Goal: Task Accomplishment & Management: Manage account settings

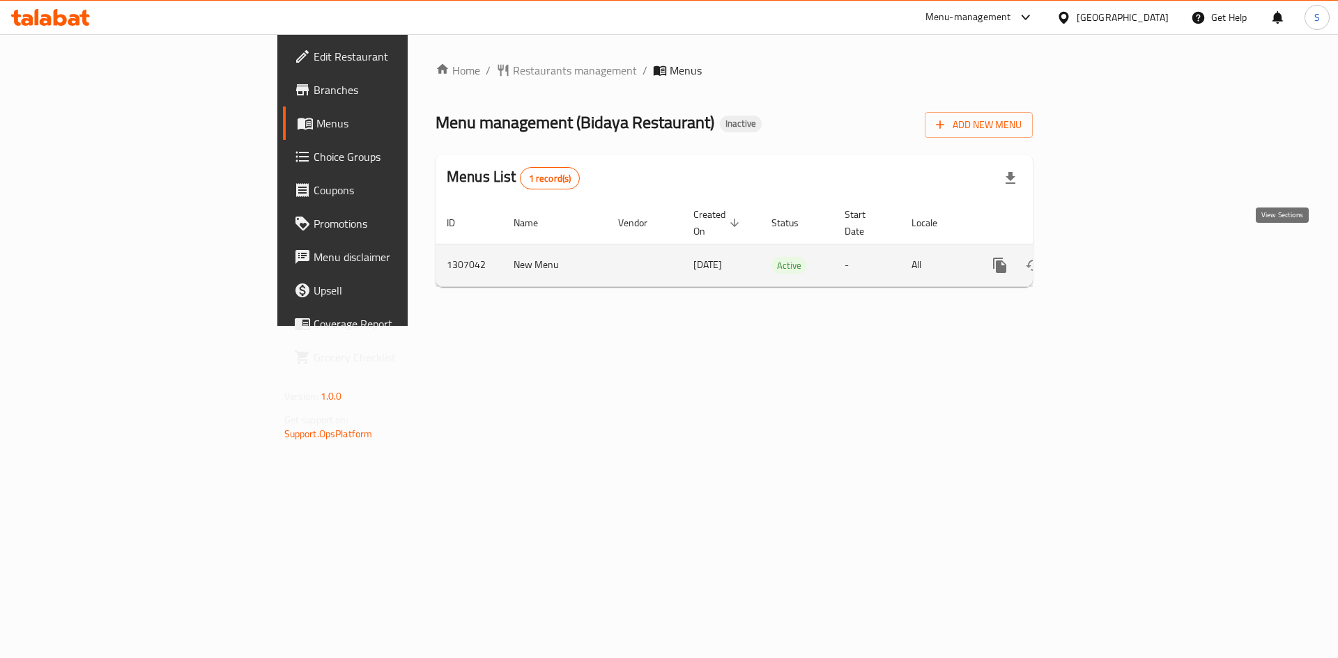
click at [1108, 257] on icon "enhanced table" at bounding box center [1100, 265] width 17 height 17
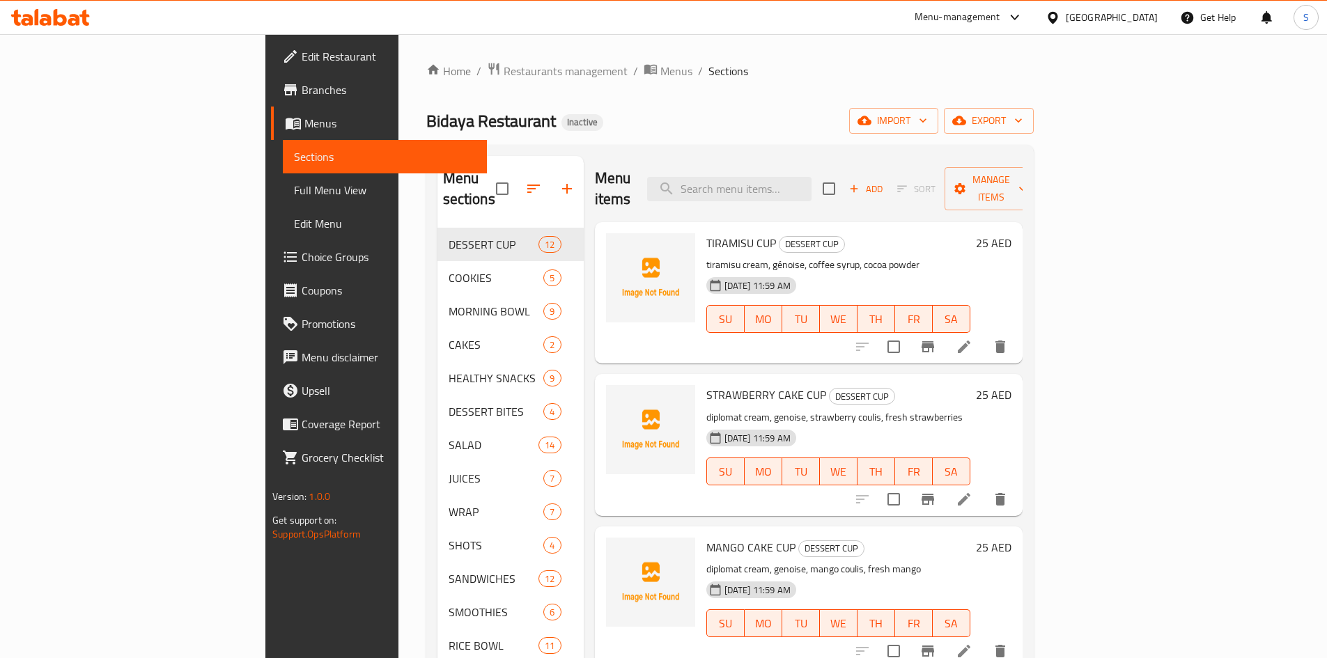
click at [649, 91] on div "Home / Restaurants management / Menus / Sections Bidaya Restaurant Inactive imp…" at bounding box center [730, 444] width 608 height 764
click at [1023, 126] on span "export" at bounding box center [989, 120] width 68 height 17
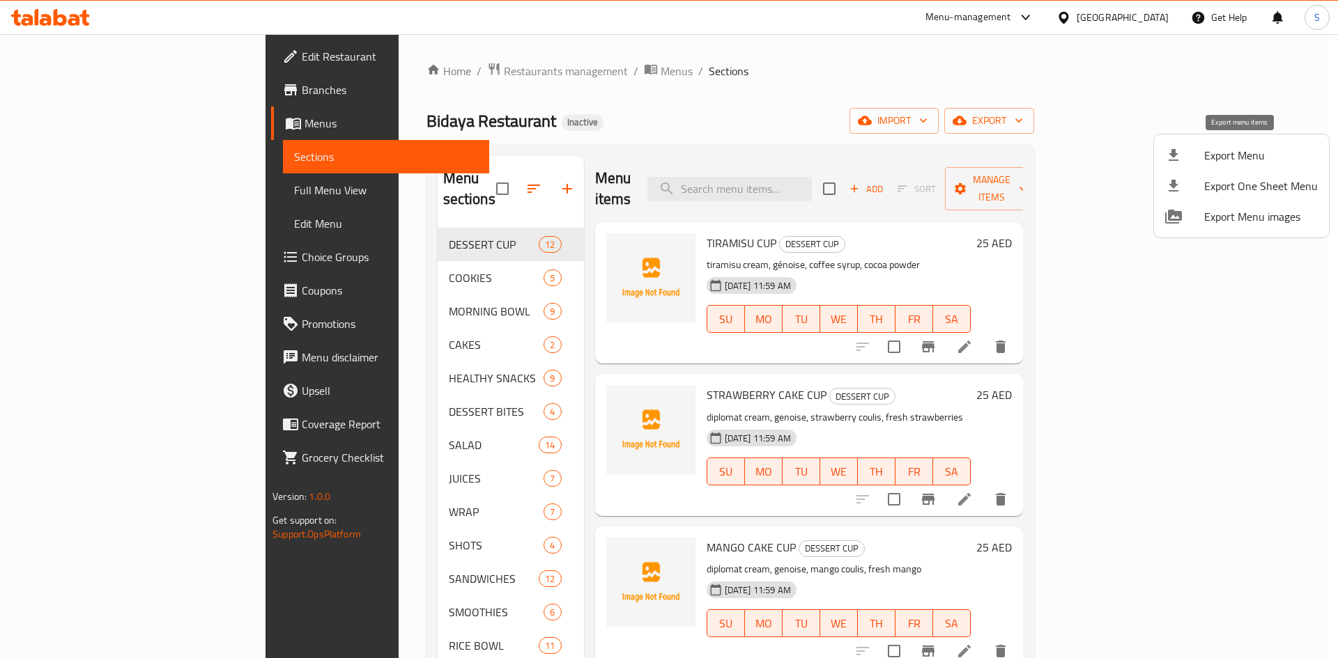
click at [1185, 155] on div at bounding box center [1184, 155] width 39 height 17
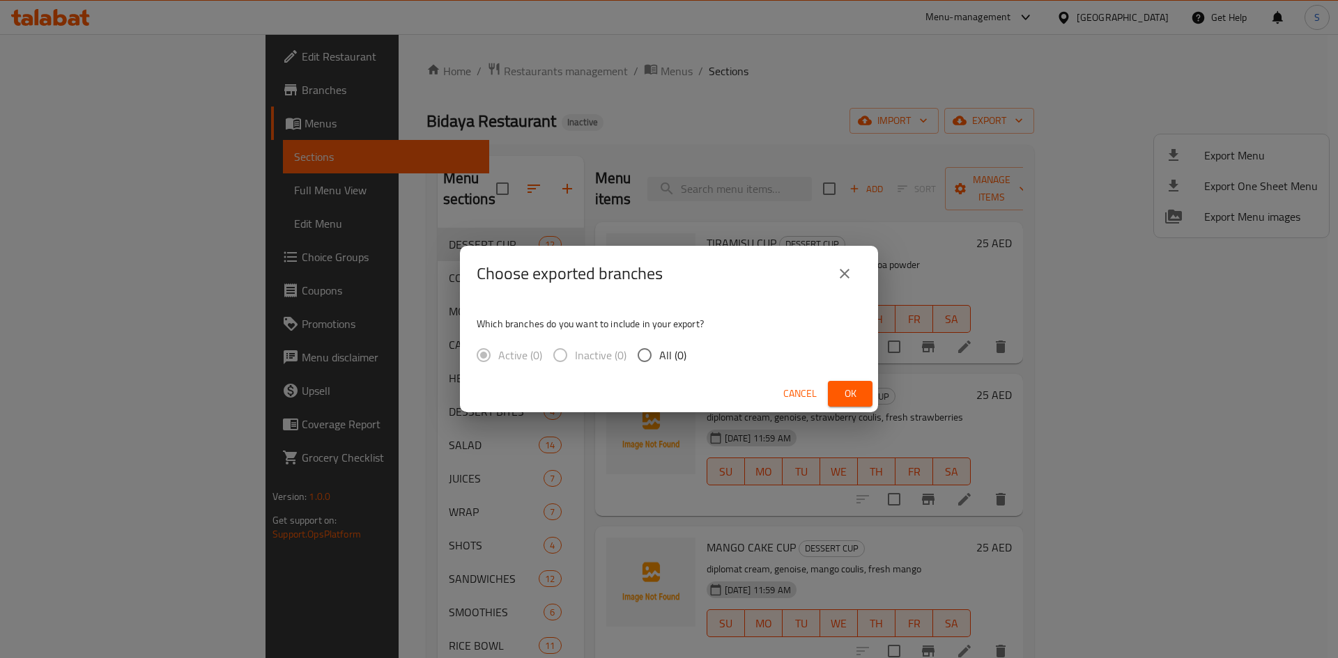
click at [672, 356] on span "All (0)" at bounding box center [672, 355] width 27 height 17
click at [659, 356] on input "All (0)" at bounding box center [644, 355] width 29 height 29
radio input "true"
click at [857, 394] on span "Ok" at bounding box center [850, 393] width 22 height 17
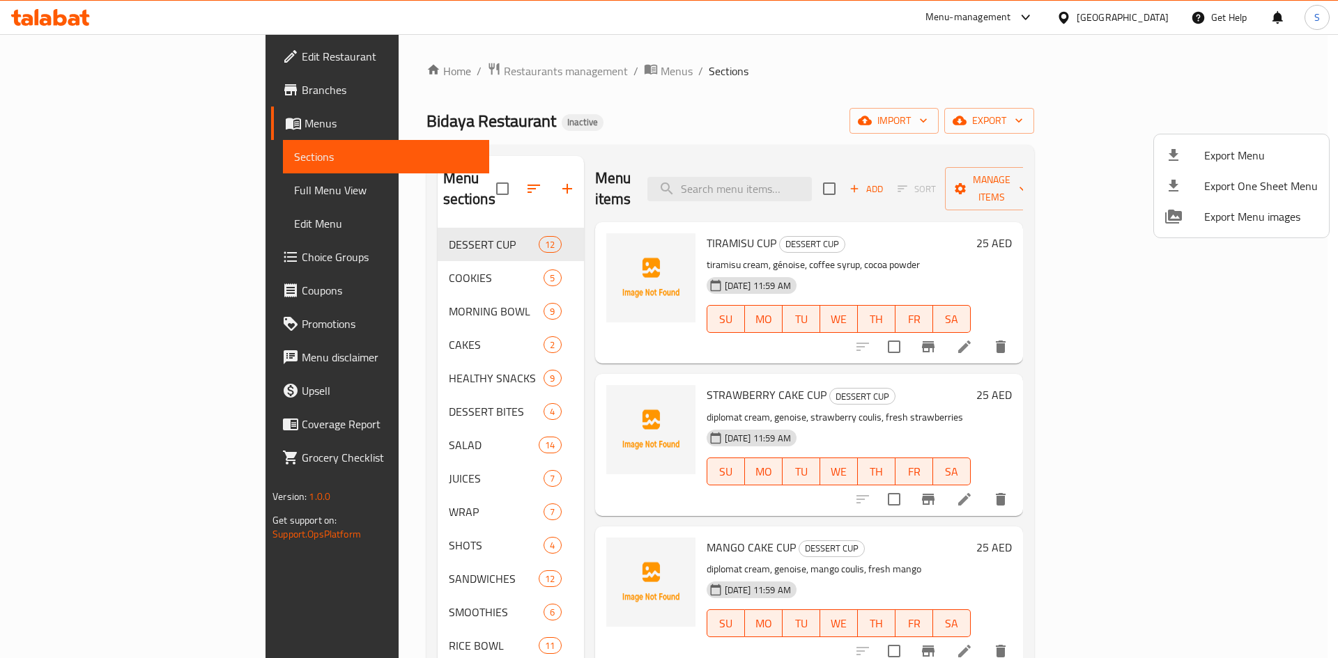
click at [103, 201] on div at bounding box center [669, 329] width 1338 height 658
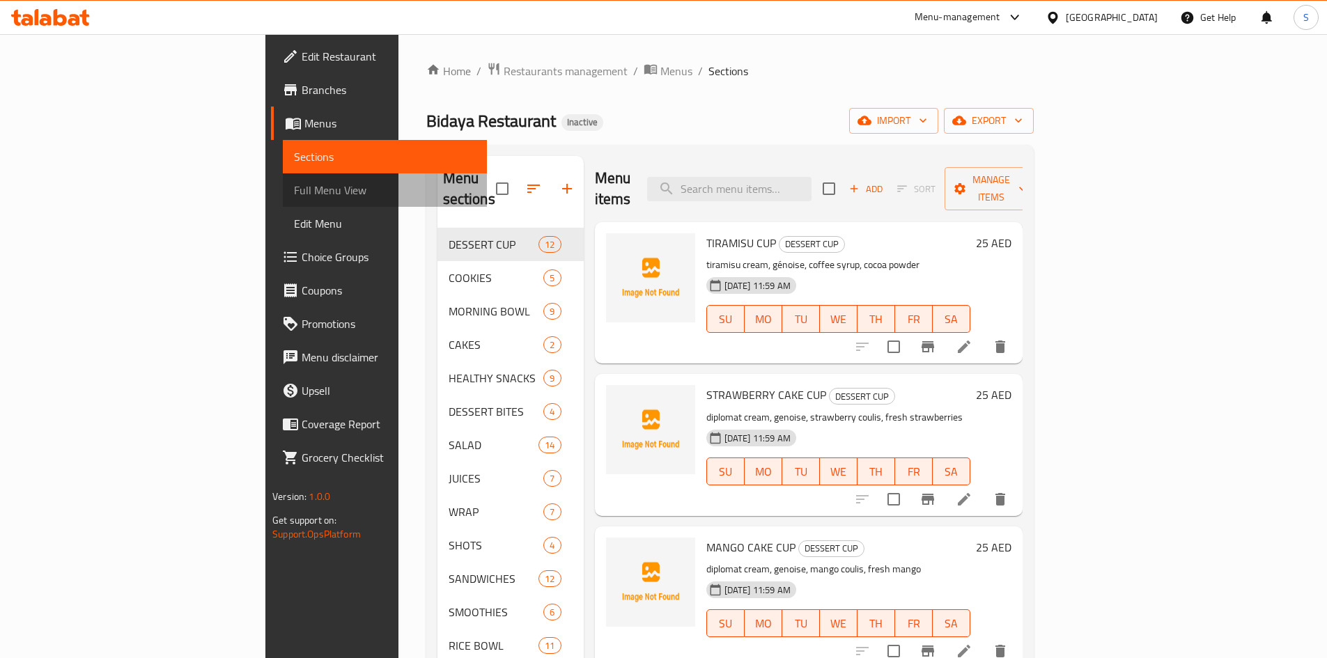
click at [283, 201] on link "Full Menu View" at bounding box center [385, 189] width 204 height 33
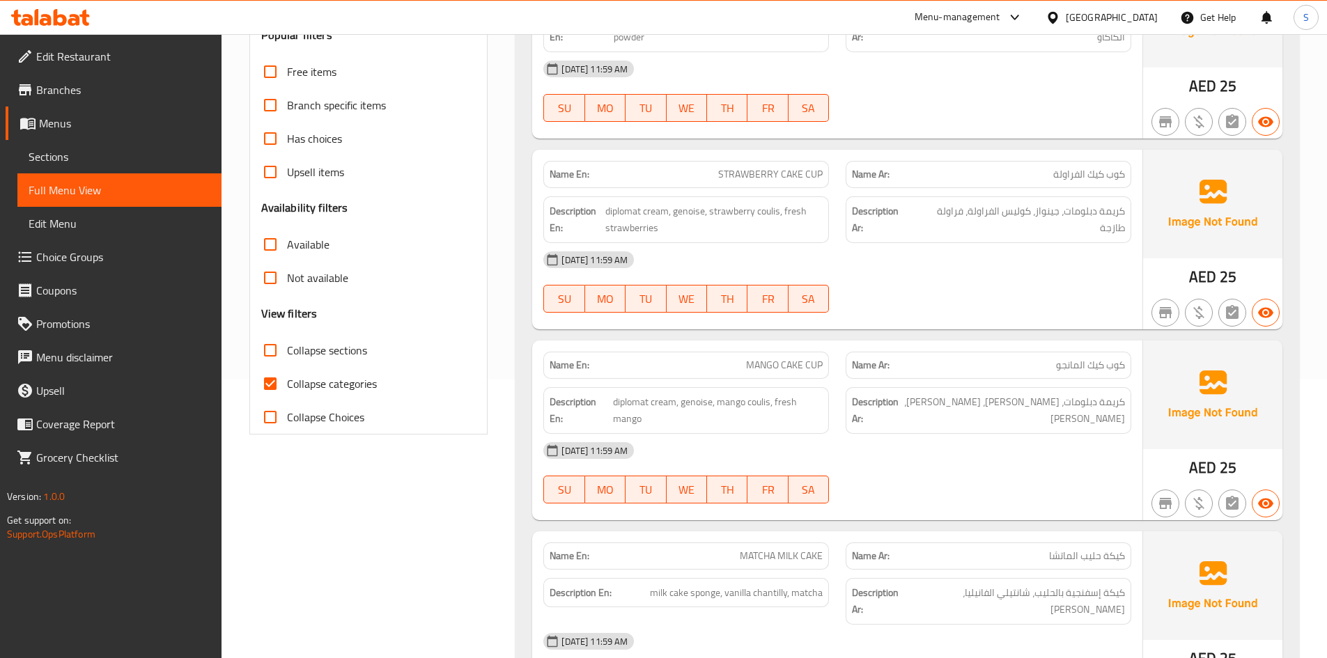
click at [304, 381] on span "Collapse categories" at bounding box center [332, 384] width 90 height 17
click at [287, 381] on input "Collapse categories" at bounding box center [270, 383] width 33 height 33
checkbox input "false"
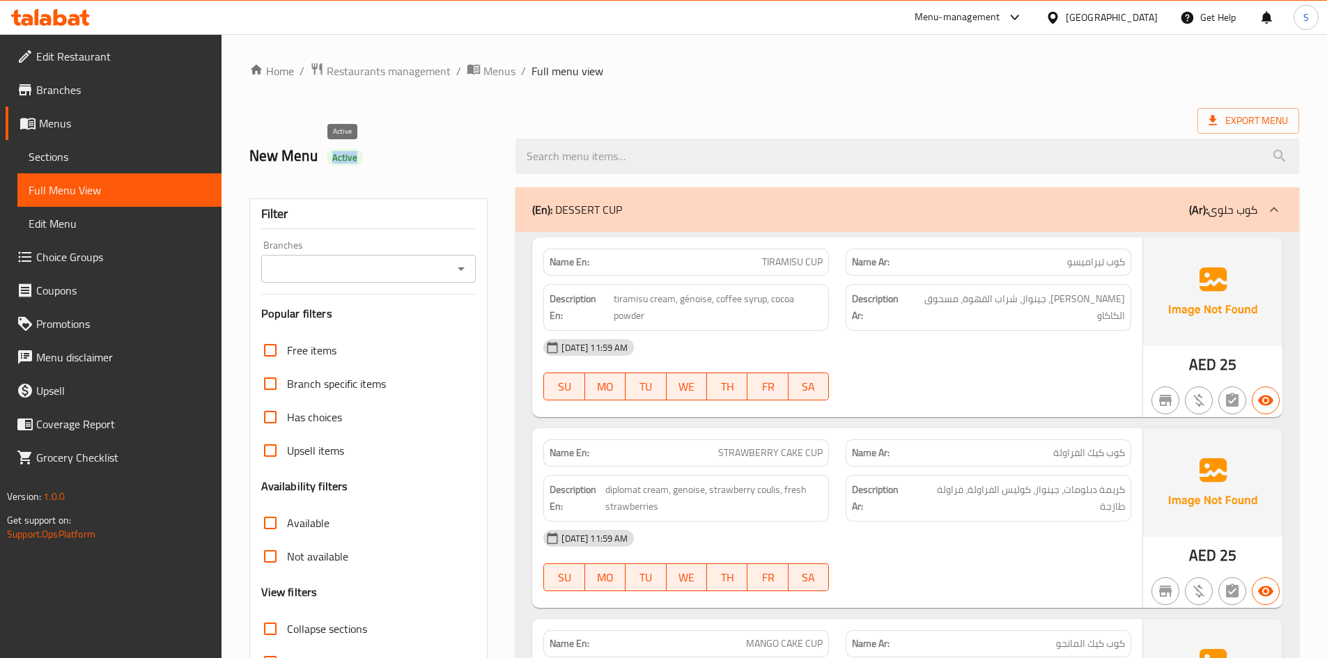
drag, startPoint x: 322, startPoint y: 162, endPoint x: 360, endPoint y: 162, distance: 38.3
click at [360, 162] on h2 "New Menu Active" at bounding box center [374, 156] width 250 height 21
copy span "Active"
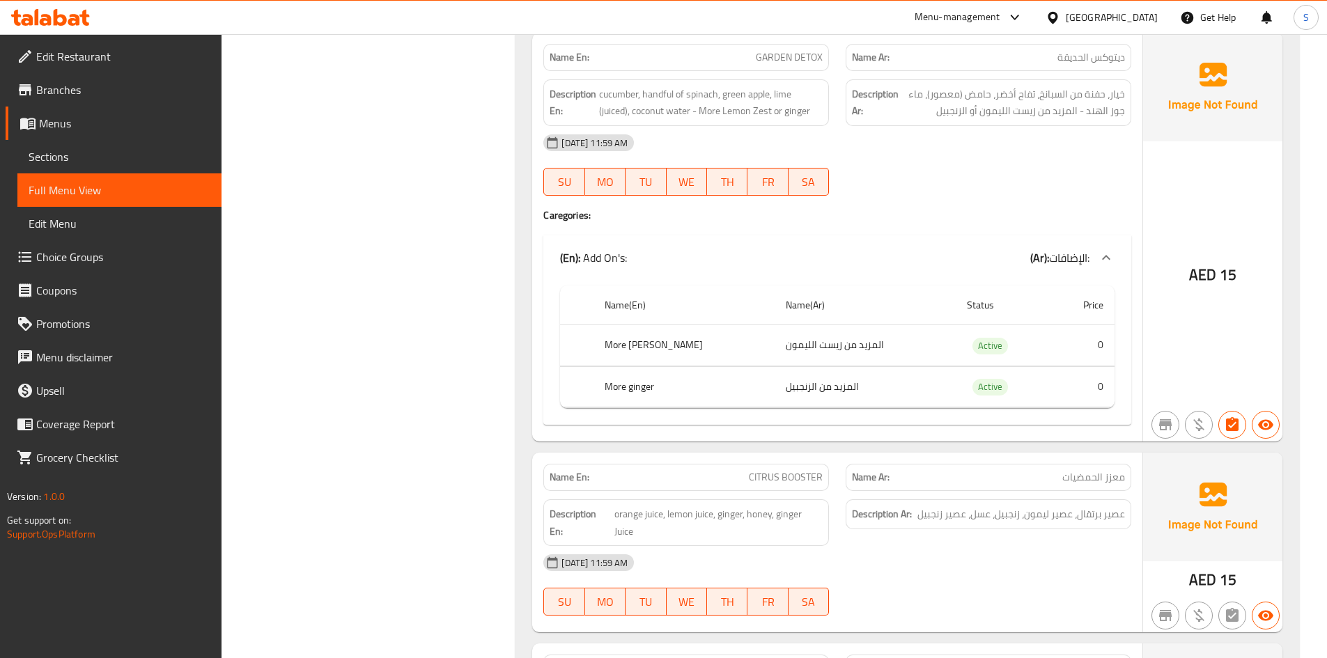
click at [66, 54] on span "Edit Restaurant" at bounding box center [123, 56] width 174 height 17
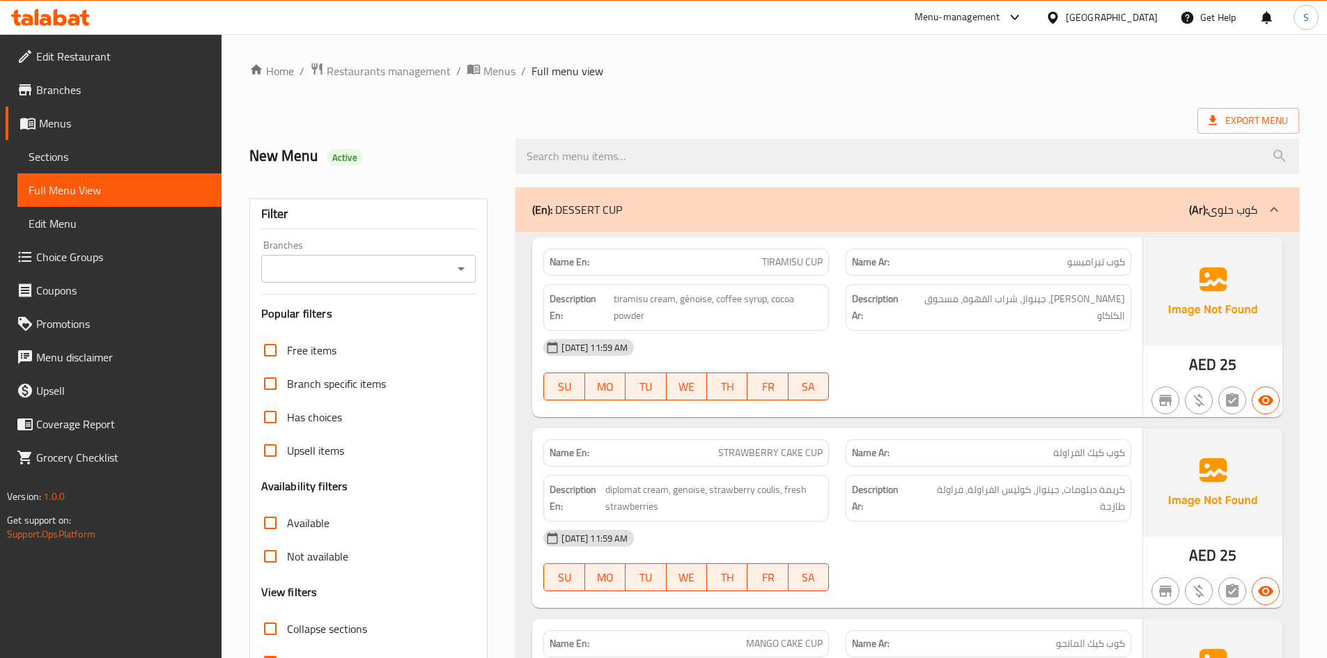
drag, startPoint x: 109, startPoint y: 159, endPoint x: 149, endPoint y: 155, distance: 39.9
click at [109, 159] on span "Sections" at bounding box center [120, 156] width 182 height 17
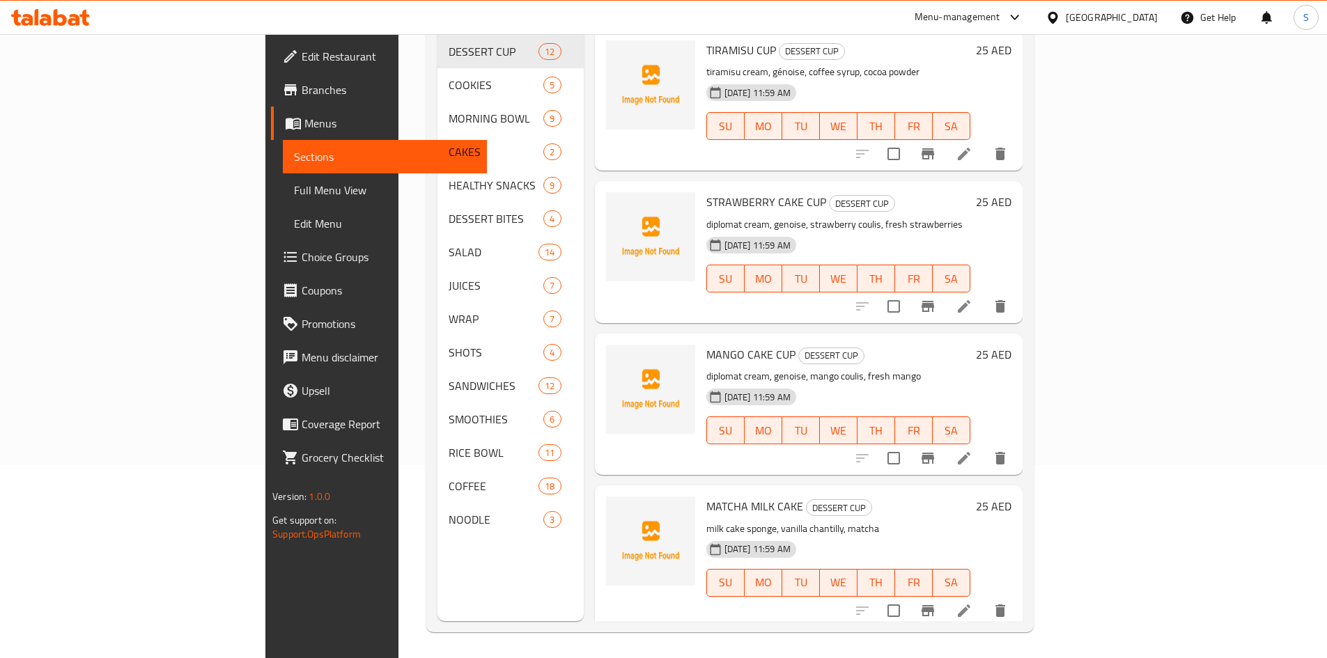
scroll to position [195, 0]
click at [294, 187] on span "Full Menu View" at bounding box center [385, 190] width 182 height 17
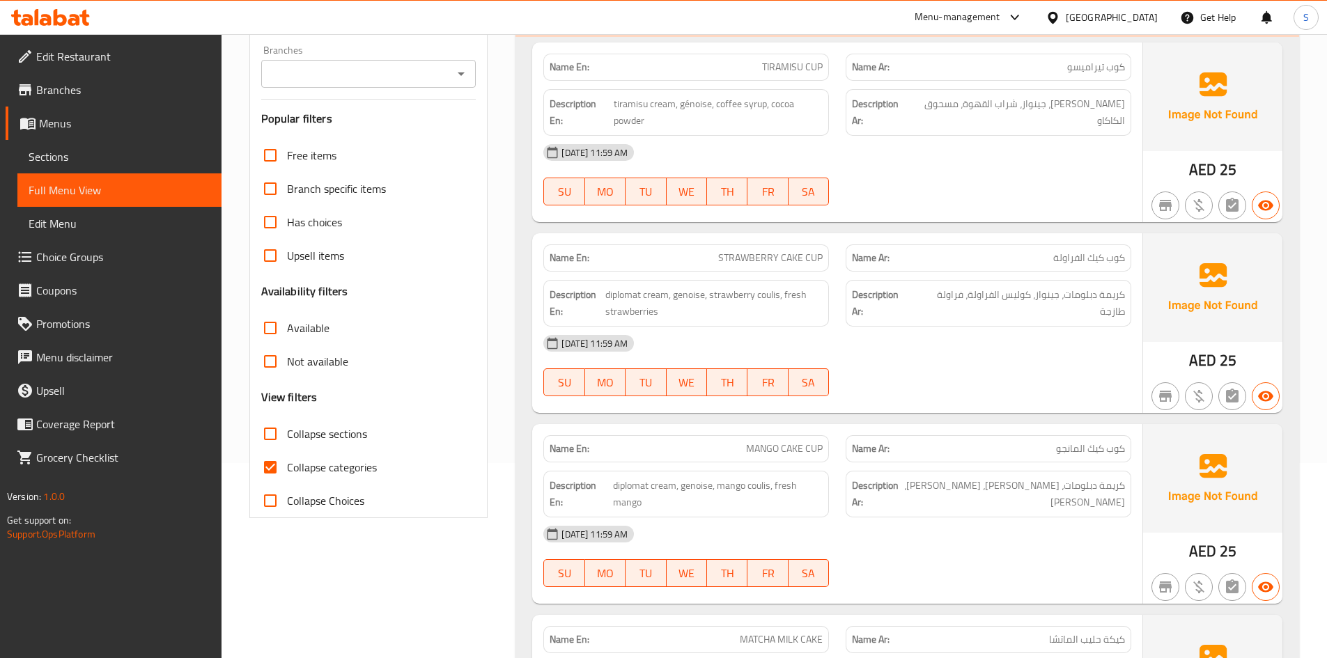
click at [329, 459] on span "Collapse categories" at bounding box center [332, 467] width 90 height 17
click at [287, 458] on input "Collapse categories" at bounding box center [270, 467] width 33 height 33
checkbox input "false"
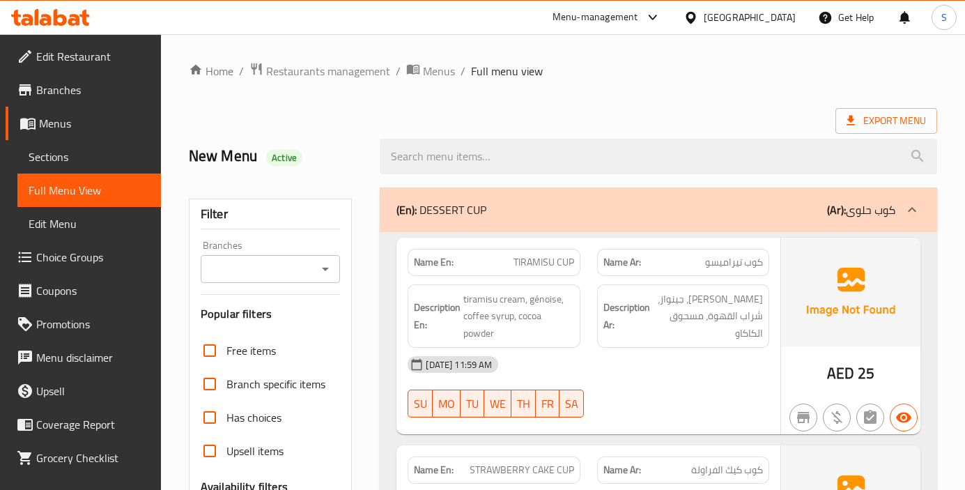
drag, startPoint x: 637, startPoint y: 106, endPoint x: 762, endPoint y: 28, distance: 147.1
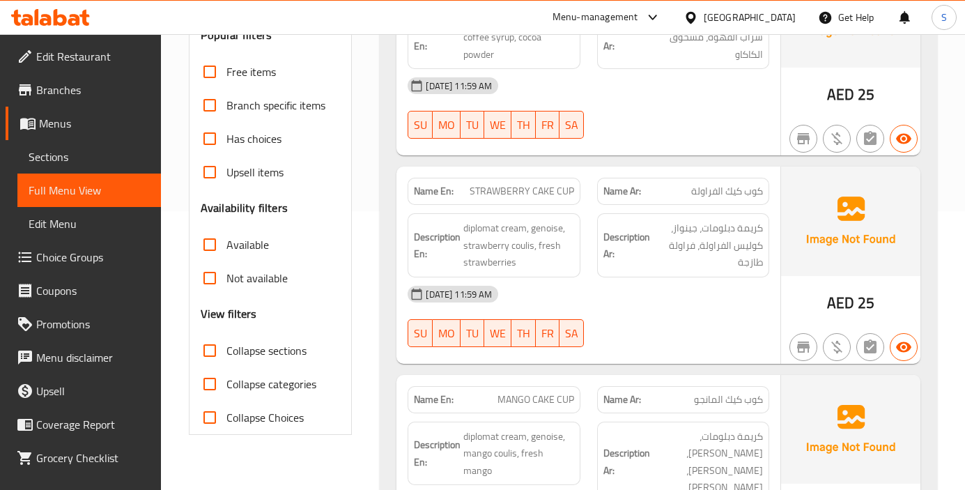
click at [247, 339] on label "Collapse sections" at bounding box center [250, 350] width 114 height 33
click at [226, 339] on input "Collapse sections" at bounding box center [209, 350] width 33 height 33
checkbox input "true"
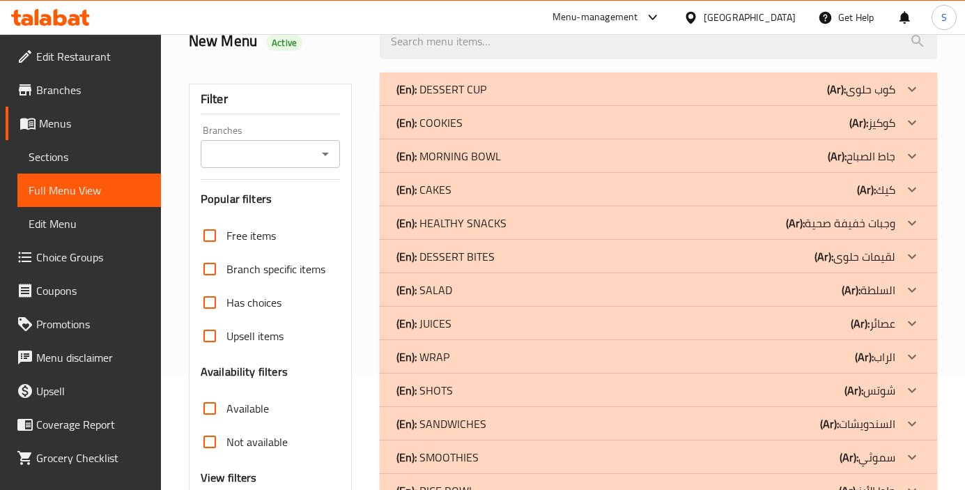
scroll to position [42, 0]
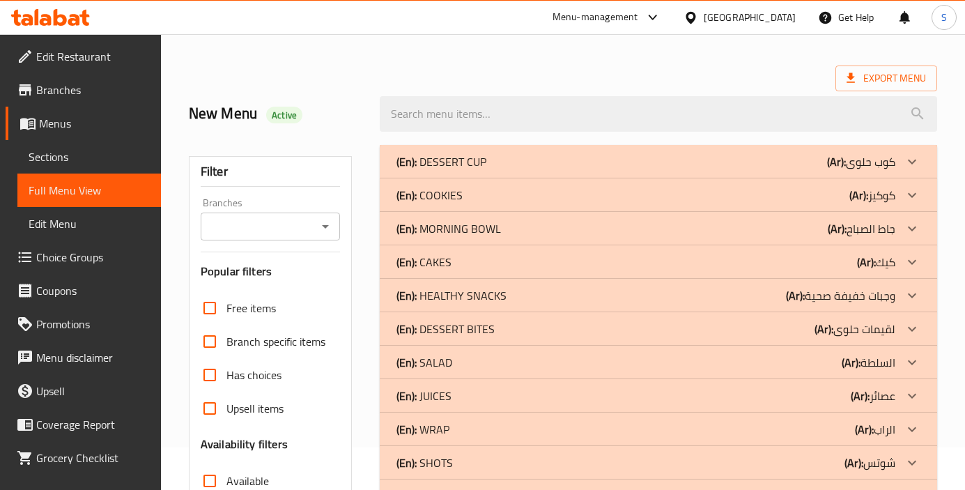
click at [843, 172] on b "(Ar):" at bounding box center [836, 161] width 19 height 21
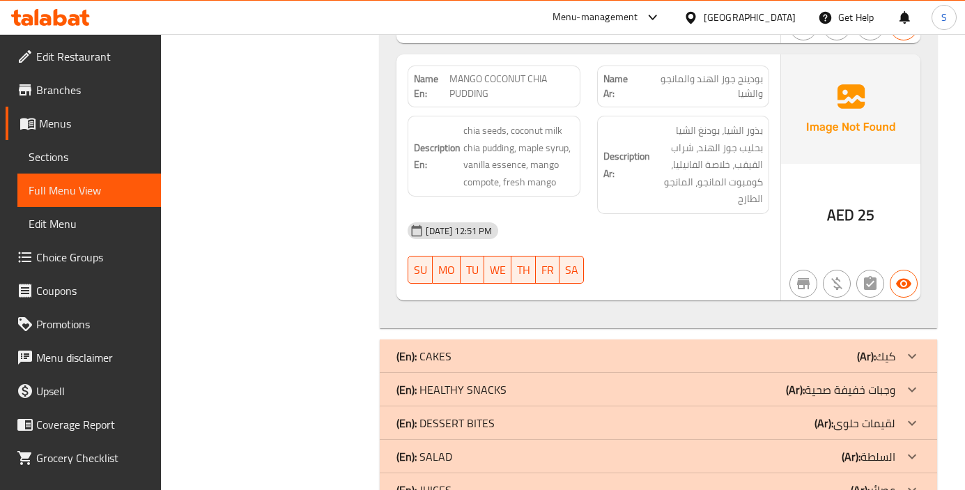
scroll to position [1993, 0]
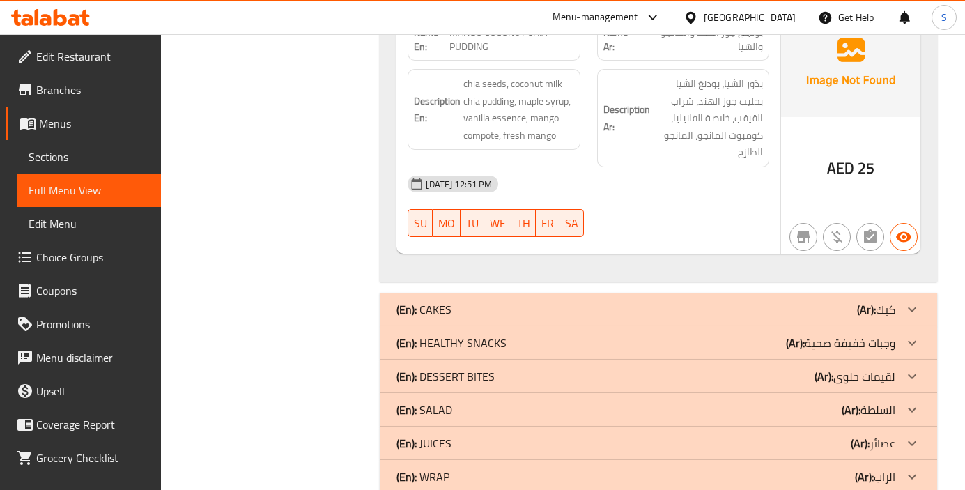
click at [697, 226] on div "02-09-2025 12:51 PM SU MO TU WE TH FR SA" at bounding box center [588, 206] width 378 height 78
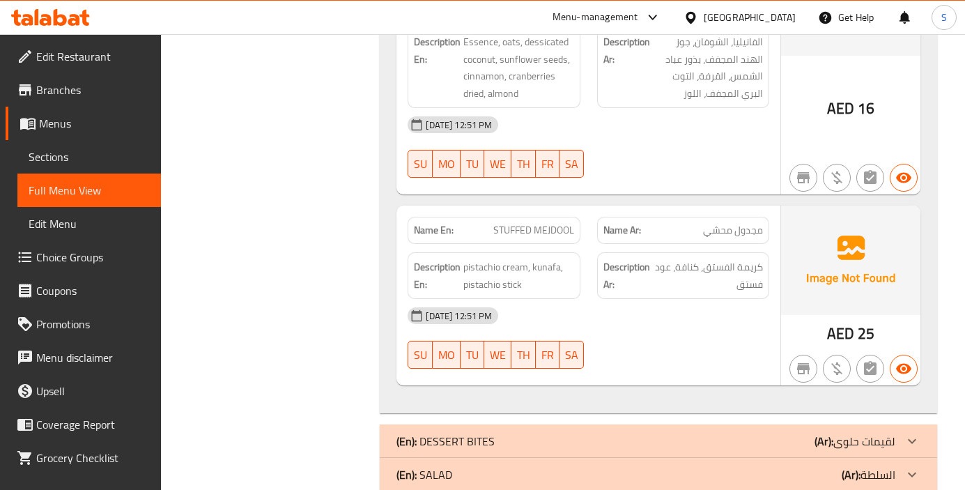
scroll to position [4014, 0]
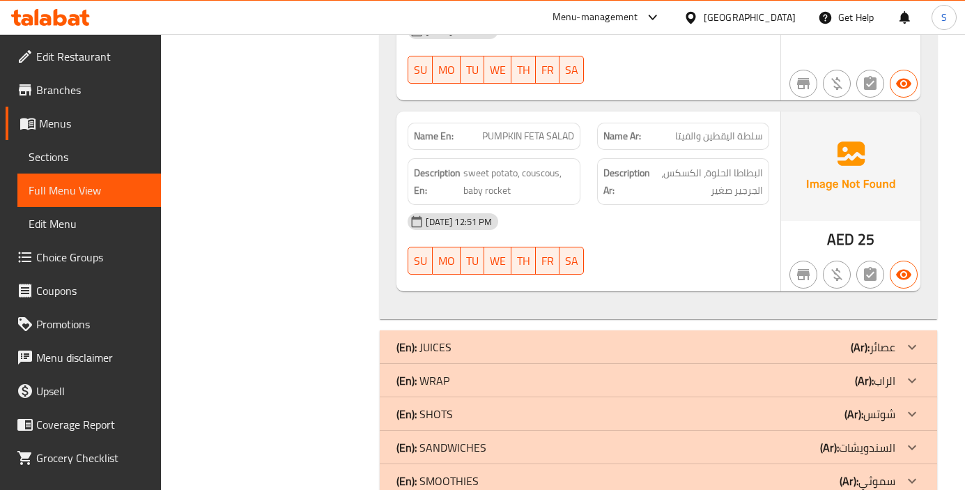
scroll to position [7358, 0]
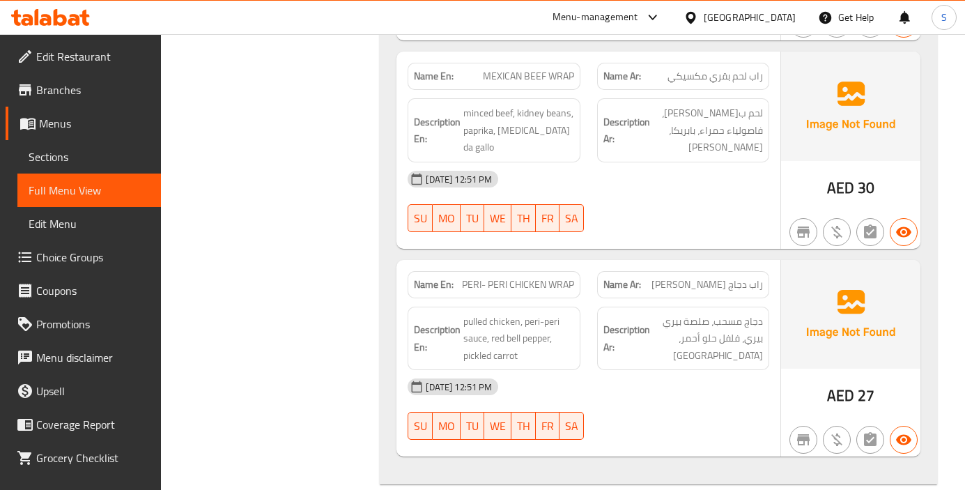
scroll to position [8821, 0]
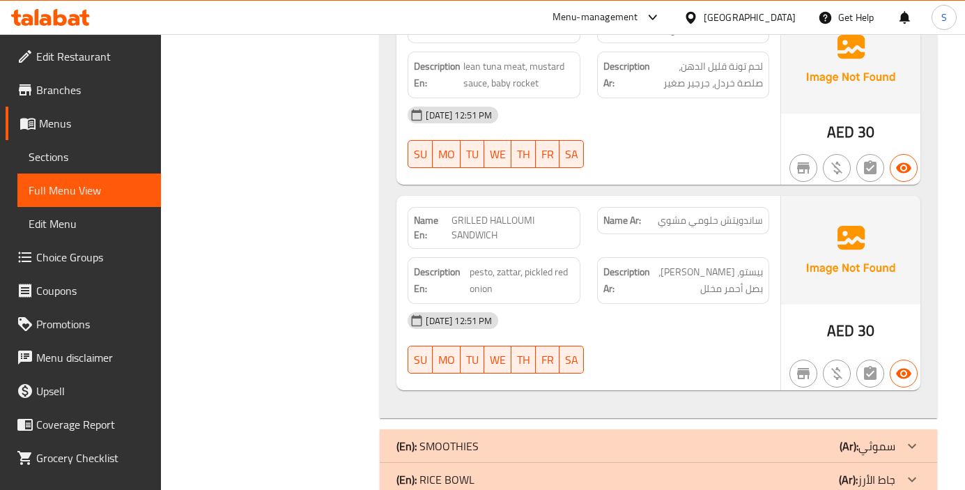
scroll to position [11507, 0]
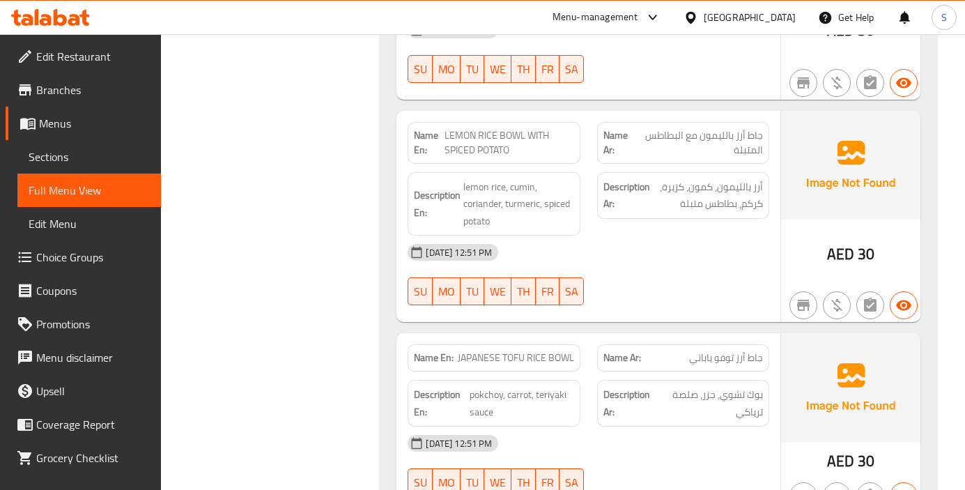
scroll to position [13969, 0]
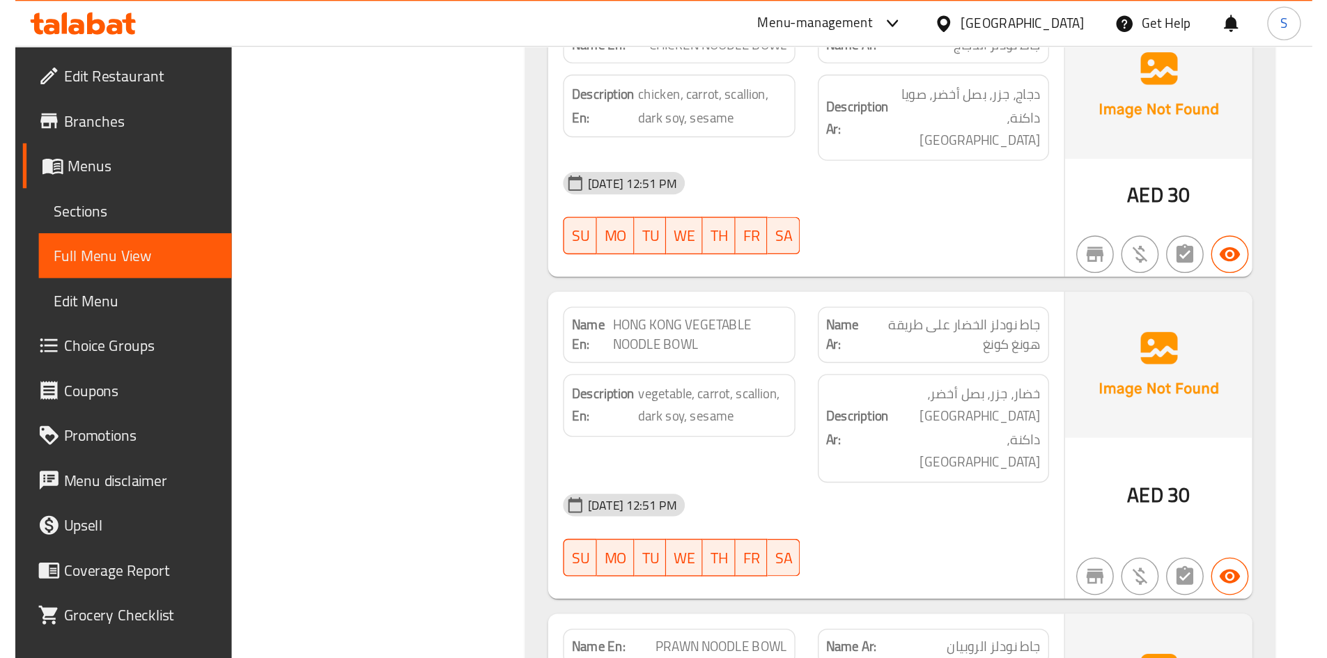
scroll to position [12617, 0]
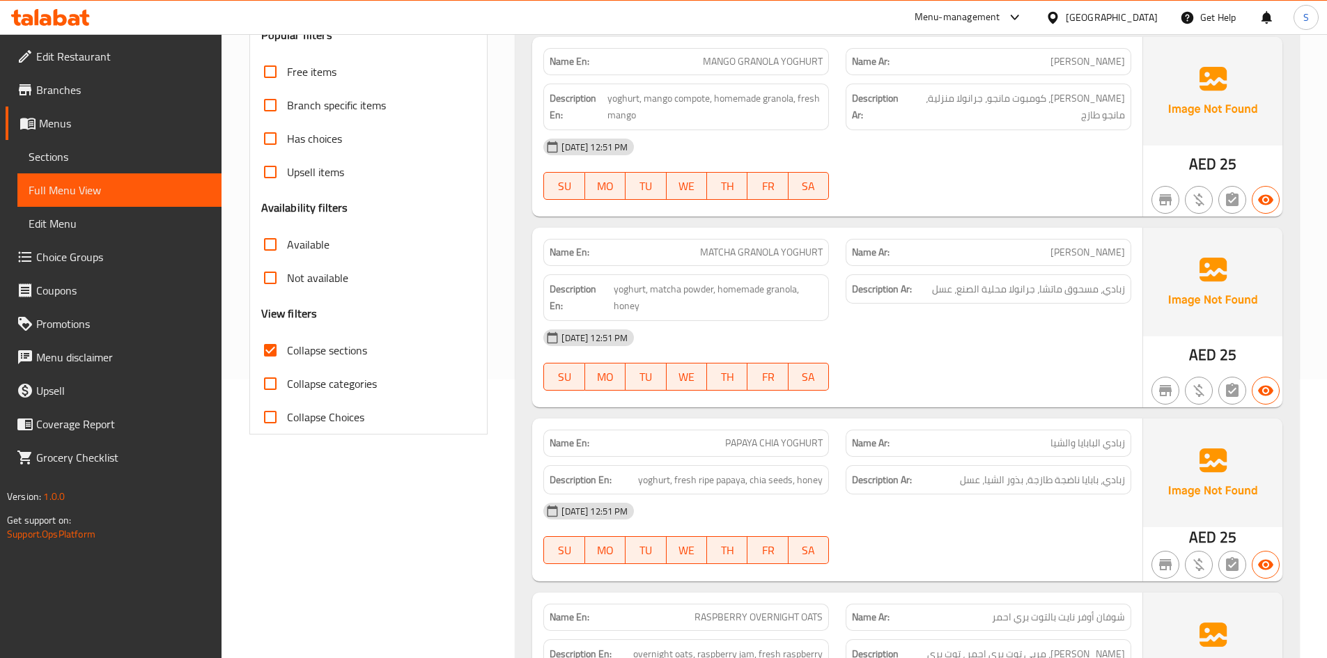
scroll to position [0, 0]
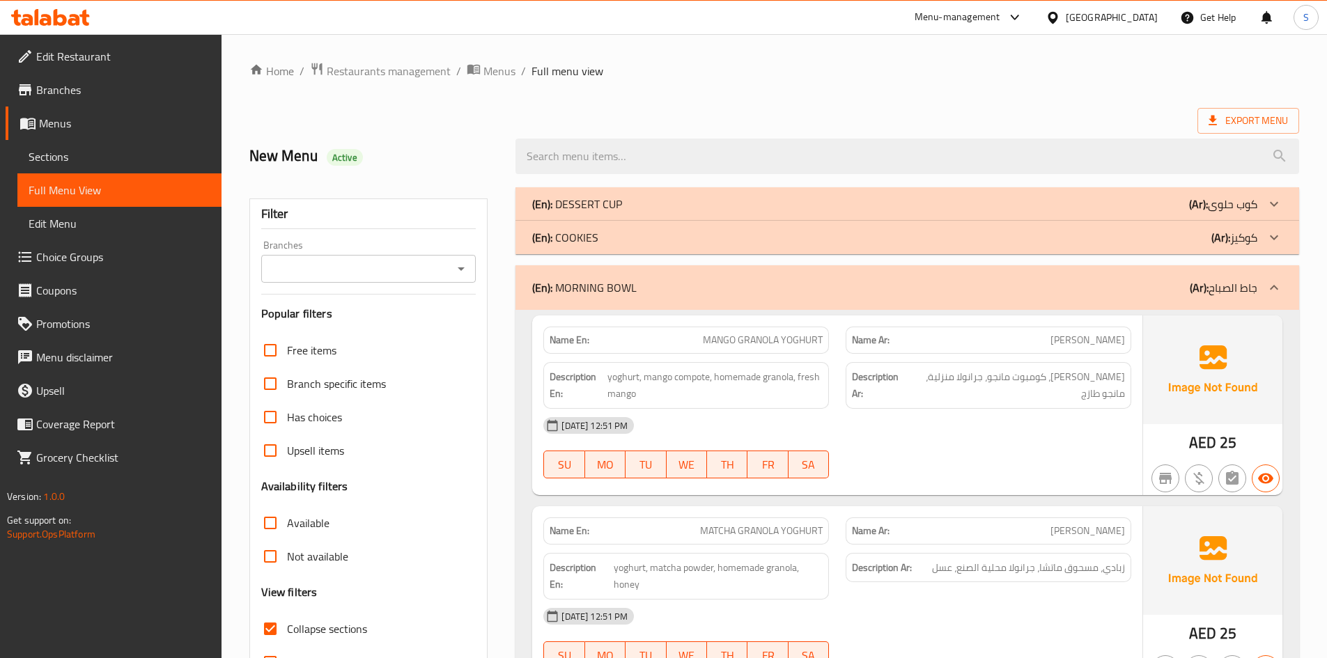
click at [798, 75] on ol "Home / Restaurants management / Menus / Full menu view" at bounding box center [774, 71] width 1050 height 18
click at [643, 72] on ol "Home / Restaurants management / Menus / Full menu view" at bounding box center [774, 71] width 1050 height 18
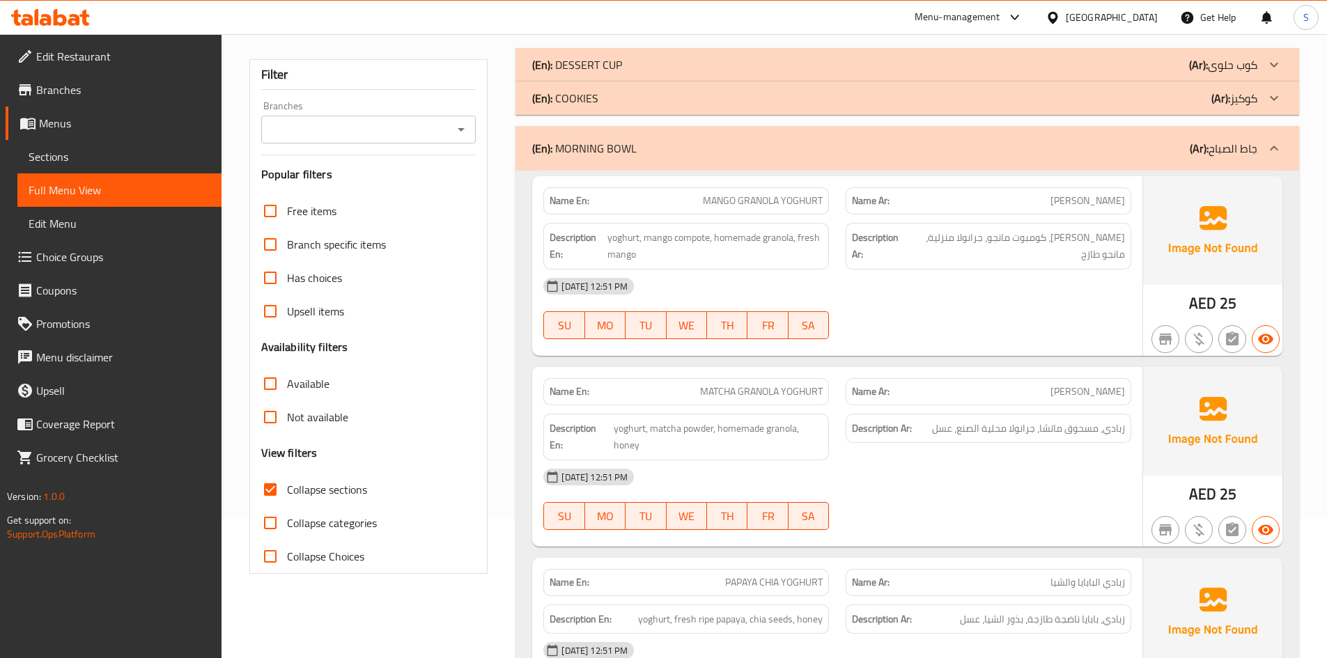
click at [973, 307] on div "02-09-2025 12:51 PM SU MO TU WE TH FR SA" at bounding box center [837, 309] width 605 height 78
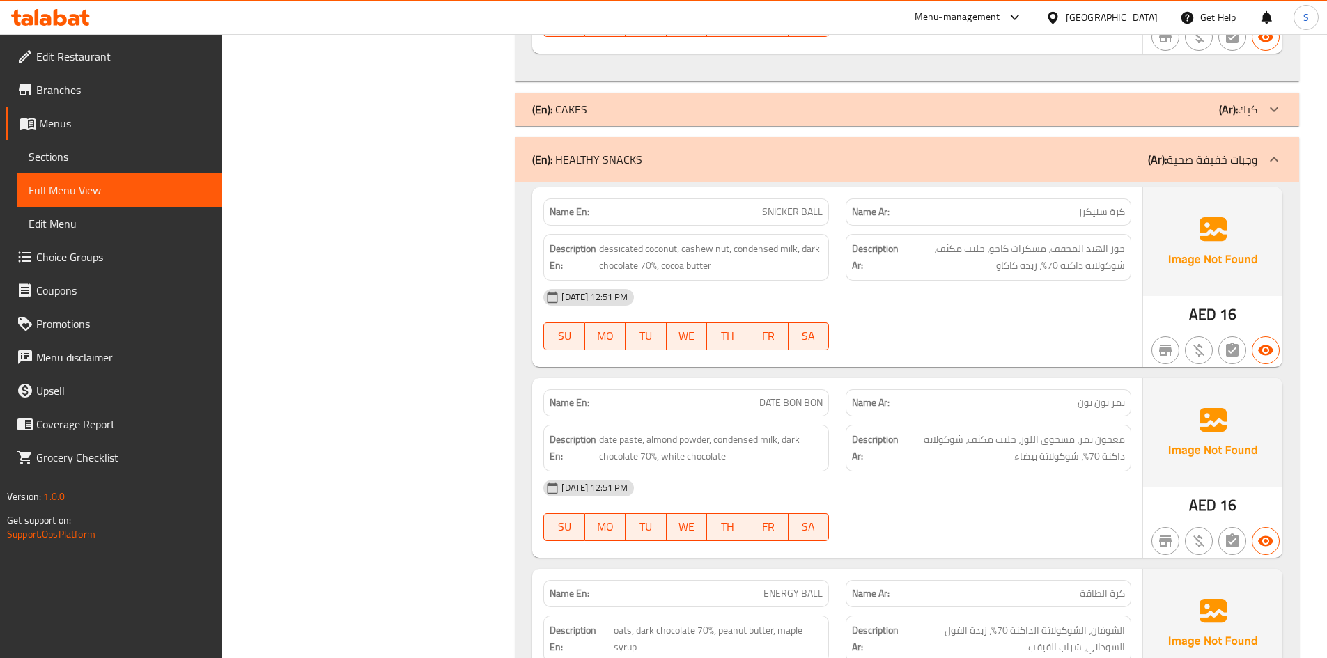
scroll to position [1951, 0]
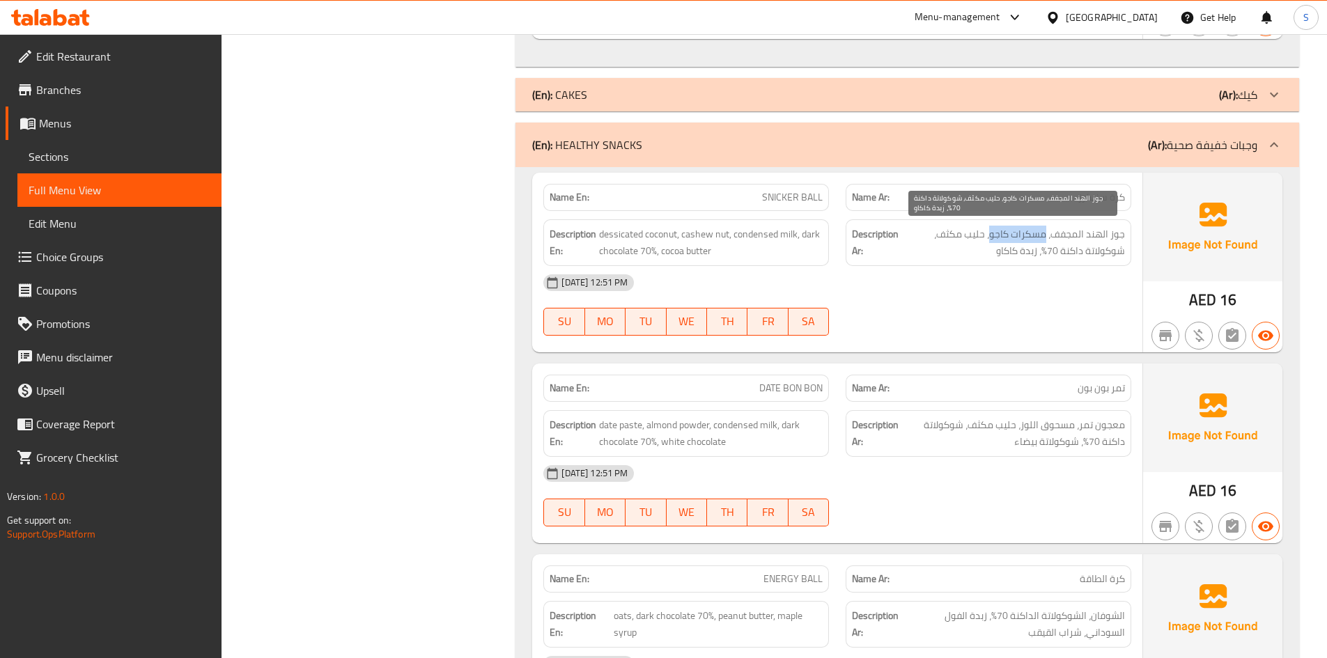
drag, startPoint x: 1045, startPoint y: 237, endPoint x: 992, endPoint y: 240, distance: 53.1
click at [992, 240] on span "جوز الهند المجفف، مسكرات كاجو، حليب مكثف، شوكولاتة داكنة 70٪، زبدة كاكاو" at bounding box center [1014, 243] width 224 height 34
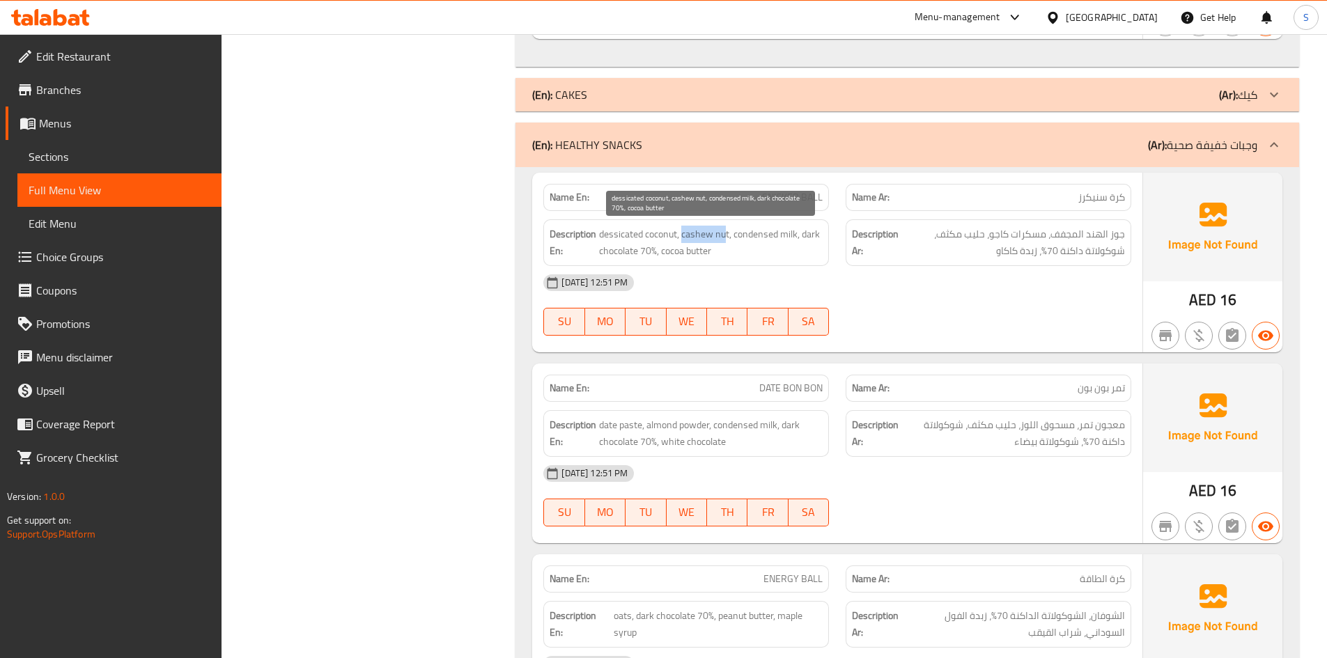
drag, startPoint x: 682, startPoint y: 235, endPoint x: 725, endPoint y: 226, distance: 43.6
click at [725, 226] on span "dessicated coconut, cashew nut, condensed milk, dark chocolate 70%, cocoa butter" at bounding box center [711, 243] width 224 height 34
copy span "cashew nu"
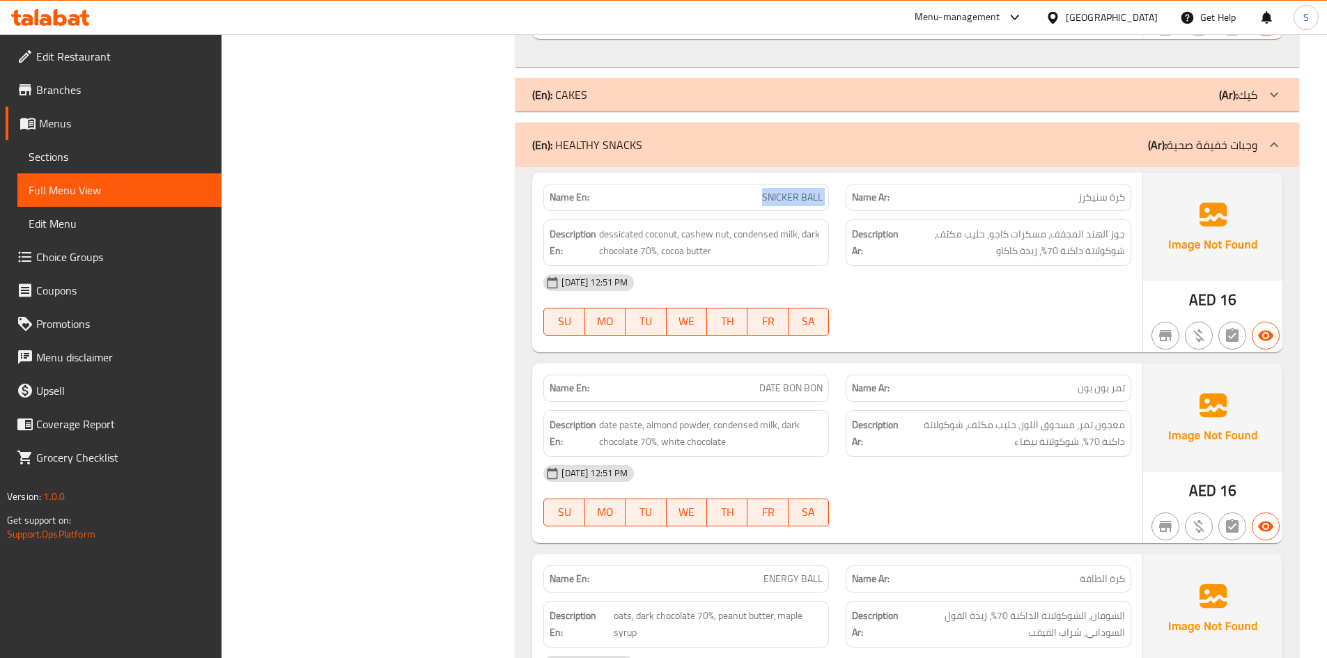
copy span "SNICKER BALL"
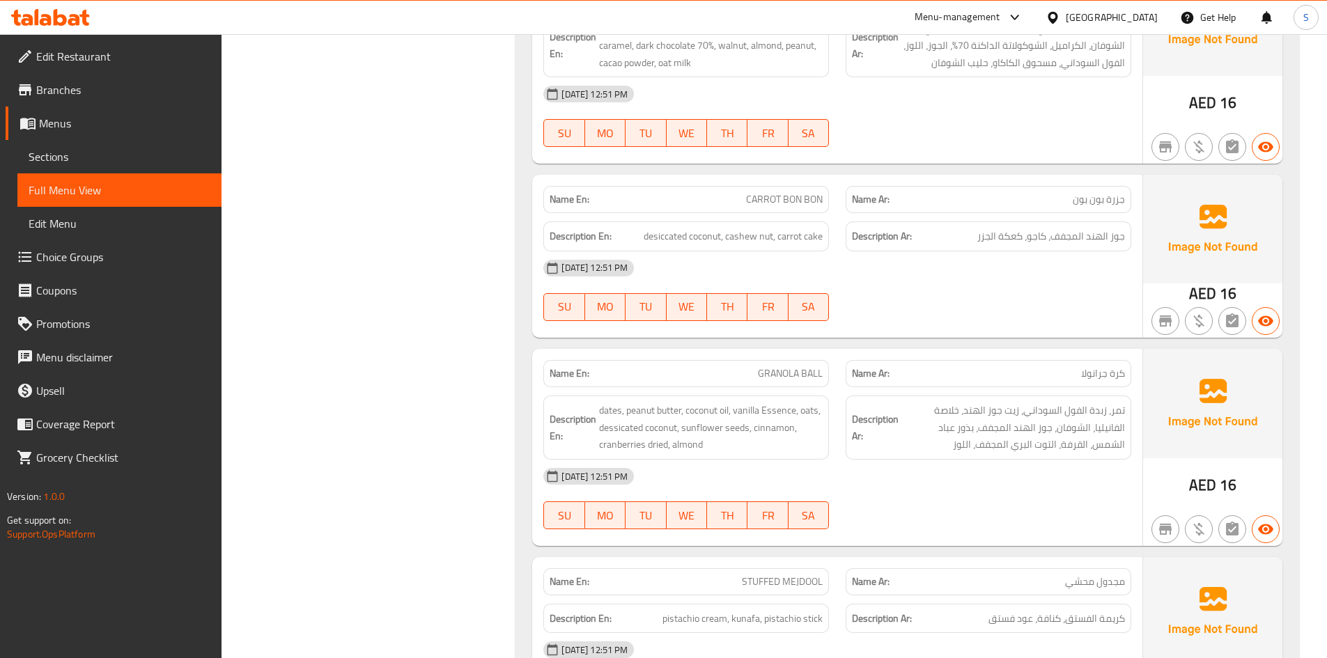
scroll to position [3135, 0]
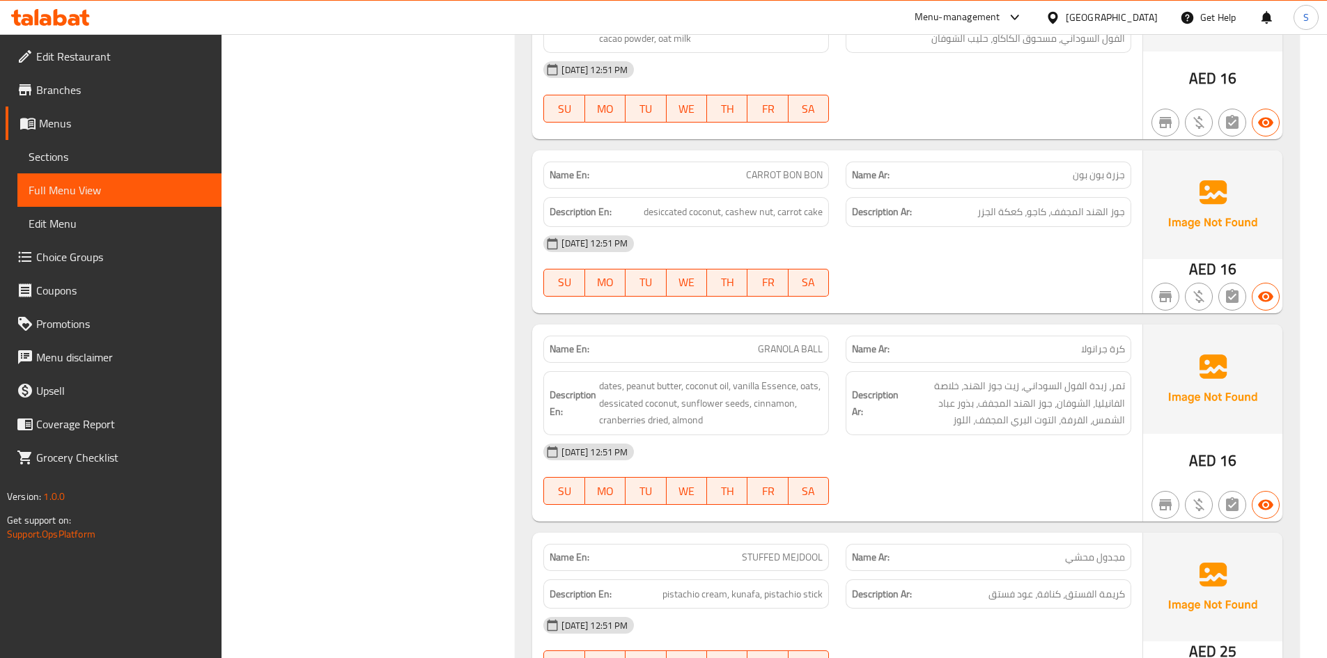
copy span "CARROT BON BON"
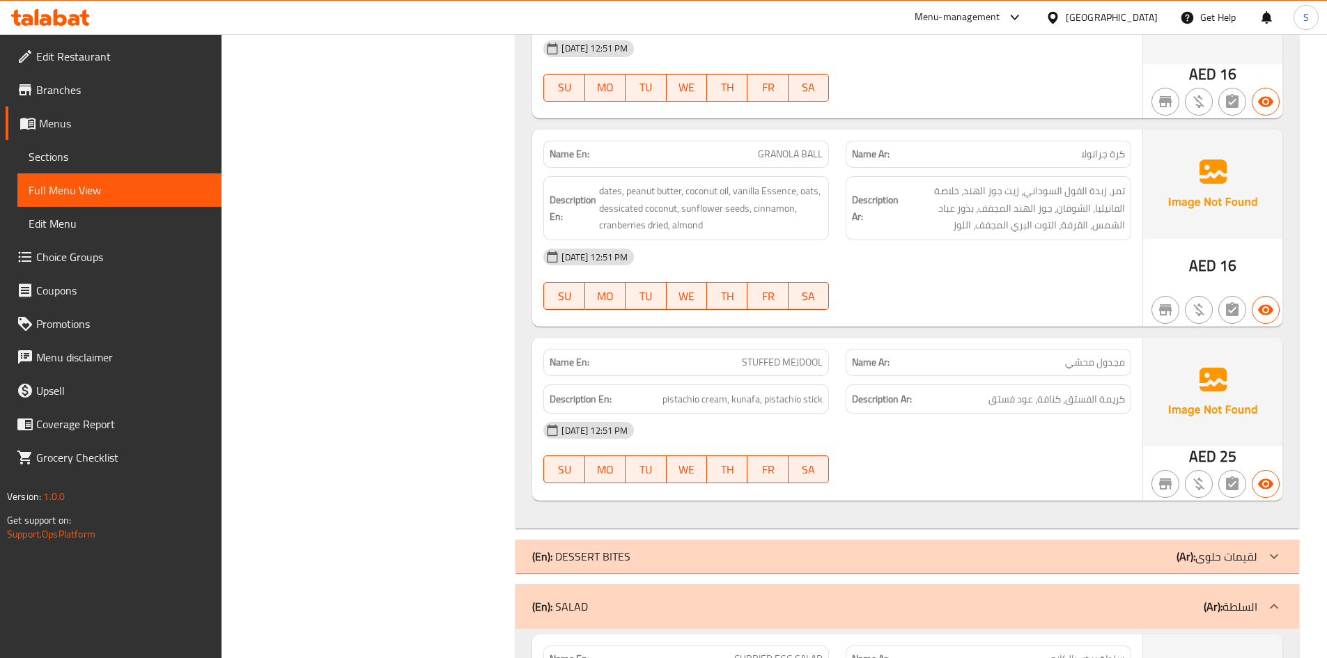
scroll to position [3344, 0]
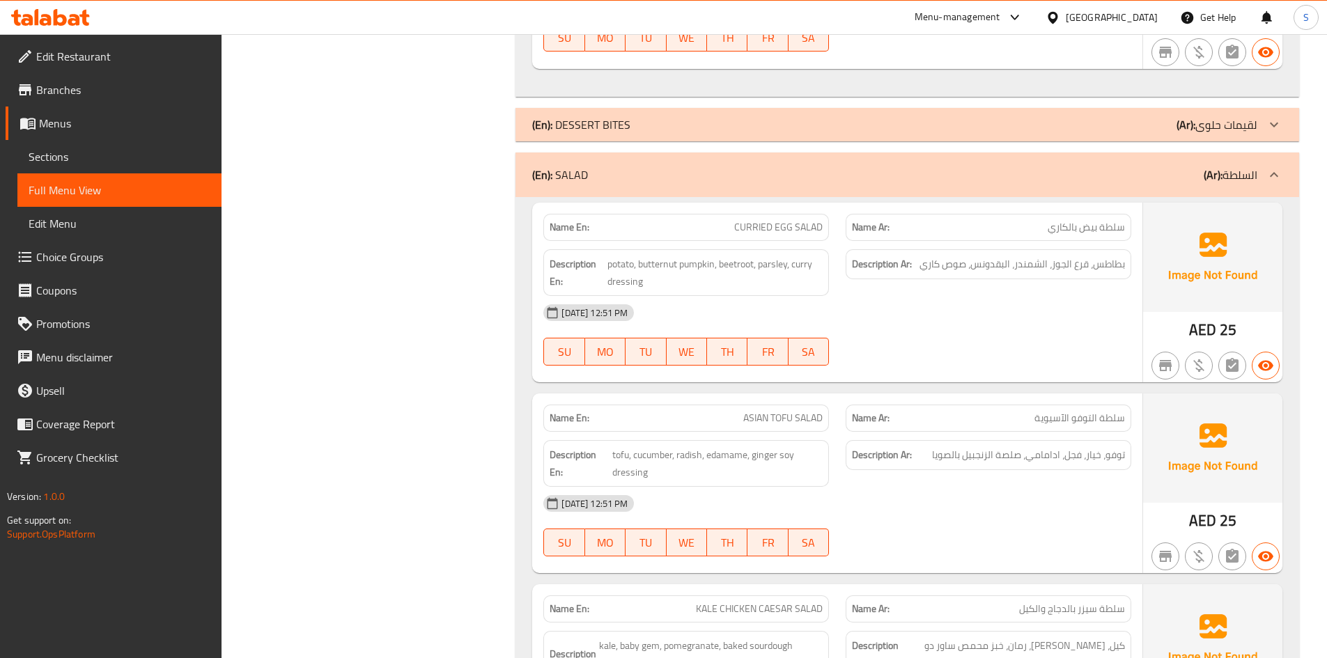
scroll to position [3832, 0]
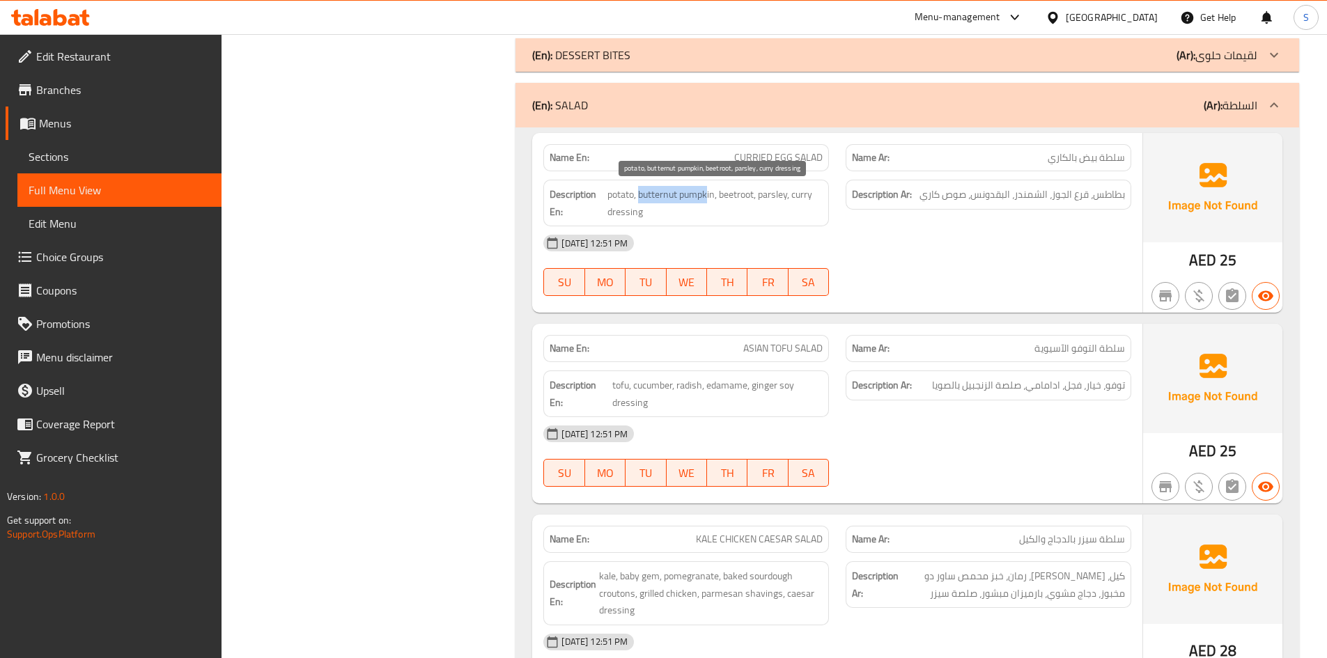
drag, startPoint x: 640, startPoint y: 193, endPoint x: 708, endPoint y: 192, distance: 67.6
click at [708, 192] on span "potato, butternut pumpkin, beetroot, parsley, curry dressing" at bounding box center [715, 203] width 215 height 34
copy span "butternut pumpk"
click at [778, 202] on span "potato, butternut pumpkin, beetroot, parsley, curry dressing" at bounding box center [715, 203] width 215 height 34
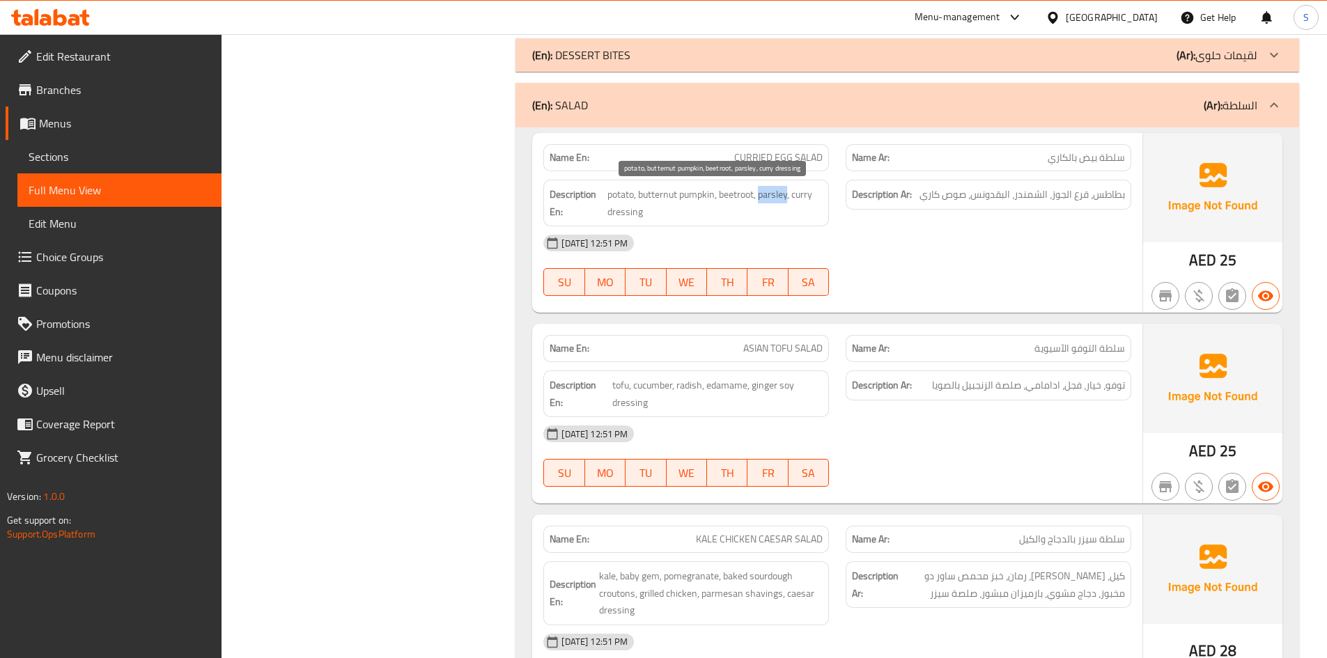
copy span "parsley"
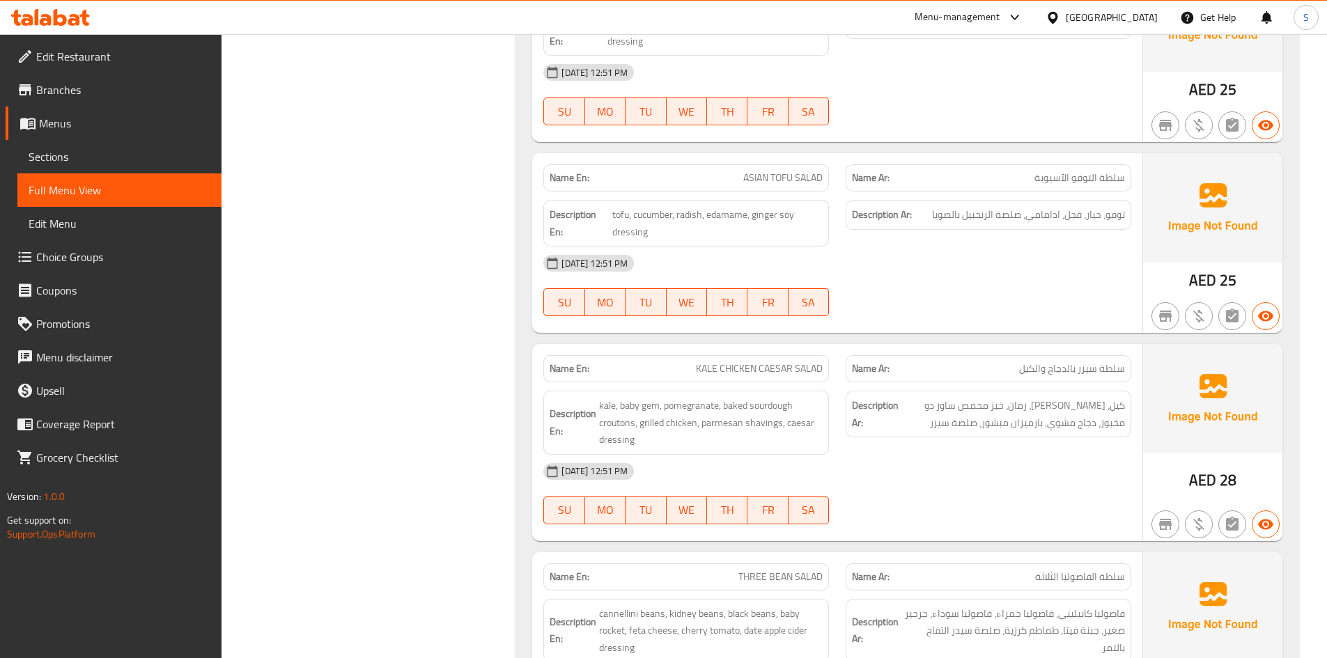
scroll to position [3971, 0]
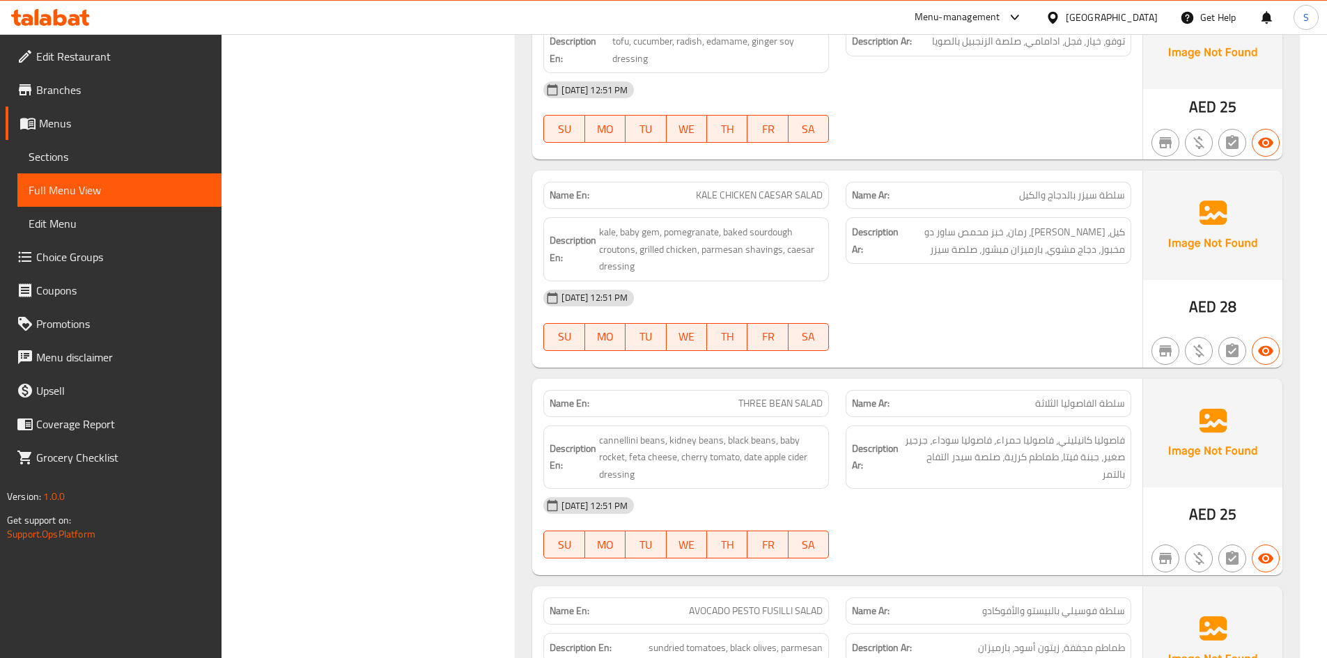
scroll to position [4180, 0]
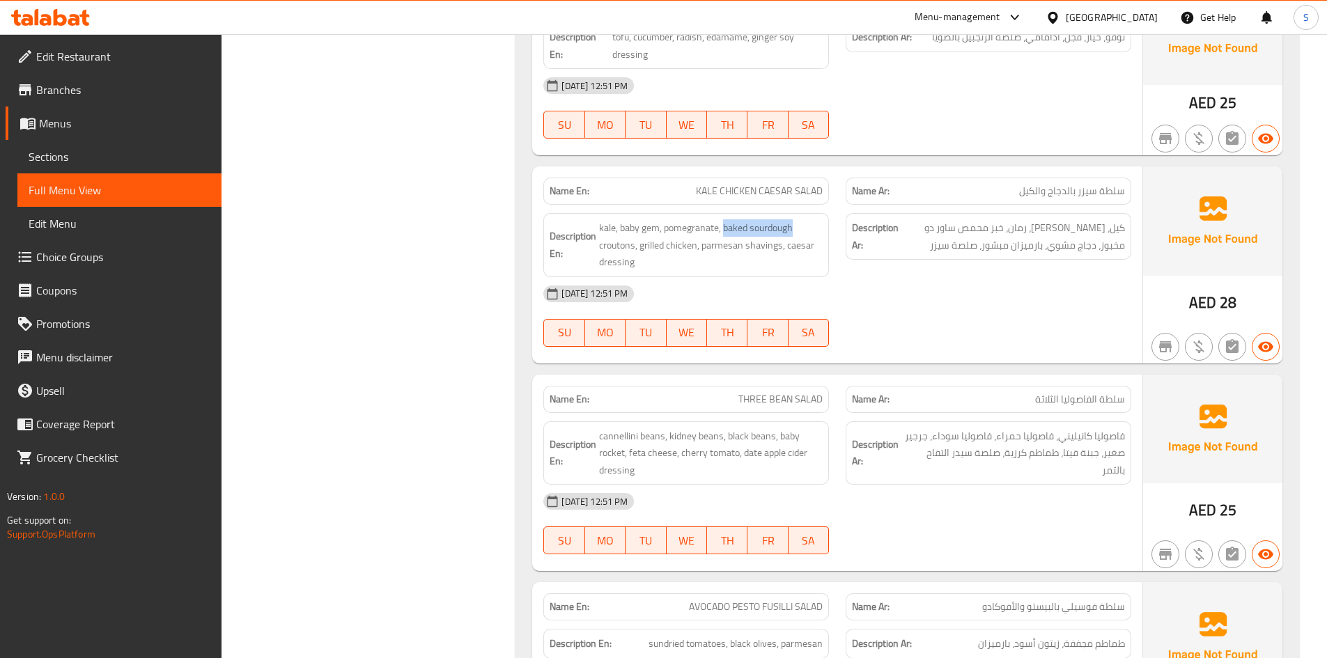
drag, startPoint x: 723, startPoint y: 230, endPoint x: 812, endPoint y: 214, distance: 90.6
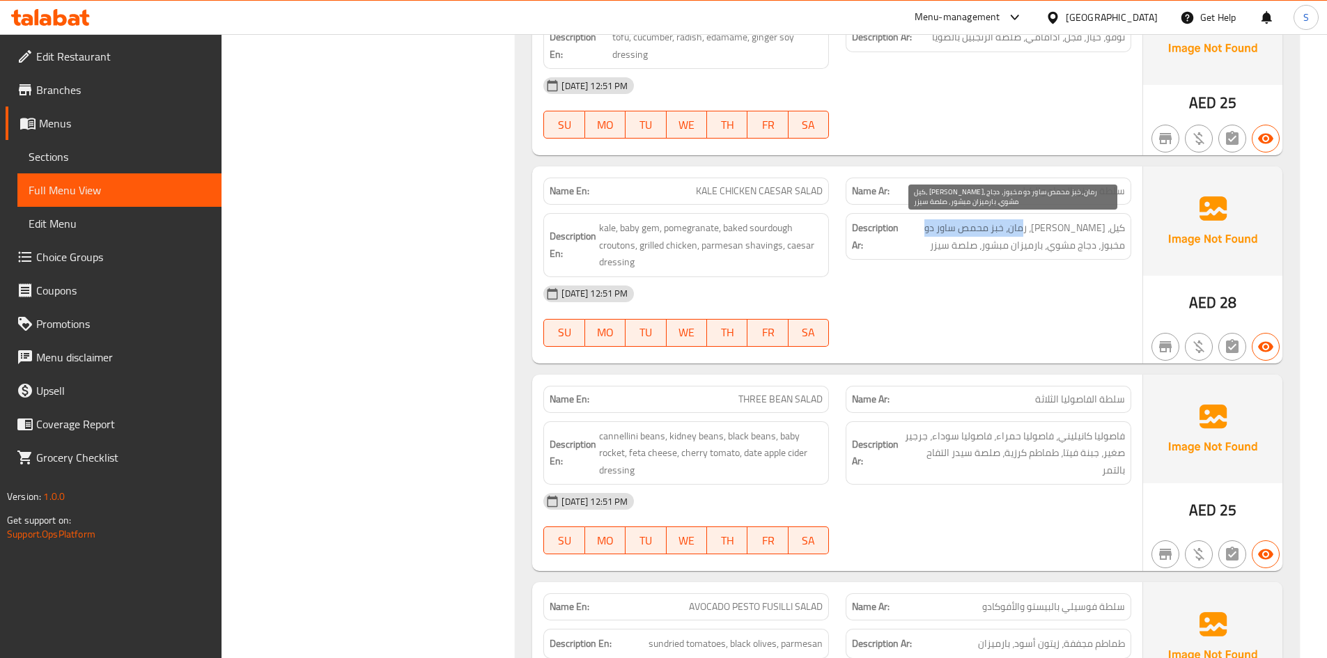
drag, startPoint x: 1039, startPoint y: 231, endPoint x: 936, endPoint y: 224, distance: 104.0
click at [936, 224] on span "كيل، بيبي جيم، رمان، خبز محمص ساور دو مخبوز، دجاج مشوي، بارميزان مبشور، صلصة سي…" at bounding box center [1014, 236] width 224 height 34
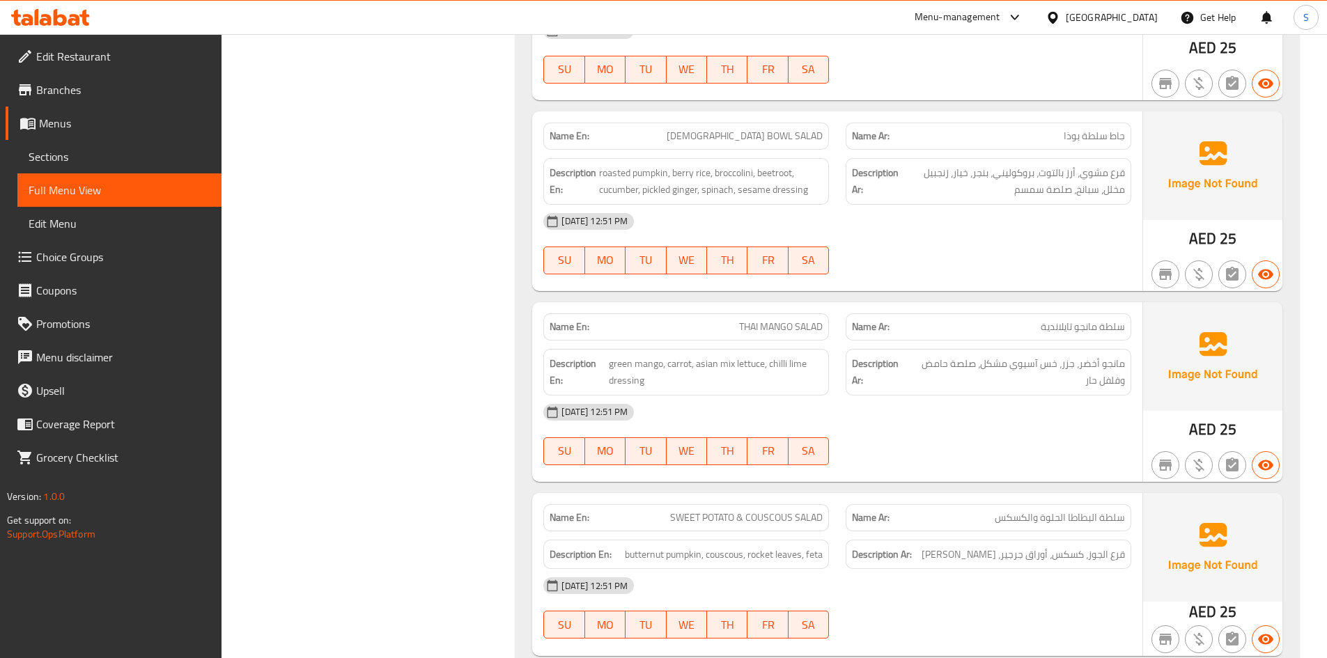
scroll to position [5016, 0]
copy span "BUDDHA BOWL SALAD"
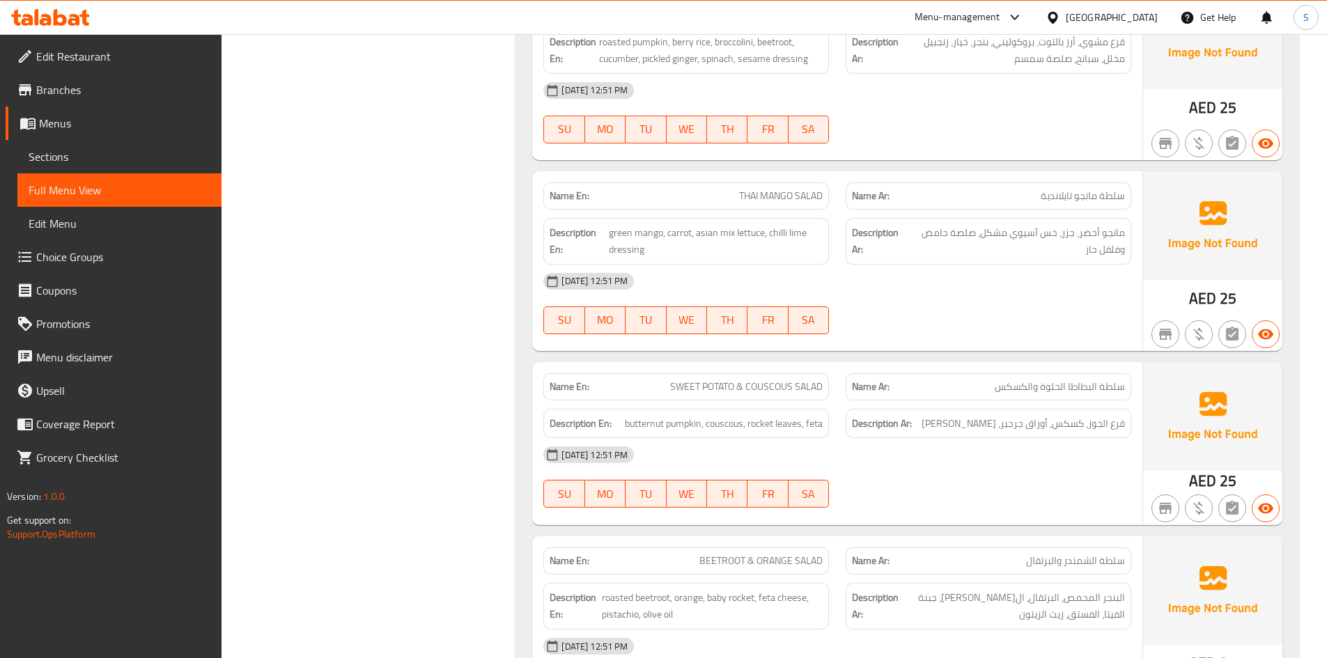
scroll to position [5156, 0]
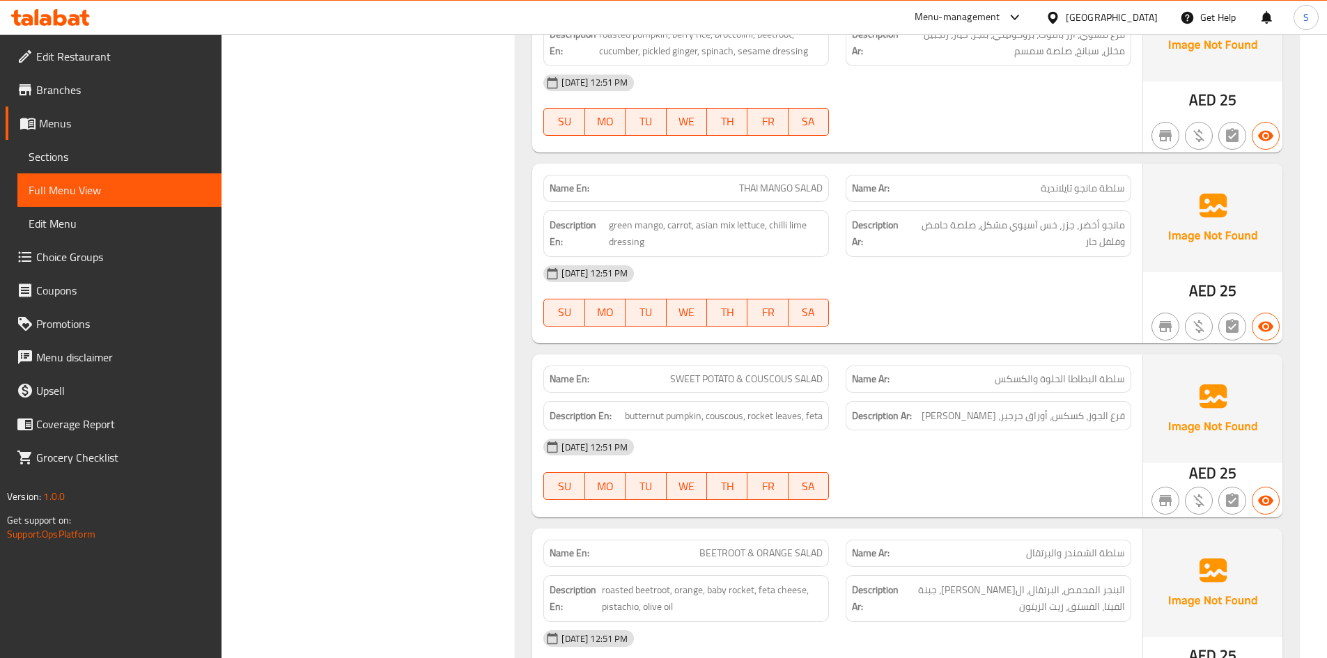
drag, startPoint x: 980, startPoint y: 229, endPoint x: 1054, endPoint y: 226, distance: 73.9
click at [1054, 226] on span "مانجو أخضر، جزر، خس آسيوي مشكل، صلصة حامض وفلفل حار" at bounding box center [1016, 234] width 217 height 34
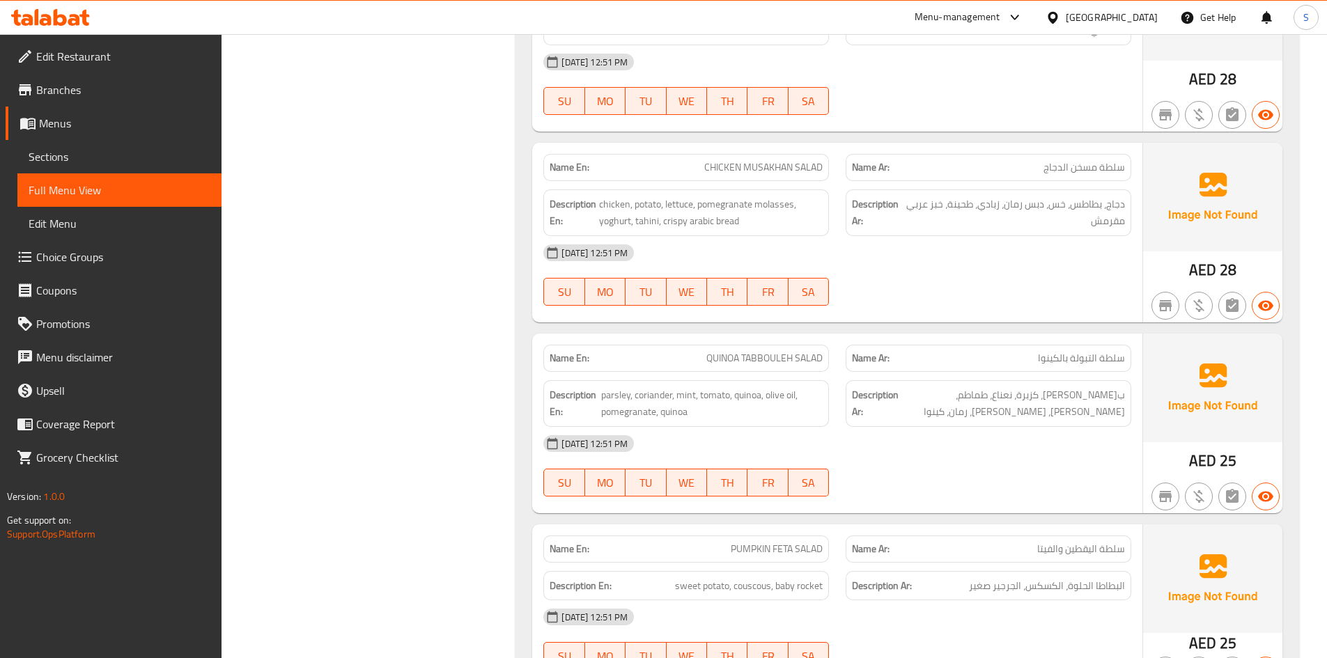
scroll to position [5922, 0]
click at [614, 203] on span "chicken, potato, lettuce, pomegranate molasses, yoghurt, tahini, crispy arabic …" at bounding box center [711, 214] width 224 height 34
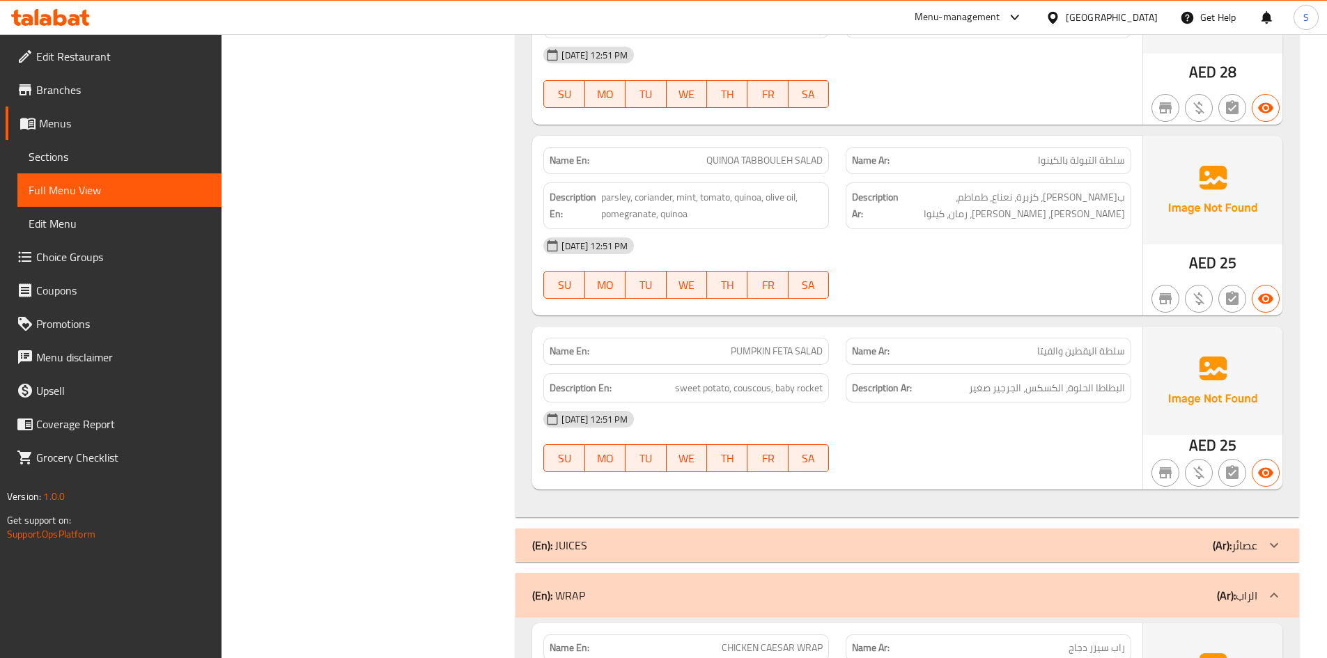
scroll to position [6201, 0]
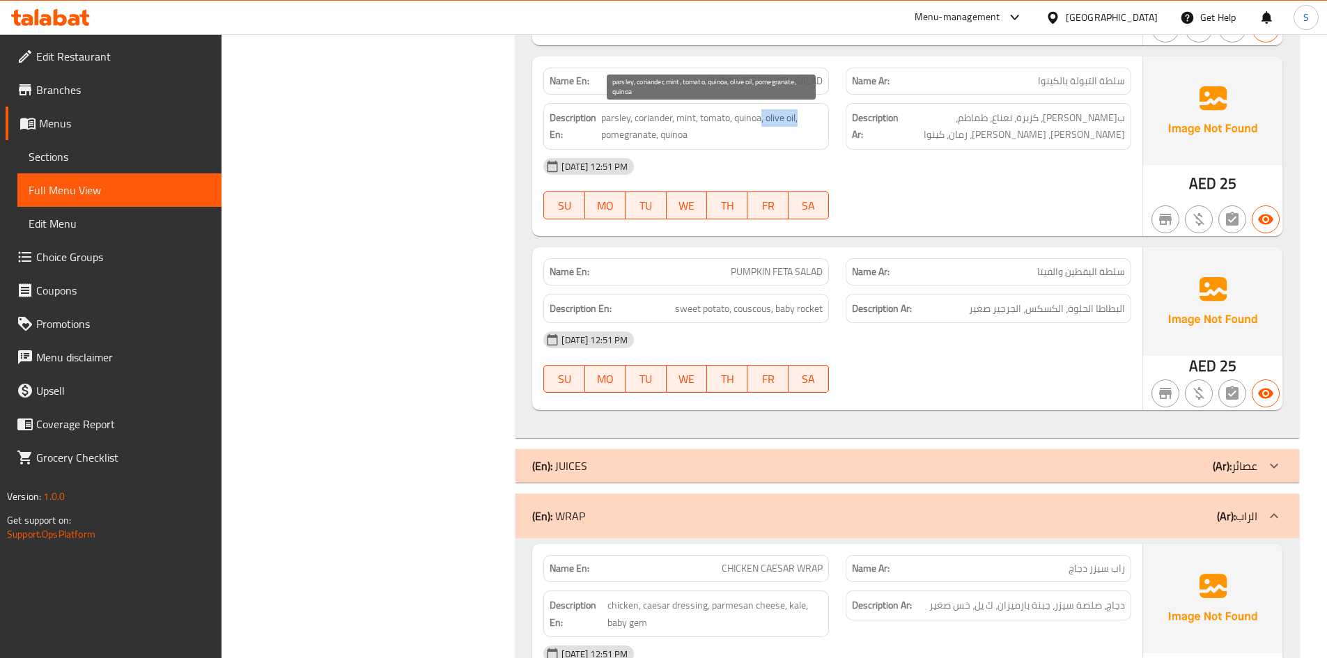
drag, startPoint x: 761, startPoint y: 115, endPoint x: 817, endPoint y: 118, distance: 55.1
click at [817, 118] on span "parsley, coriander, mint, tomato, quinoa, olive oil, pomegranate, quinoa" at bounding box center [712, 126] width 222 height 34
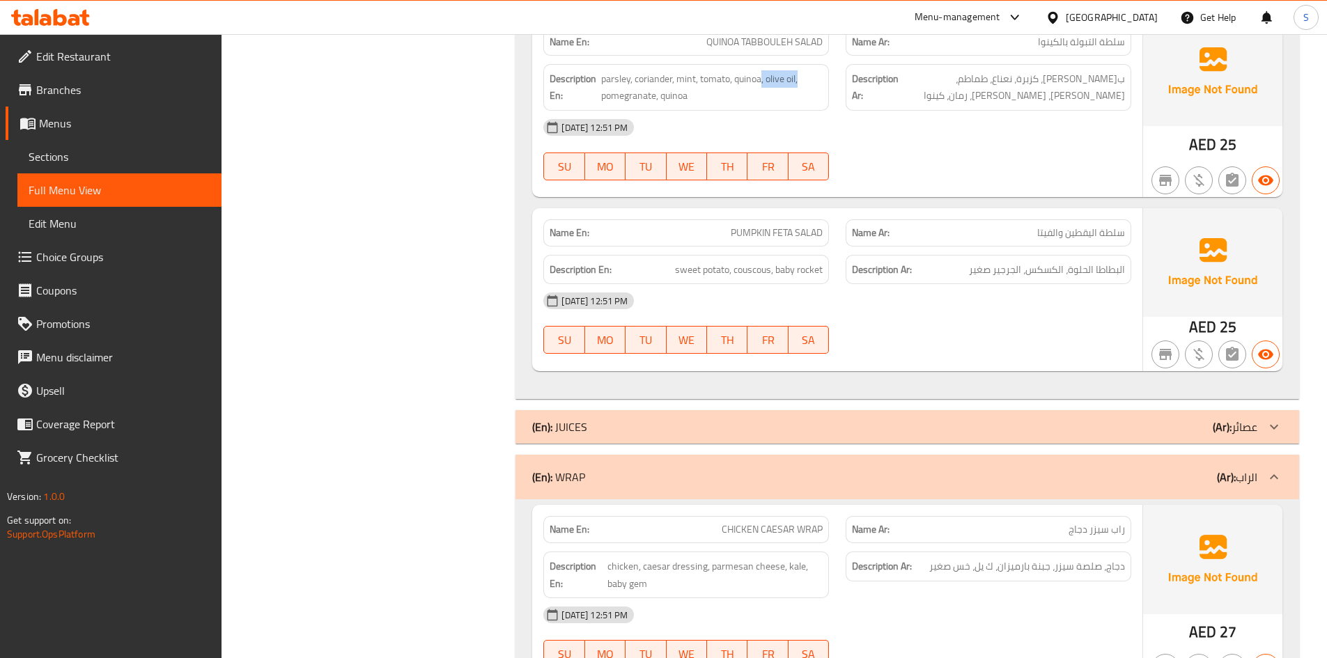
scroll to position [6270, 0]
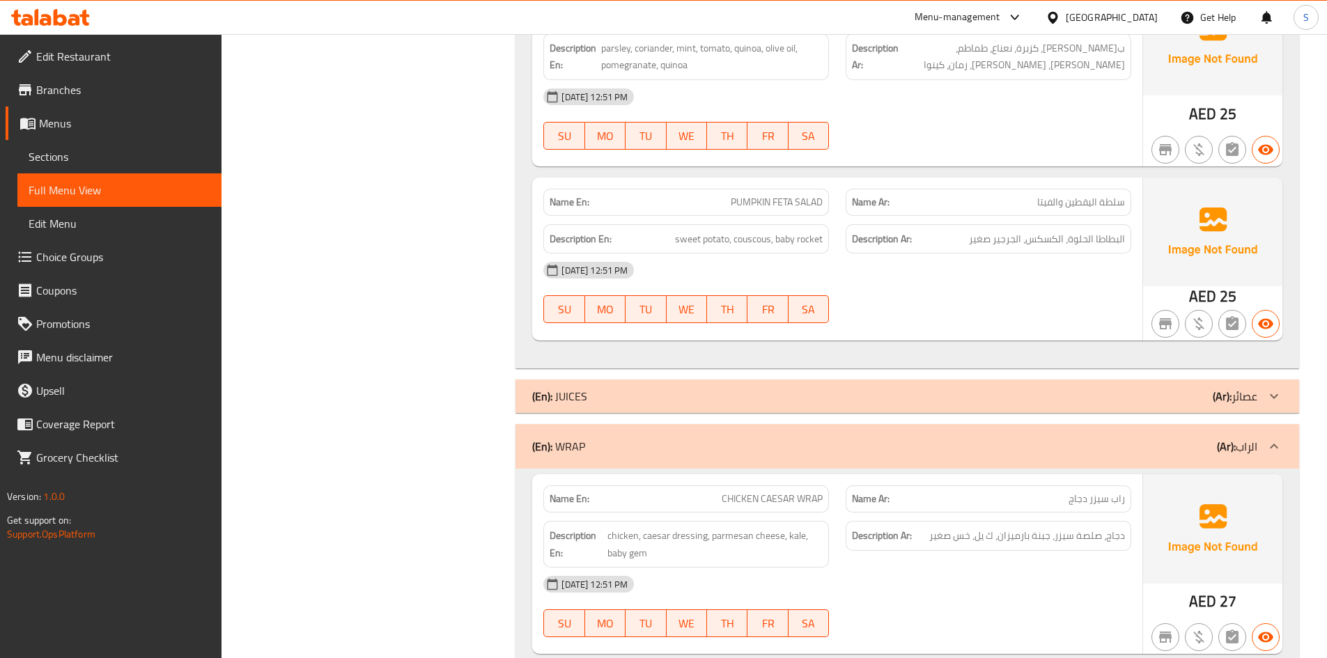
click at [1073, 202] on span "سلطة اليقطين والفيتا" at bounding box center [1081, 202] width 88 height 15
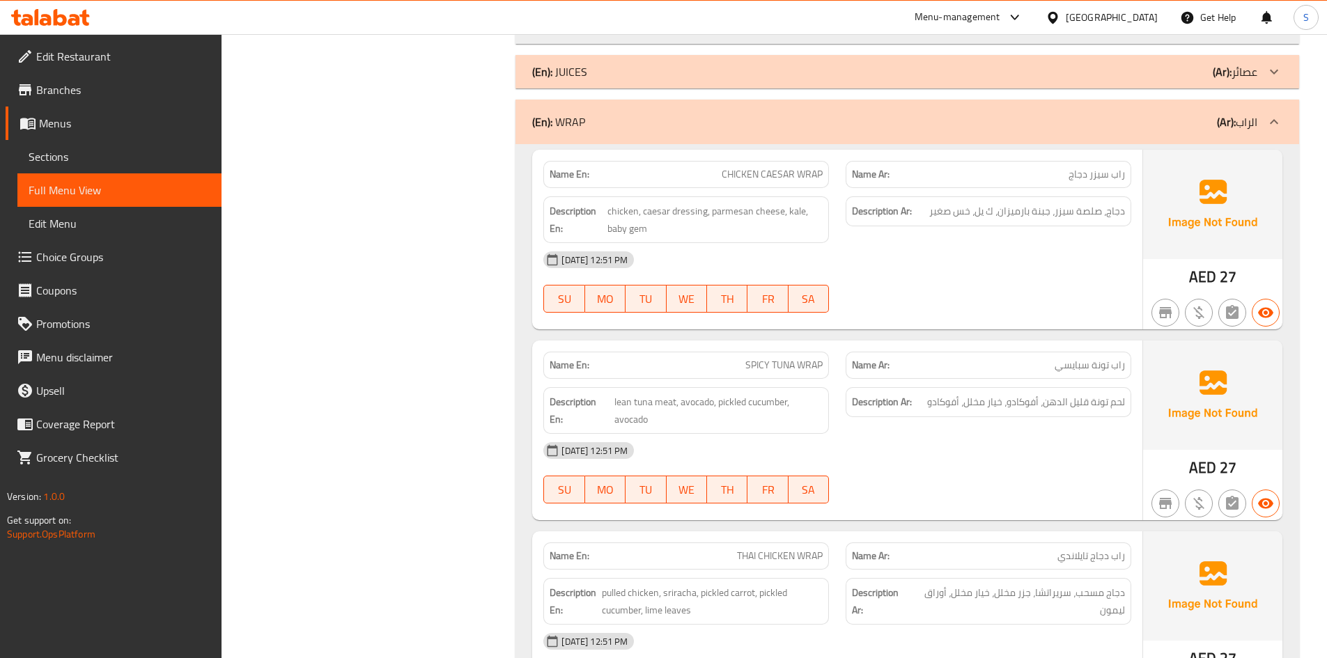
scroll to position [6619, 0]
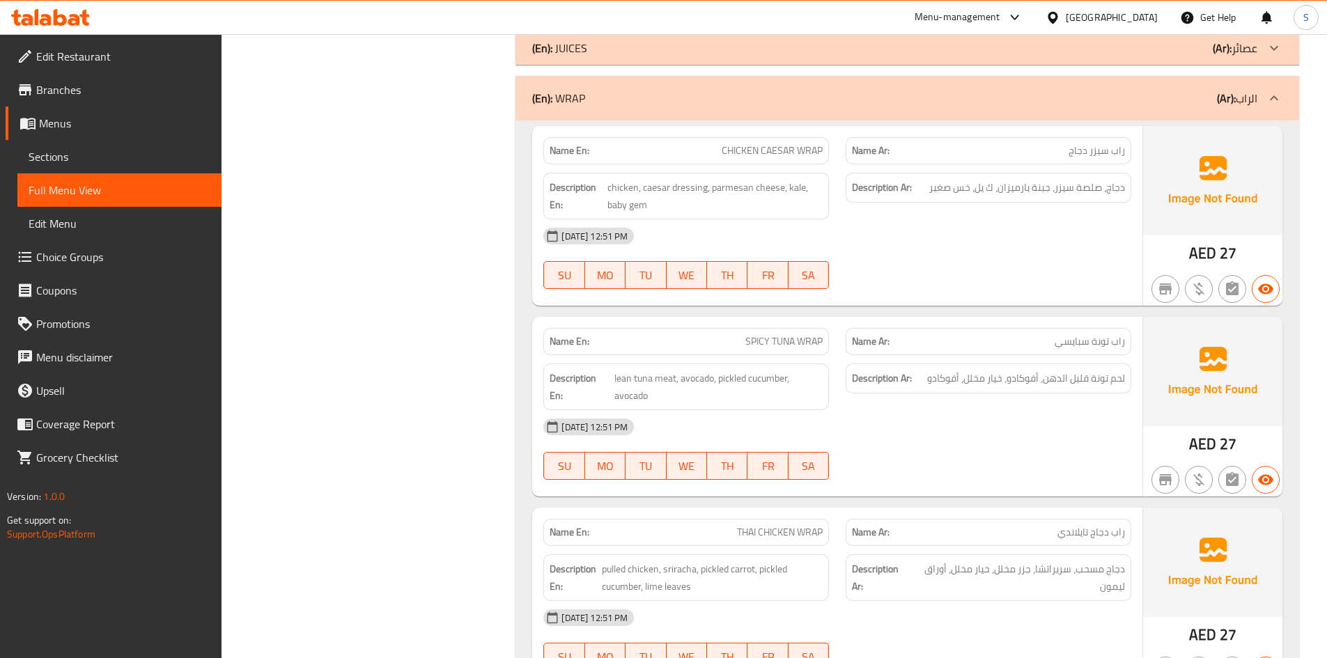
drag, startPoint x: 980, startPoint y: 188, endPoint x: 993, endPoint y: 183, distance: 15.0
click at [993, 183] on span "دجاج، صلصة سيزر، جبنة بارميزان، ك يل، خس صغير" at bounding box center [1027, 187] width 196 height 17
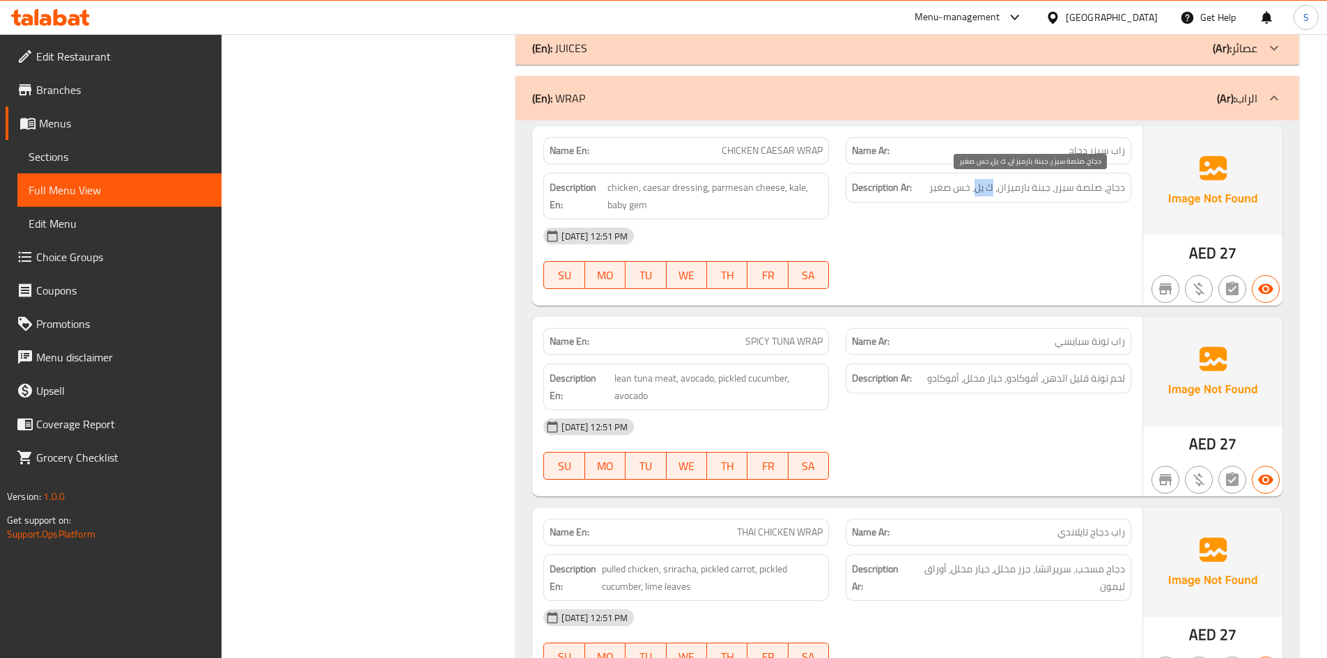
copy span "ك يل"
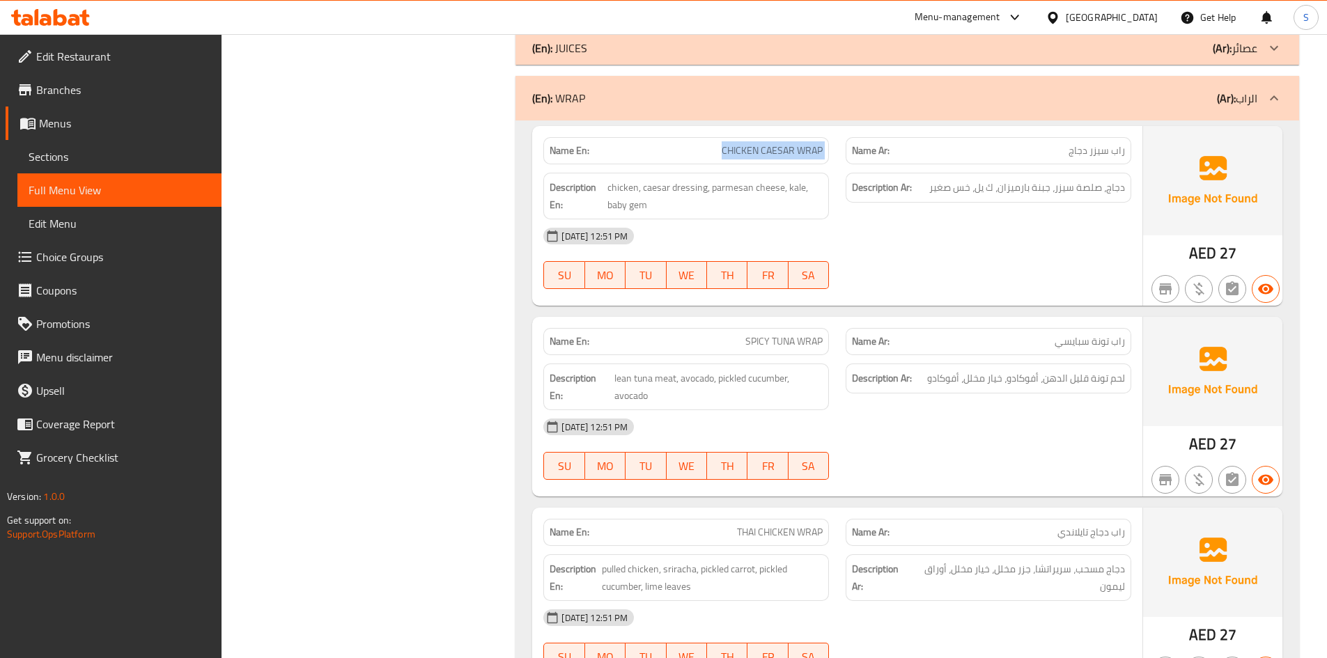
copy span "CHICKEN CAESAR WRAP"
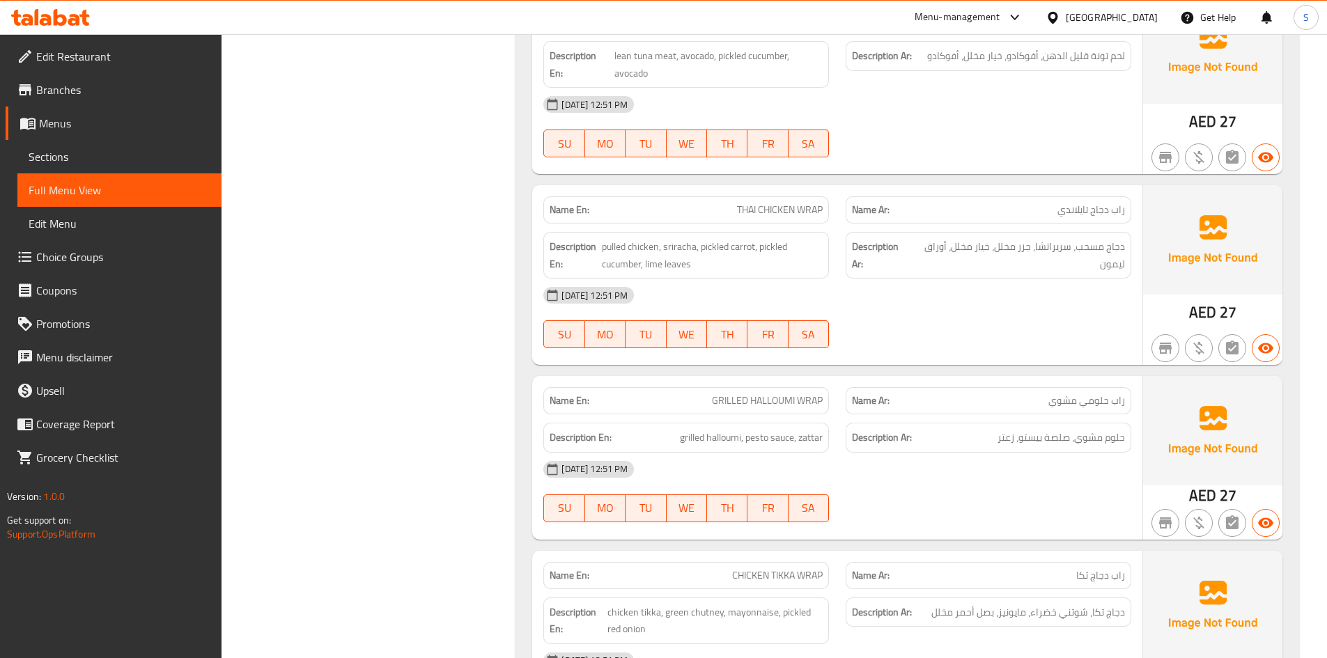
scroll to position [6967, 0]
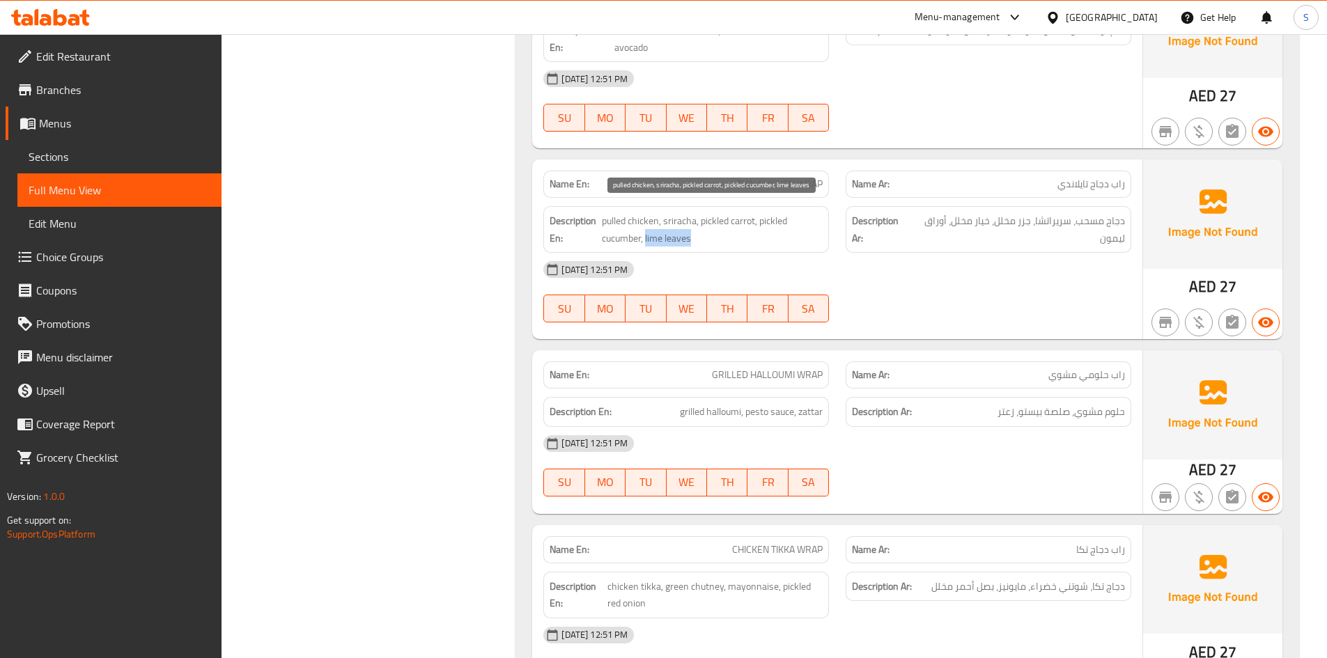
drag, startPoint x: 645, startPoint y: 238, endPoint x: 718, endPoint y: 241, distance: 72.5
click at [718, 241] on span "pulled chicken, sriracha, pickled carrot, pickled cucumber, lime leaves" at bounding box center [712, 229] width 221 height 34
click at [656, 241] on span "pulled chicken, sriracha, pickled carrot, pickled cucumber, lime leaves" at bounding box center [712, 229] width 221 height 34
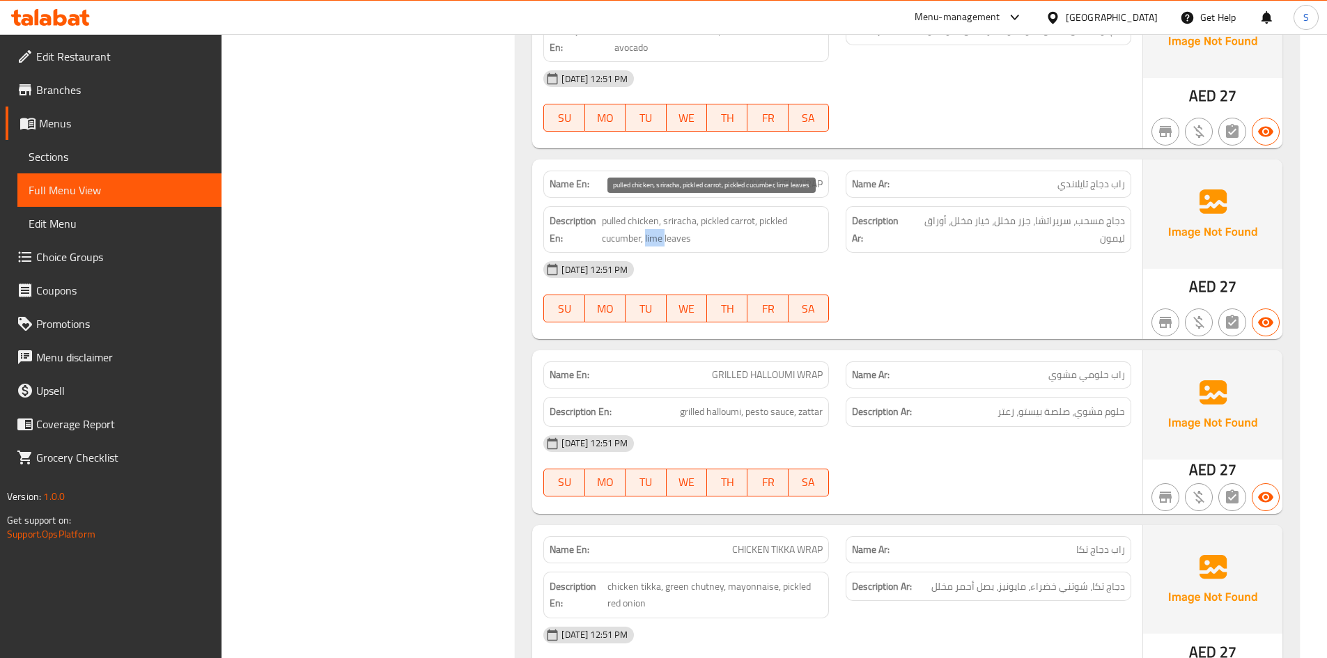
copy span "lime"
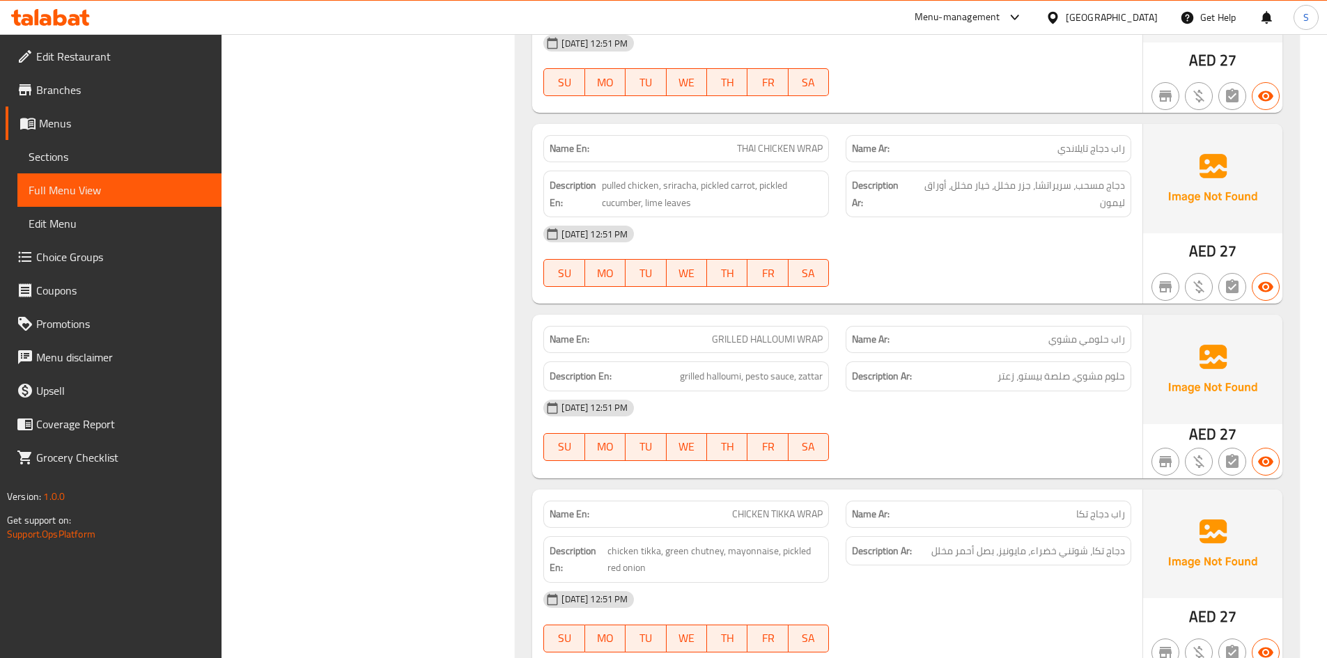
scroll to position [7037, 0]
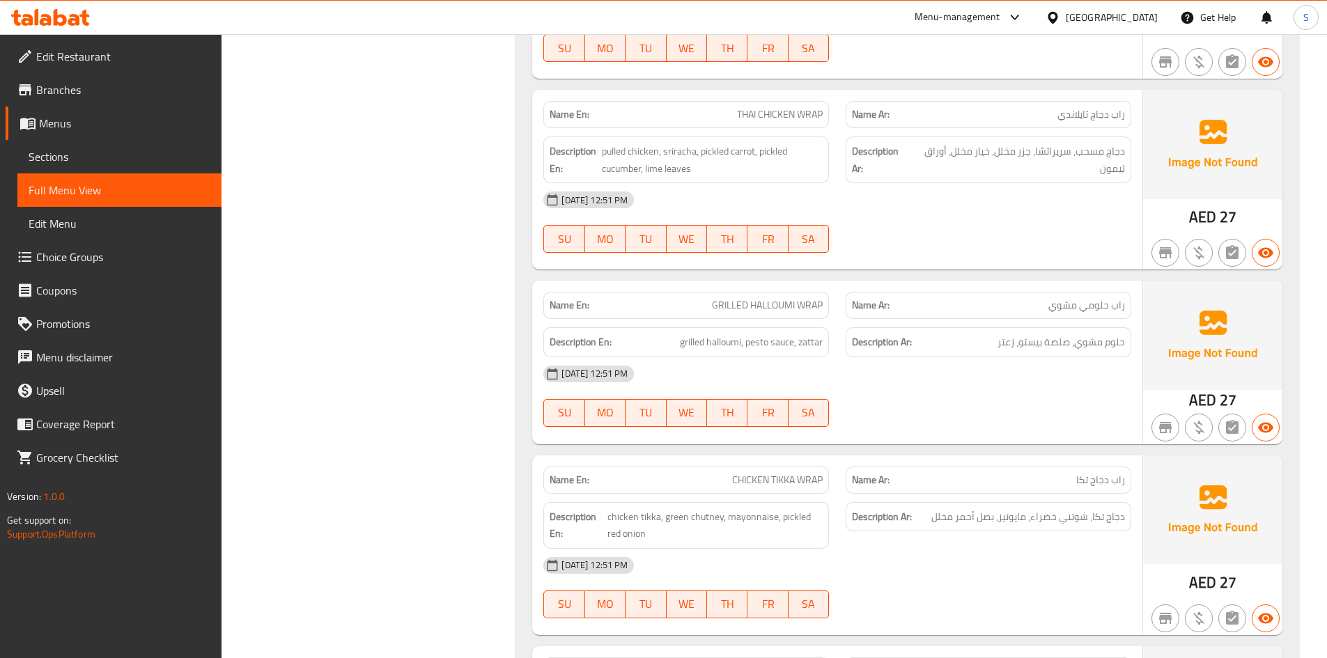
copy span "THAI CHICKEN WRAP"
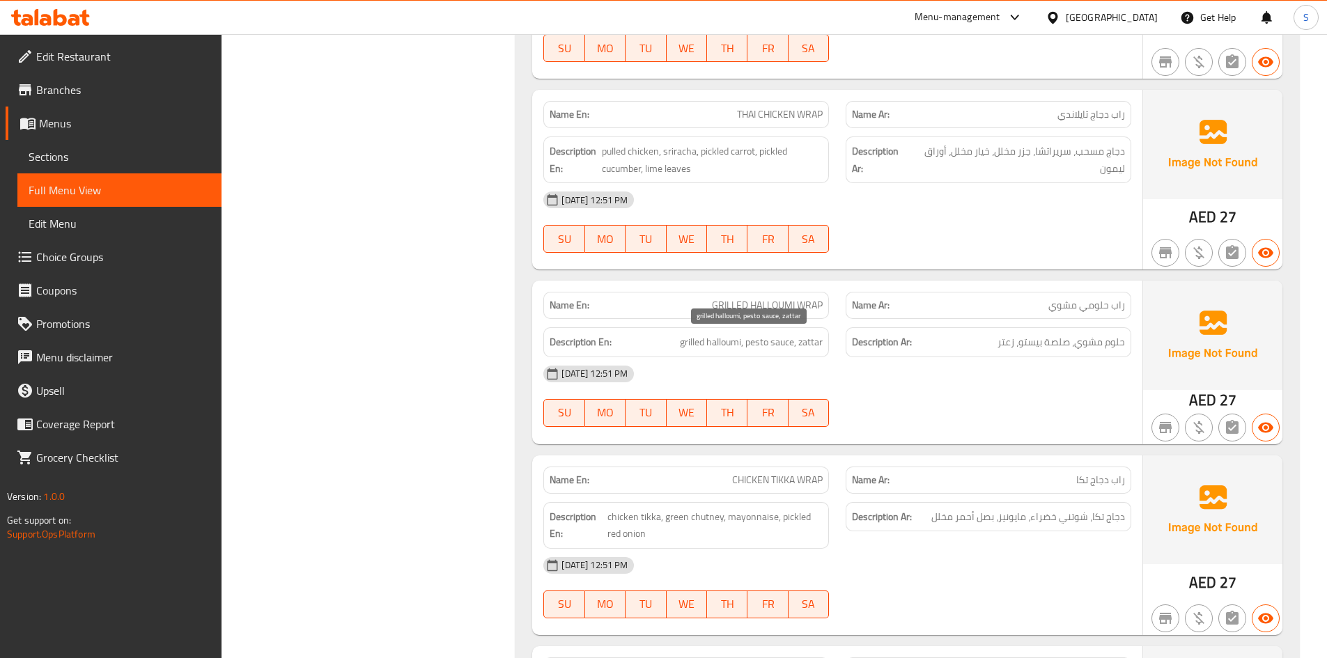
click at [799, 334] on span "grilled halloumi, pesto sauce, zattar" at bounding box center [751, 342] width 143 height 17
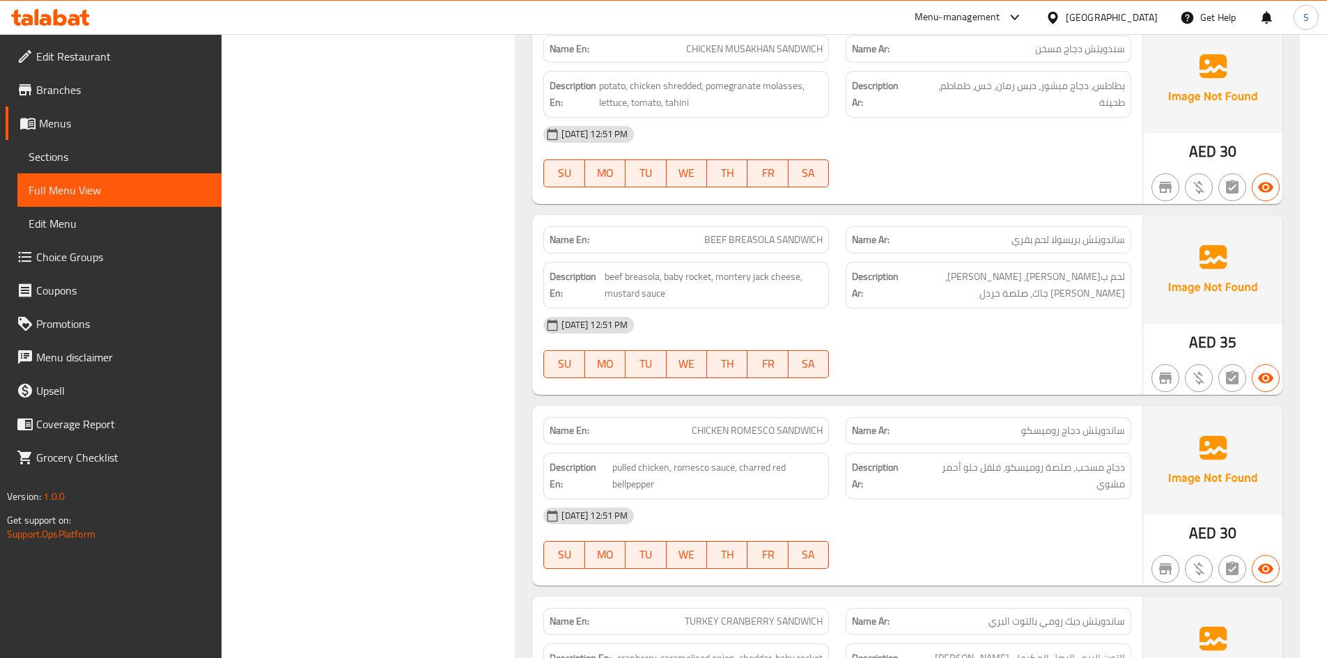
scroll to position [8569, 0]
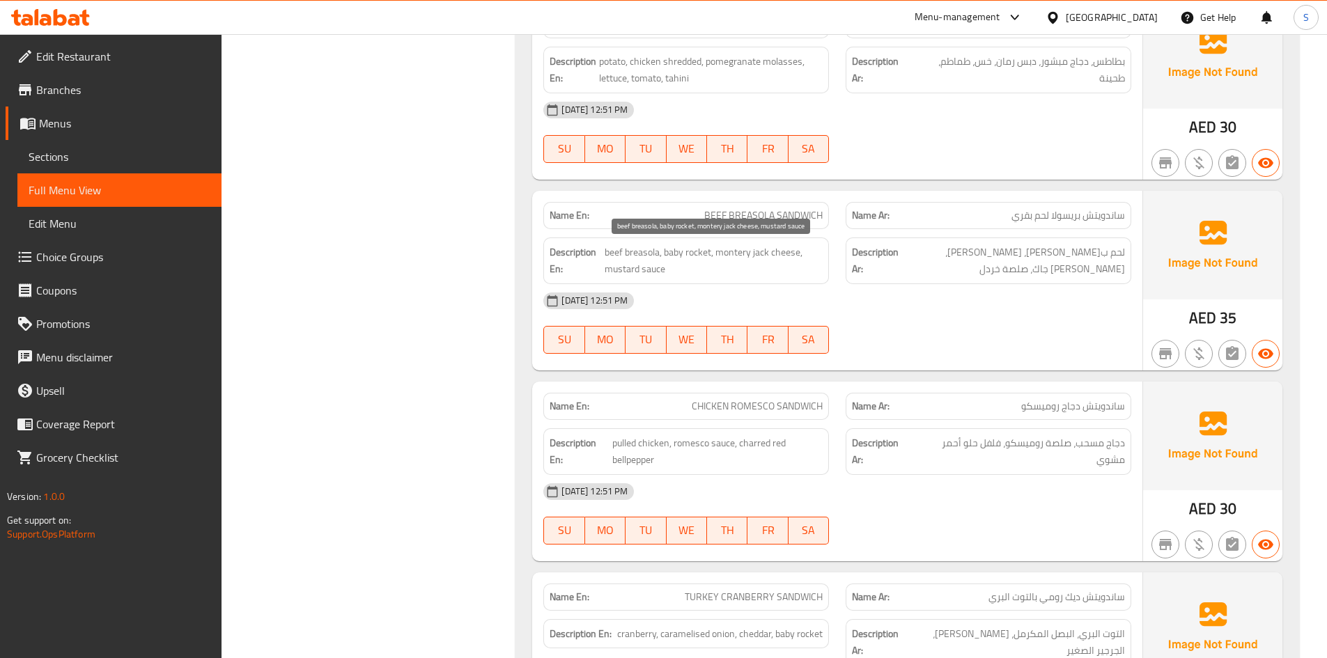
click at [645, 249] on span "beef breasola, baby rocket, montery jack cheese, mustard sauce" at bounding box center [714, 261] width 218 height 34
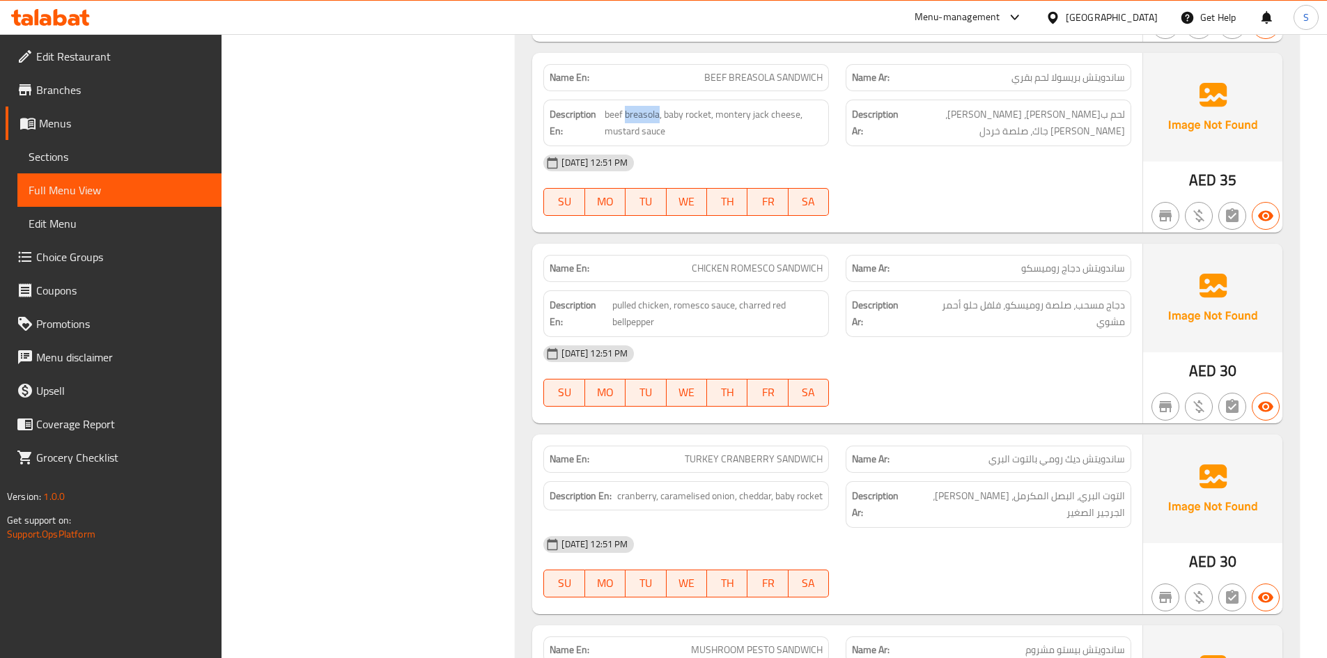
scroll to position [8709, 0]
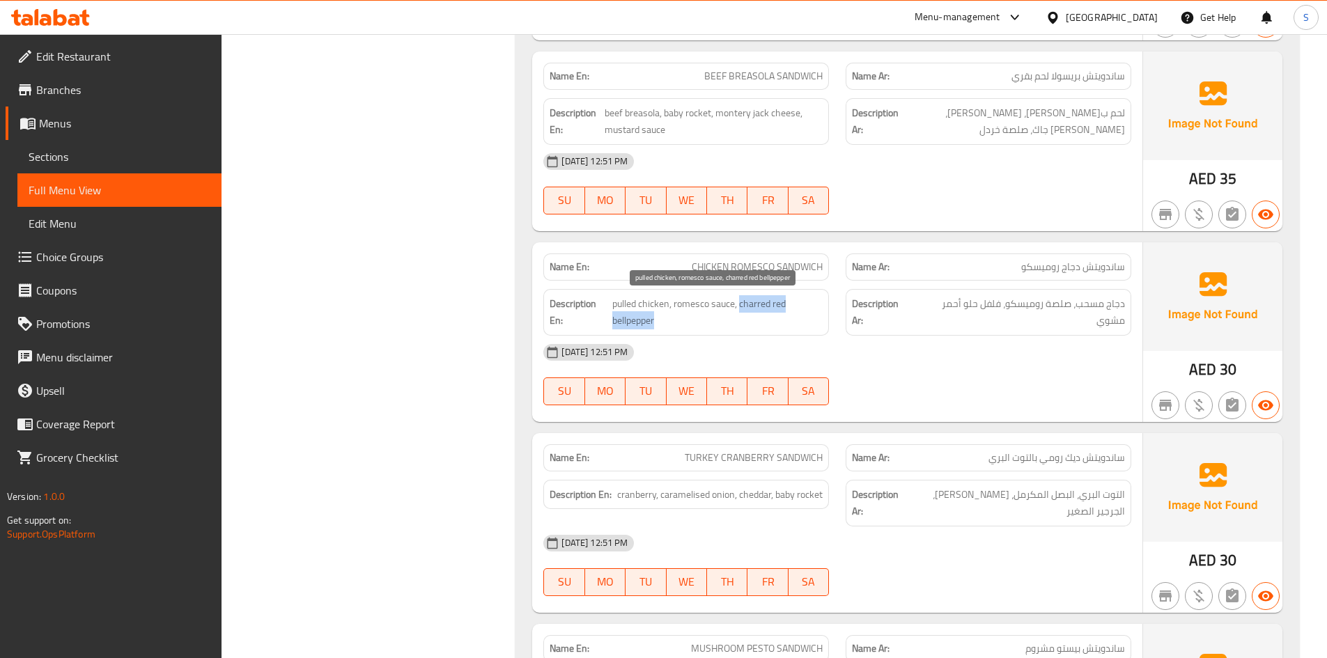
drag, startPoint x: 738, startPoint y: 304, endPoint x: 758, endPoint y: 325, distance: 29.1
click at [758, 325] on span "pulled chicken, romesco sauce, charred red bellpepper" at bounding box center [717, 312] width 210 height 34
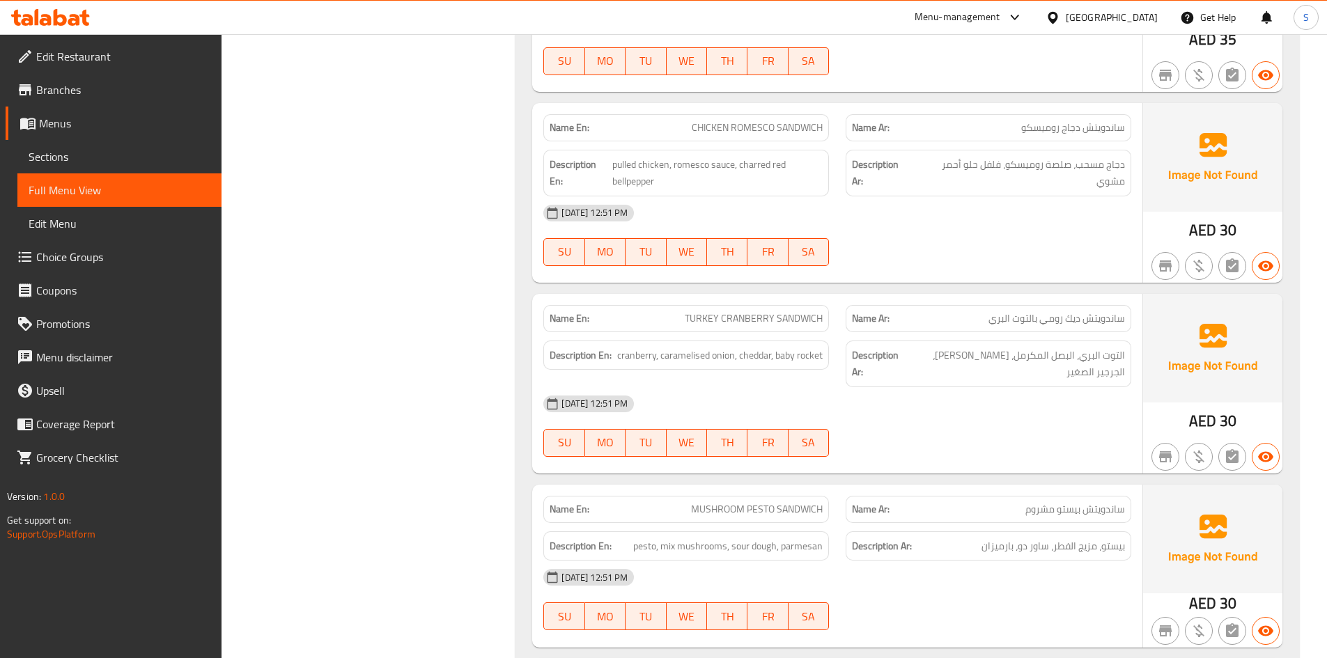
scroll to position [8918, 0]
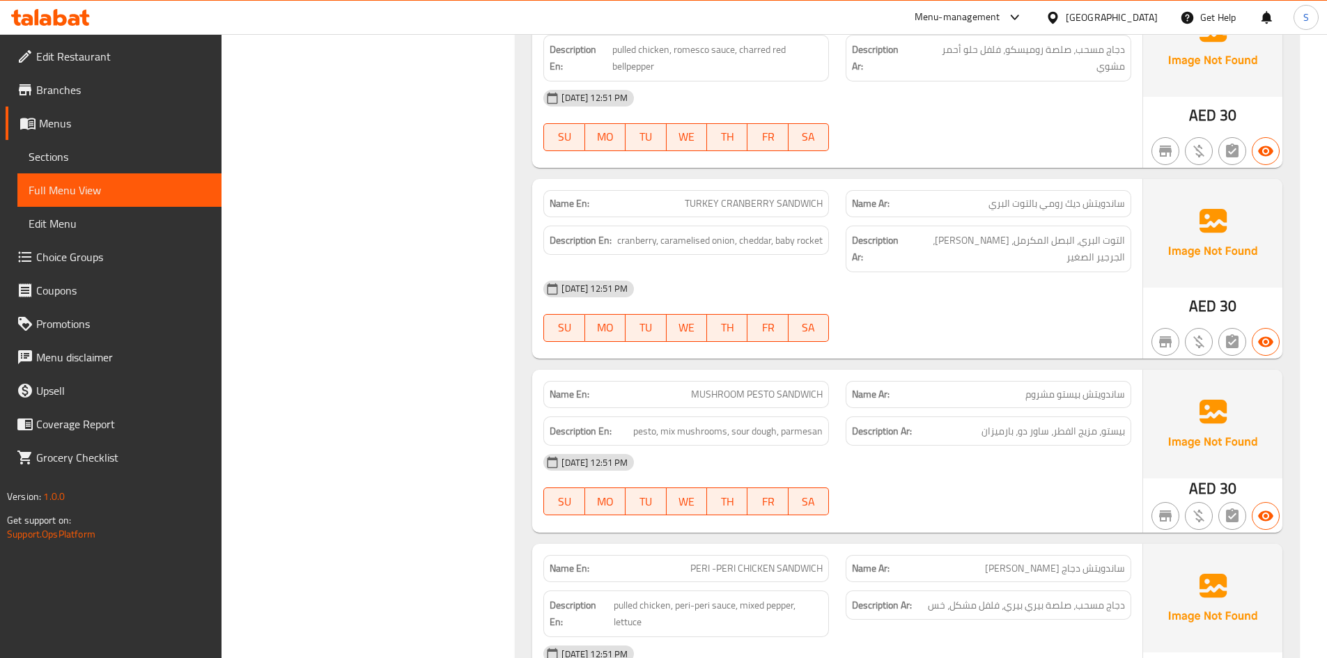
scroll to position [8987, 0]
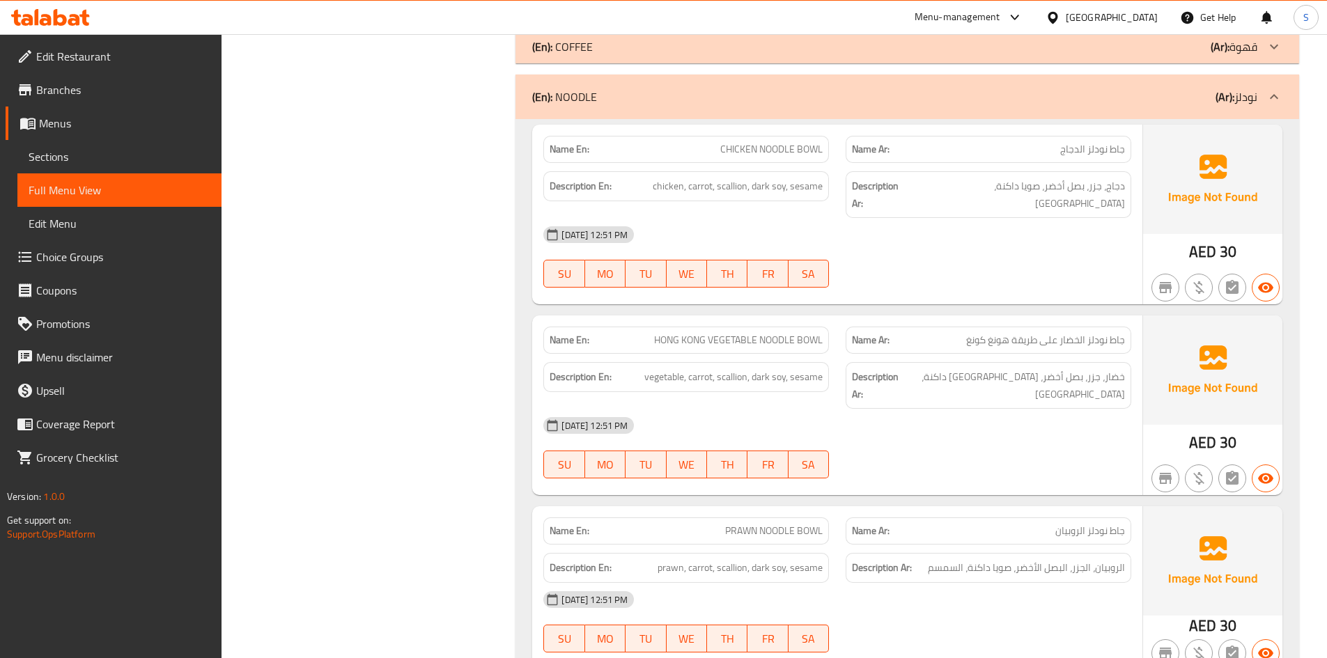
scroll to position [12617, 0]
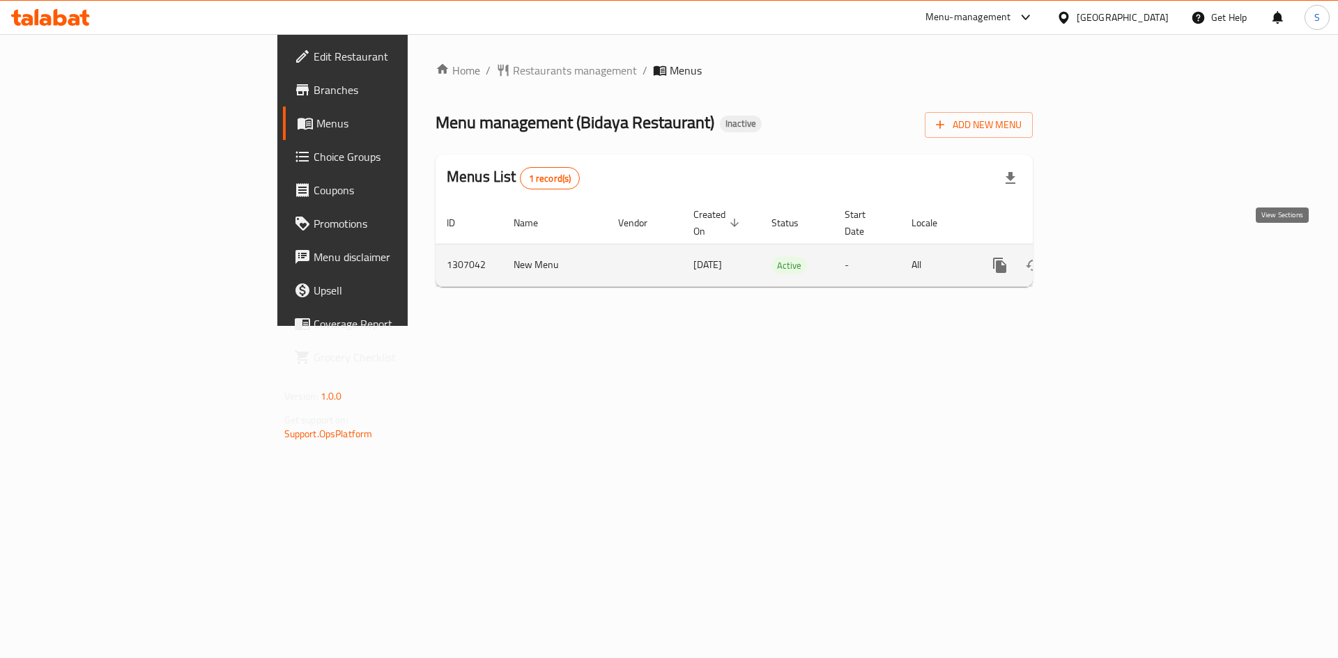
click at [1117, 256] on link "enhanced table" at bounding box center [1099, 265] width 33 height 33
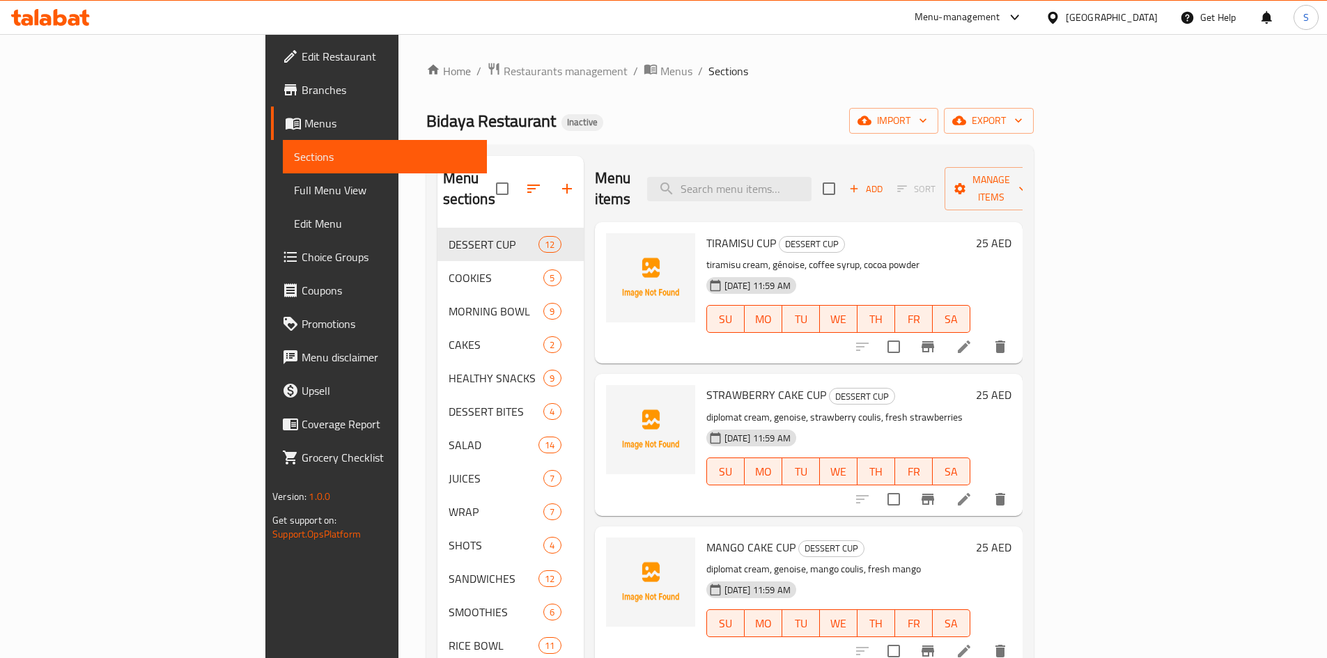
click at [836, 193] on div "Menu items Add Sort Manage items" at bounding box center [809, 189] width 428 height 66
click at [812, 185] on input "search" at bounding box center [729, 189] width 164 height 24
paste input "SNICKER BALL"
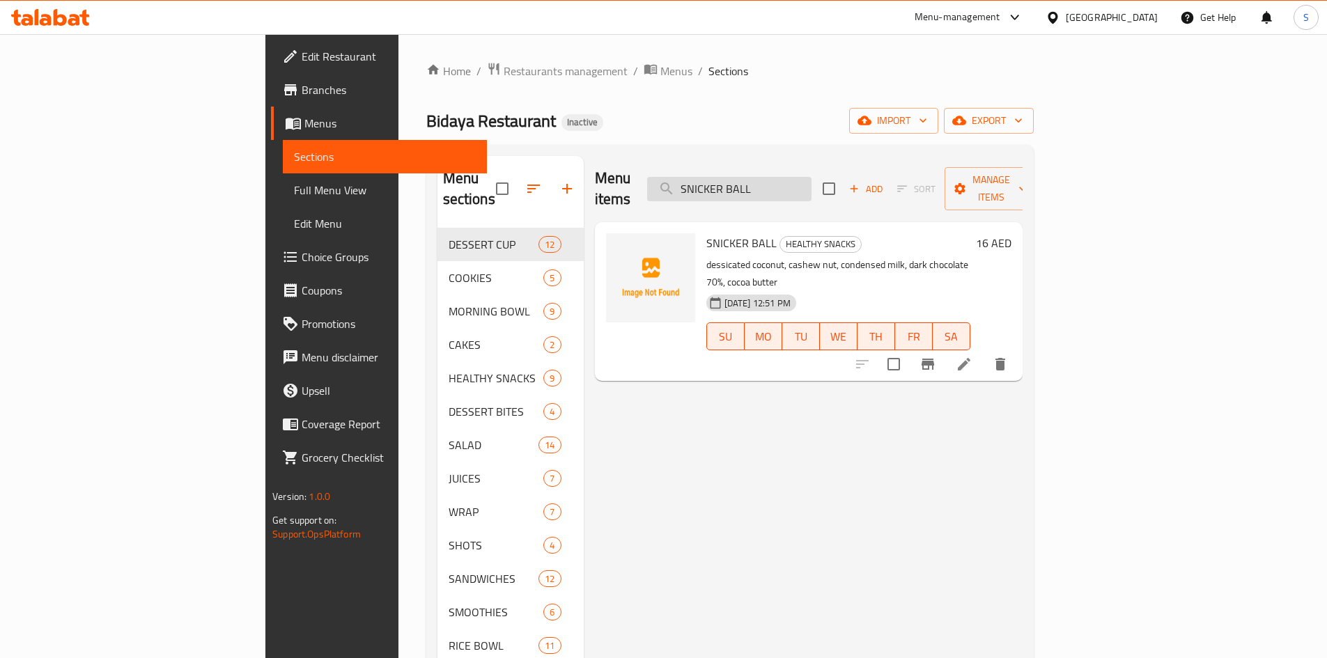
click at [810, 177] on input "SNICKER BALL" at bounding box center [729, 189] width 164 height 24
click at [784, 192] on div "Menu items SNICKER BALL Add Sort Manage items" at bounding box center [809, 189] width 428 height 66
click at [791, 182] on input "SNICKER BALL" at bounding box center [729, 189] width 164 height 24
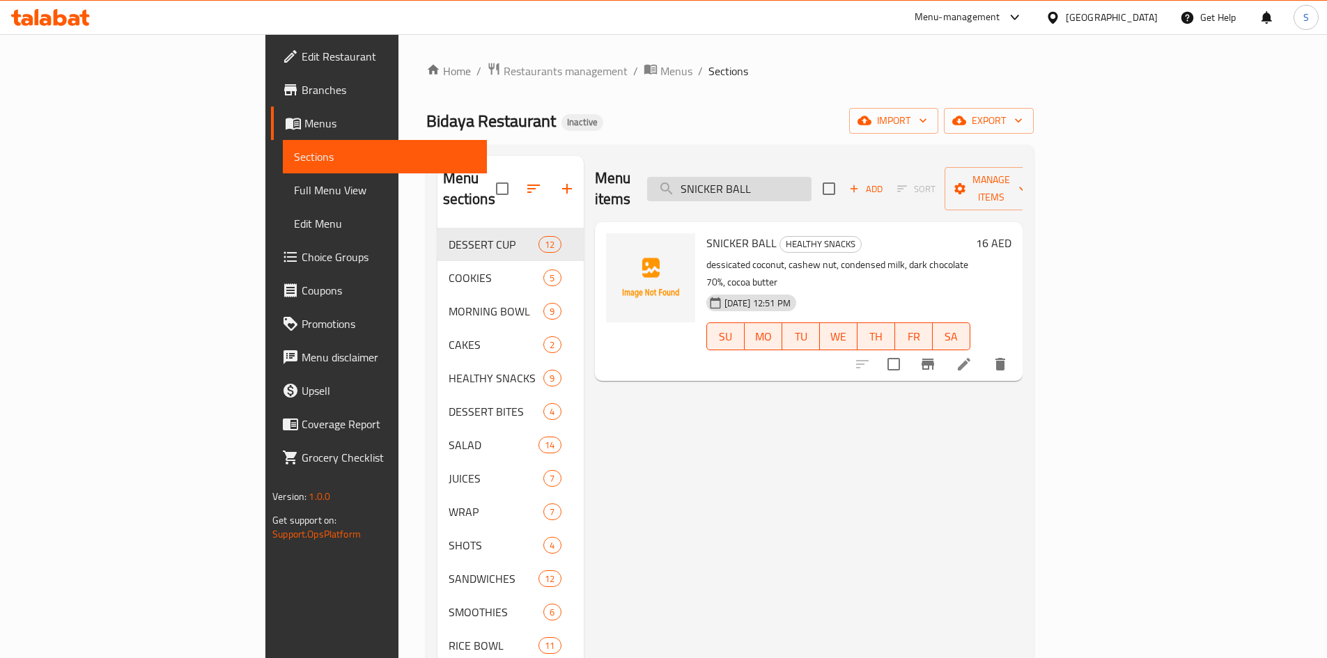
click at [791, 182] on input "SNICKER BALL" at bounding box center [729, 189] width 164 height 24
paste input "CARROT BON BON"
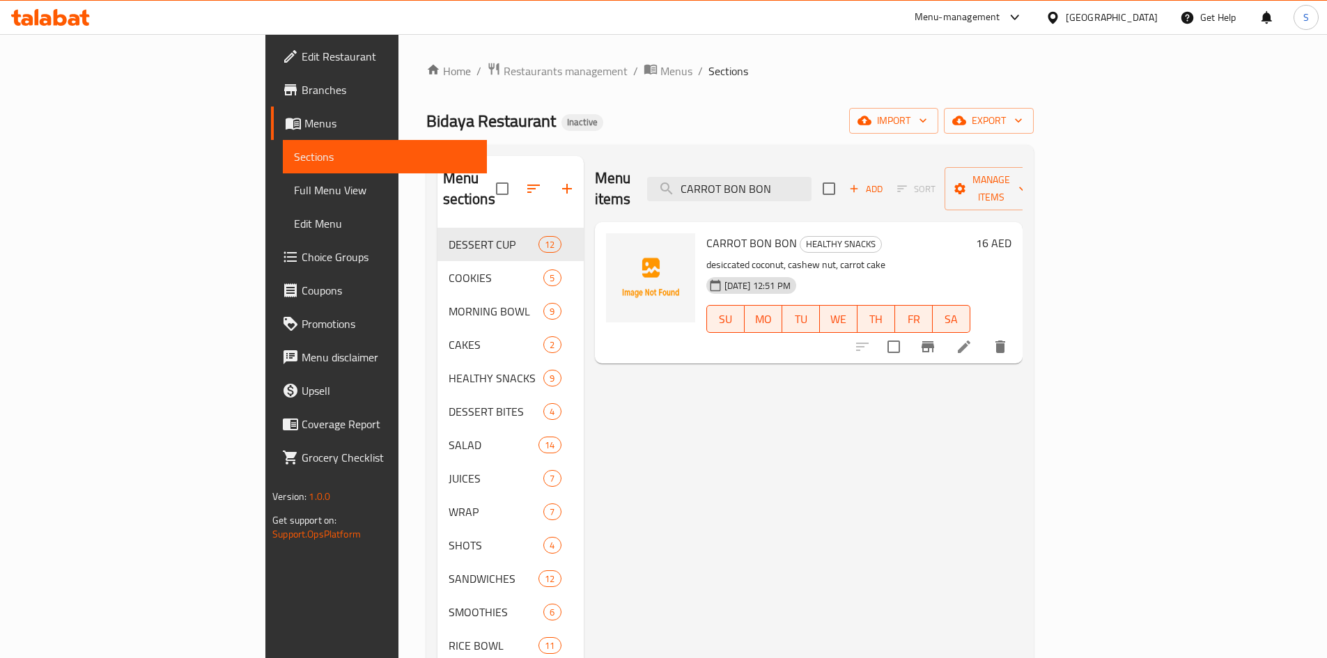
type input "CARROT BON BON"
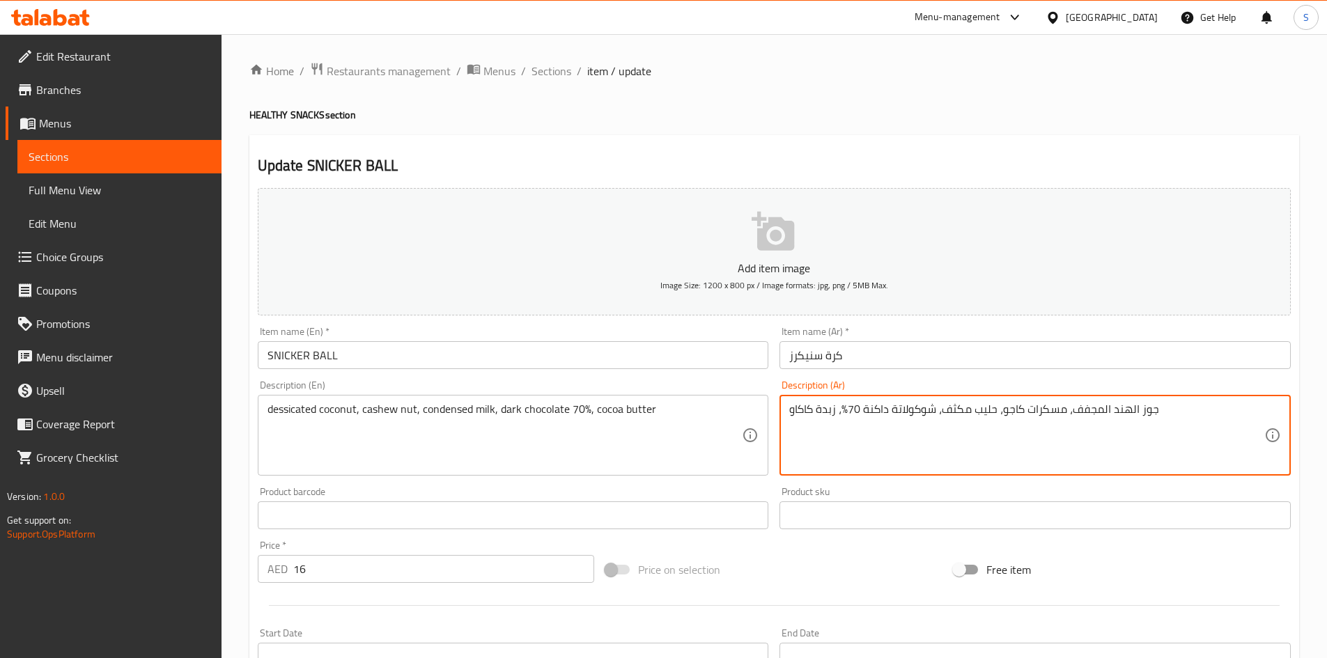
click at [1055, 410] on textarea "جوز الهند المجفف، مسكرات كاجو، حليب مكثف، شوكولاتة داكنة 70٪، زبدة كاكاو" at bounding box center [1026, 436] width 475 height 66
click at [417, 350] on input "SNICKER BALL" at bounding box center [513, 355] width 511 height 28
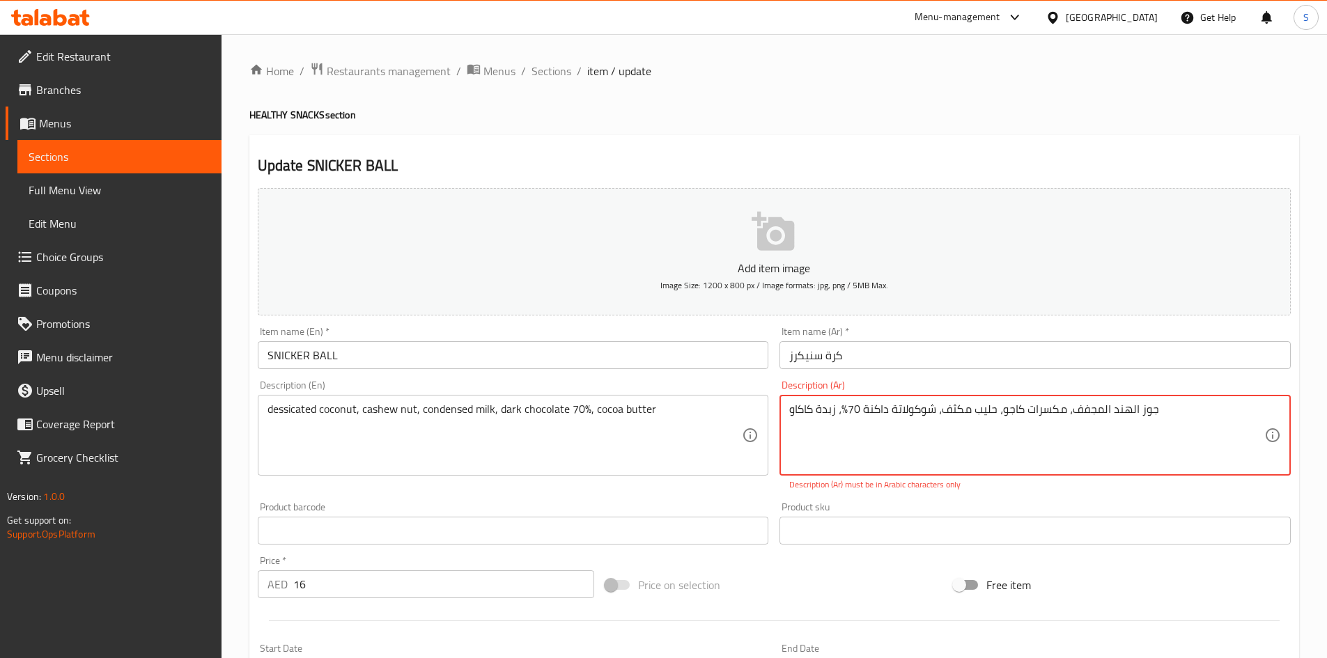
click at [621, 469] on div "dessicated coconut, cashew nut, condensed milk, dark chocolate 70%, cocoa butte…" at bounding box center [513, 435] width 511 height 81
click at [951, 403] on textarea "جوز الهند المجفف، مكسرات كاجو، حليب مكثف، شوكولاتة داكنة 70٪، زبدة كاكاو" at bounding box center [1026, 436] width 475 height 66
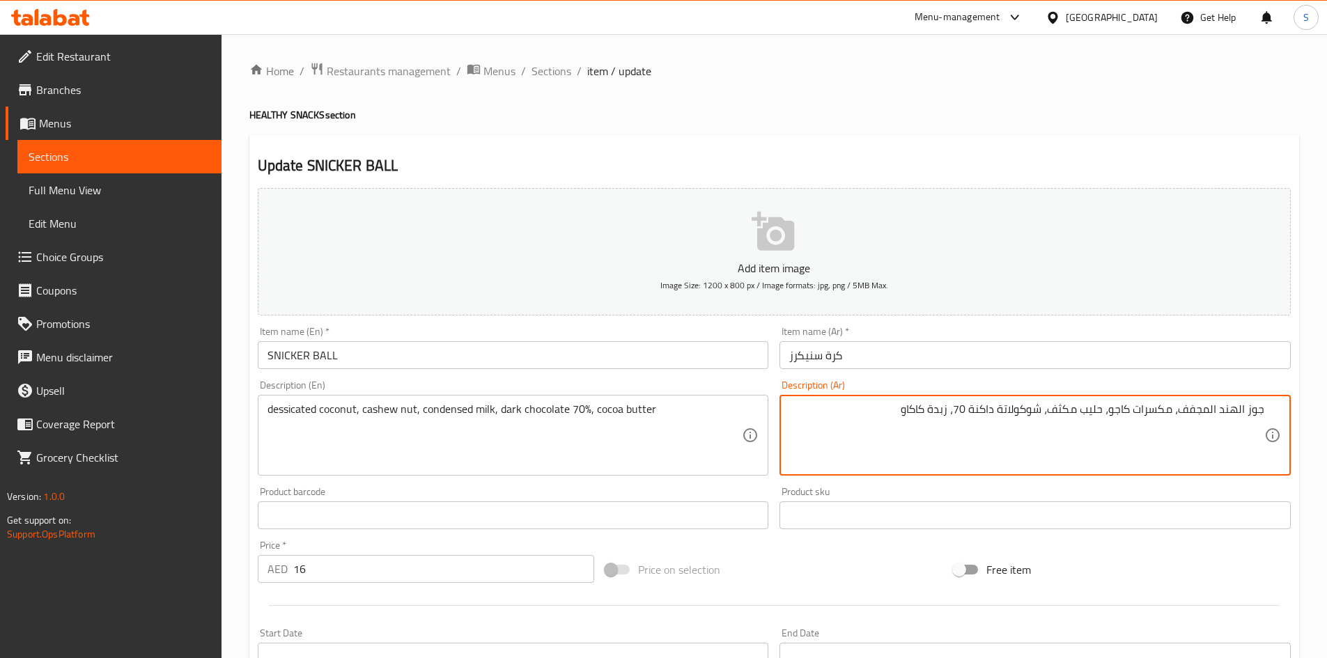
type textarea "جوز الهند المجفف، مكسرات كاجو، حليب مكثف، شوكولاتة داكنة 70٪، زبدة كاكاو"
click at [1044, 410] on textarea "جوز الهند المجفف، مسكرات كاجو، حليب مكثف، شوكولاتة داكنة 70٪، زبدة كاكاو" at bounding box center [1026, 436] width 475 height 66
type textarea "جوز الهند المجفف، كاجو، حليب مكثف، شوكولاتة داكنة 70٪، زبدة كاكاو"
click at [1008, 367] on input "كرة سنيكرز" at bounding box center [1035, 355] width 511 height 28
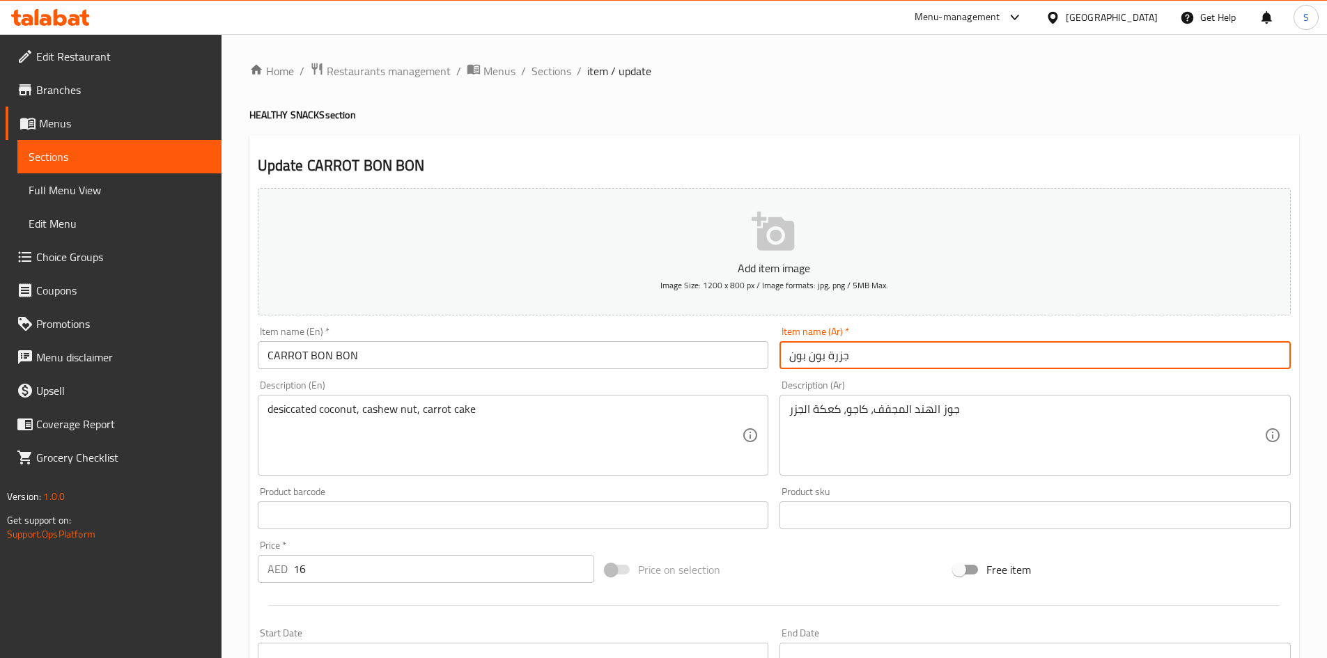
click at [992, 358] on input "جزرة بون بون" at bounding box center [1035, 355] width 511 height 28
click at [998, 354] on input "جزرة بون بون" at bounding box center [1035, 355] width 511 height 28
click at [1262, 354] on input "جزرة بون بون" at bounding box center [1035, 355] width 511 height 28
type input "جزر بون بون"
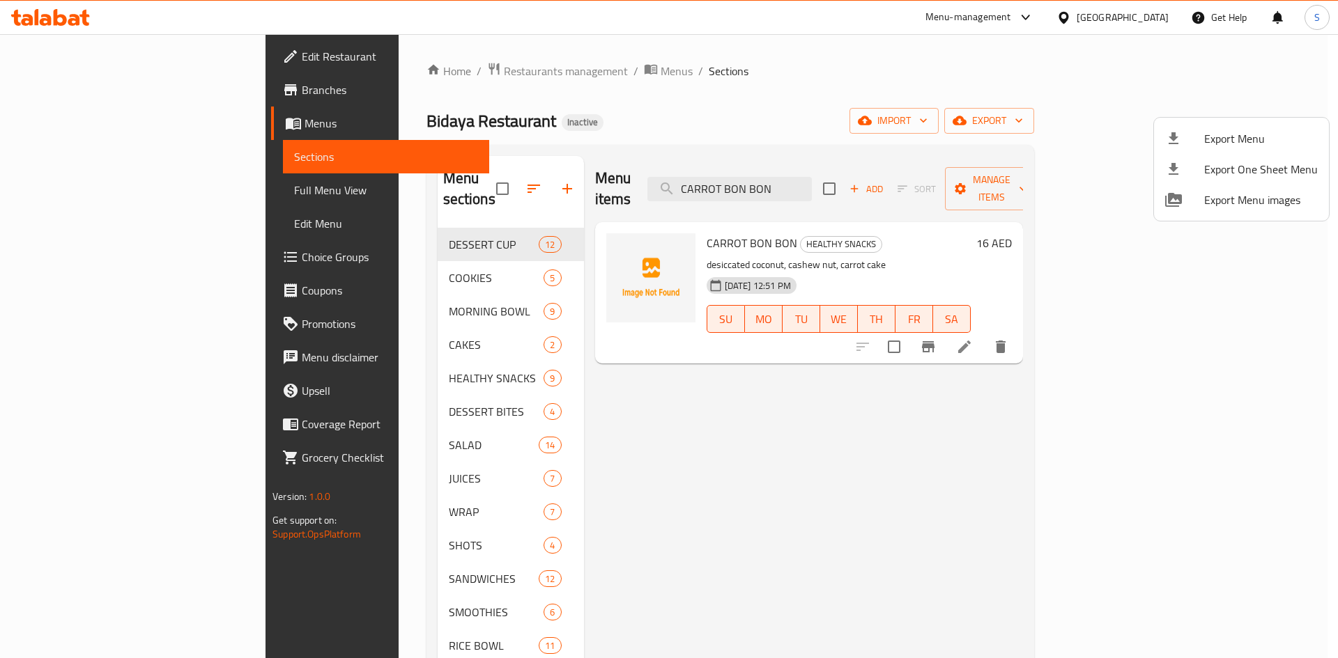
scroll to position [17, 0]
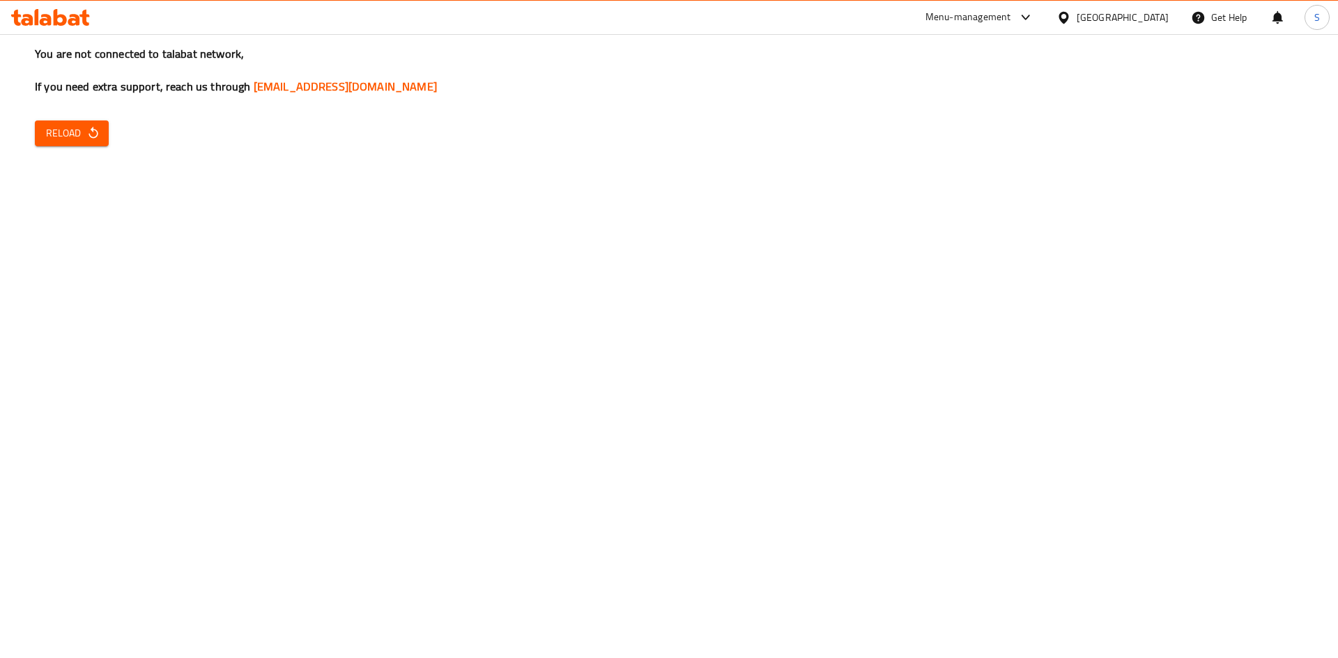
click at [60, 141] on span "Reload" at bounding box center [72, 133] width 52 height 17
click at [111, 133] on div "You are not connected to talabat network, If you need extra support, reach us t…" at bounding box center [669, 329] width 1338 height 658
click at [58, 137] on span "Reload" at bounding box center [72, 133] width 52 height 17
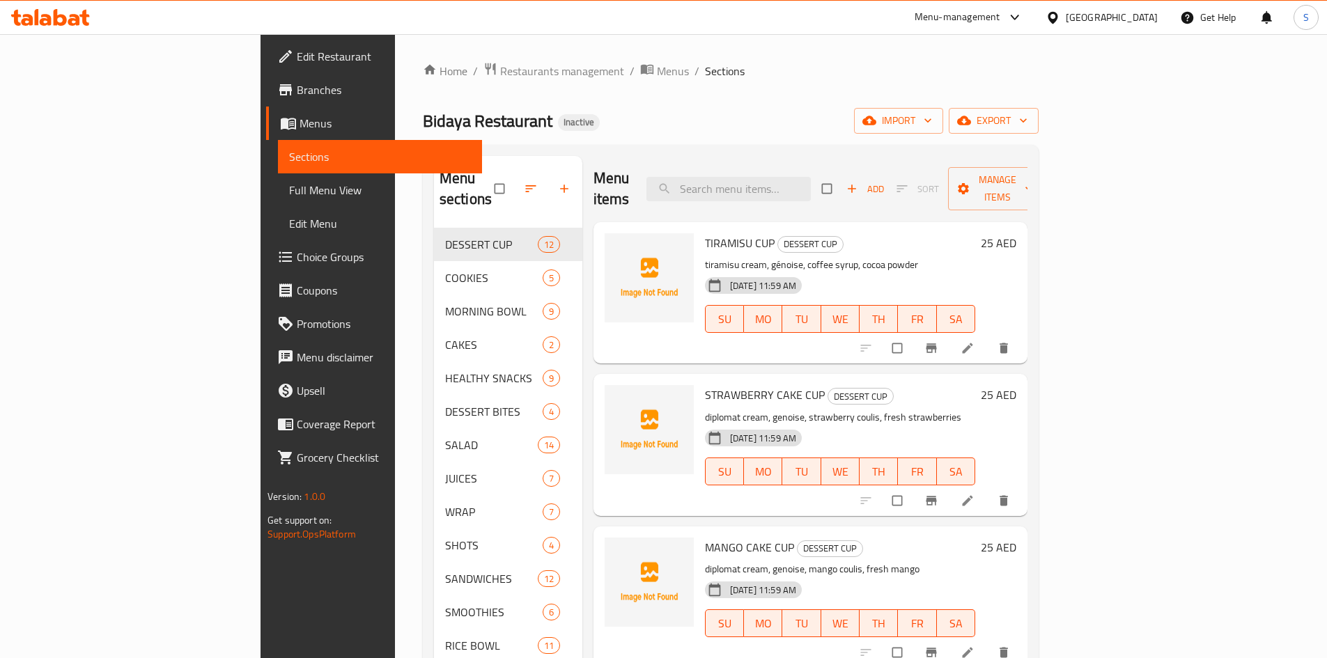
drag, startPoint x: 959, startPoint y: 65, endPoint x: 968, endPoint y: 62, distance: 10.1
click at [959, 65] on ol "Home / Restaurants management / Menus / Sections" at bounding box center [731, 71] width 616 height 18
click at [1028, 118] on span "export" at bounding box center [994, 120] width 68 height 17
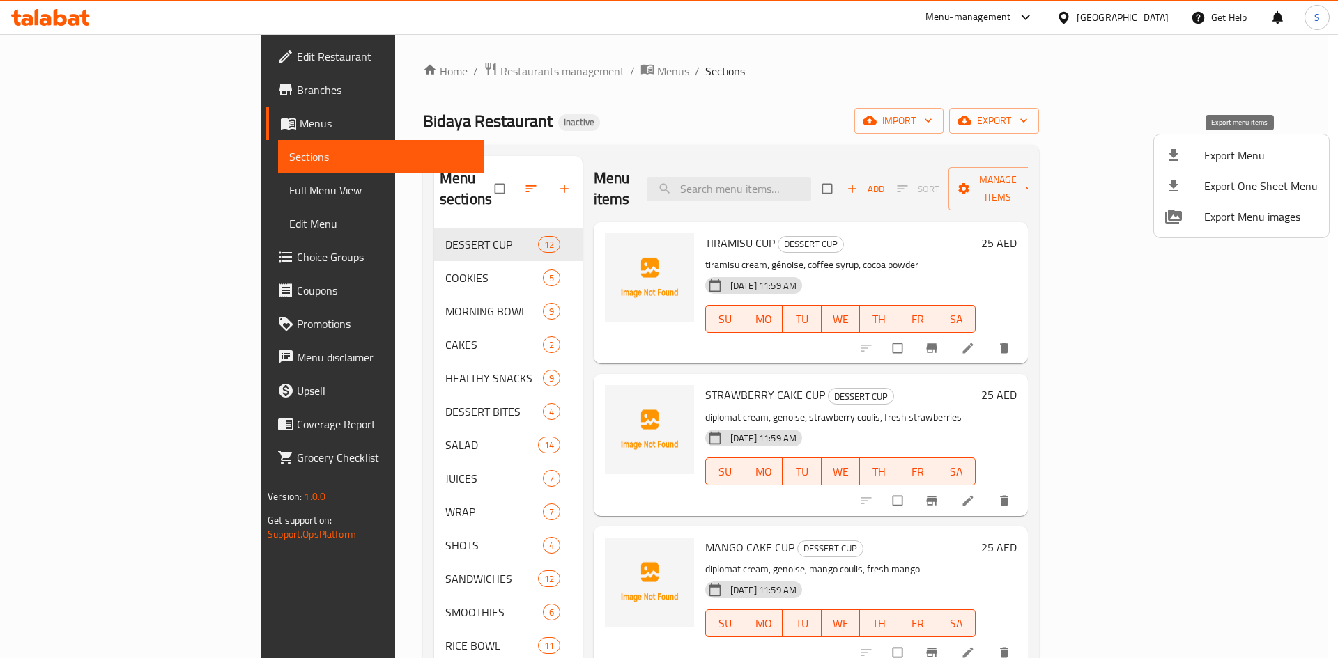
click at [1180, 144] on li "Export Menu" at bounding box center [1241, 155] width 175 height 31
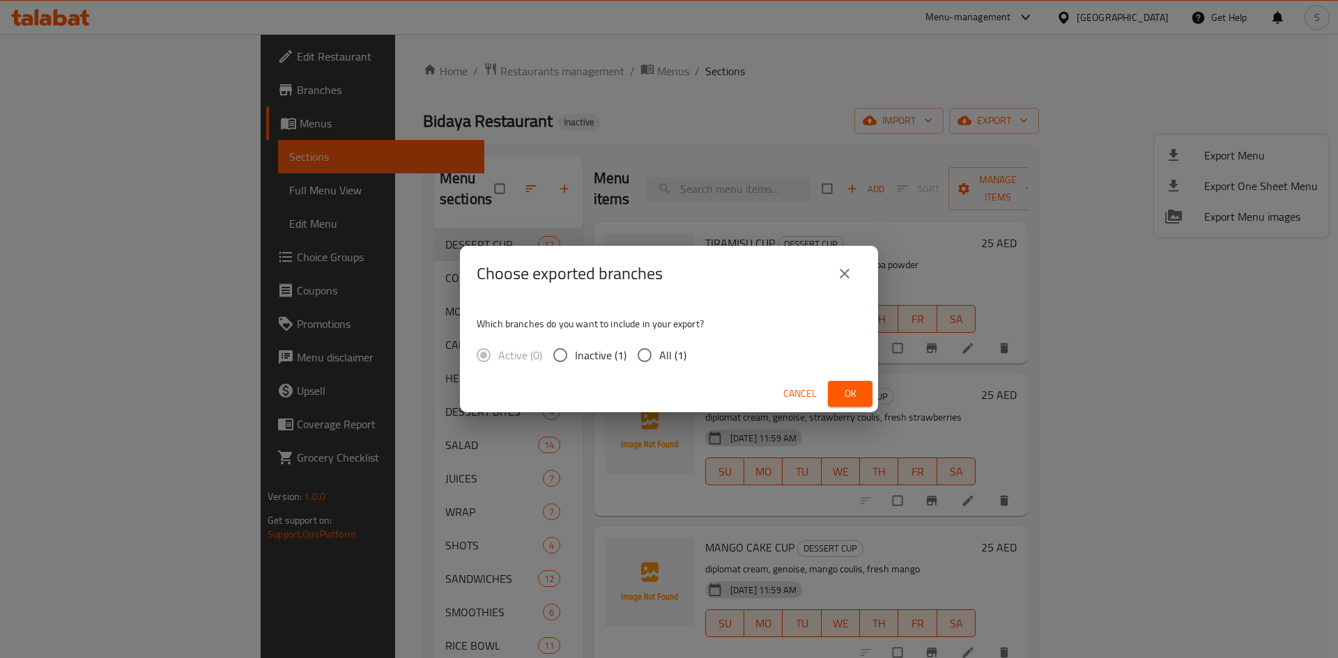
click at [667, 358] on span "All (1)" at bounding box center [672, 355] width 27 height 17
click at [659, 358] on input "All (1)" at bounding box center [644, 355] width 29 height 29
radio input "true"
click at [864, 394] on button "Ok" at bounding box center [850, 394] width 45 height 26
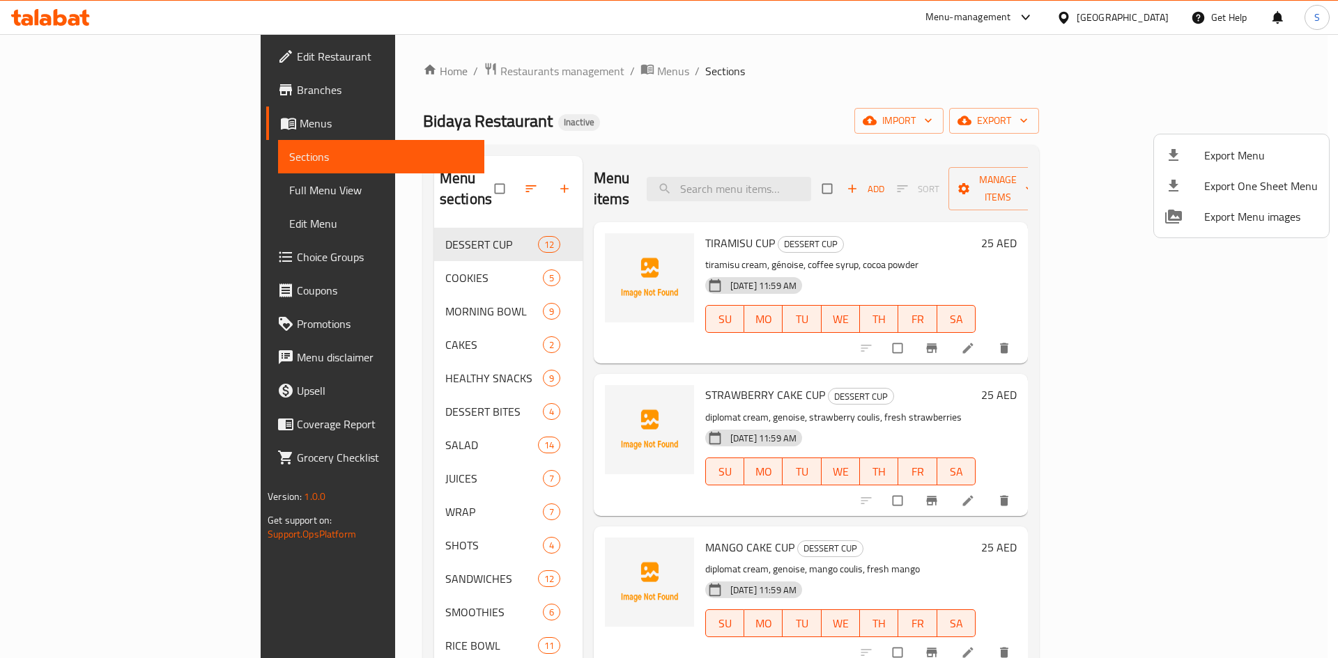
click at [116, 125] on div at bounding box center [669, 329] width 1338 height 658
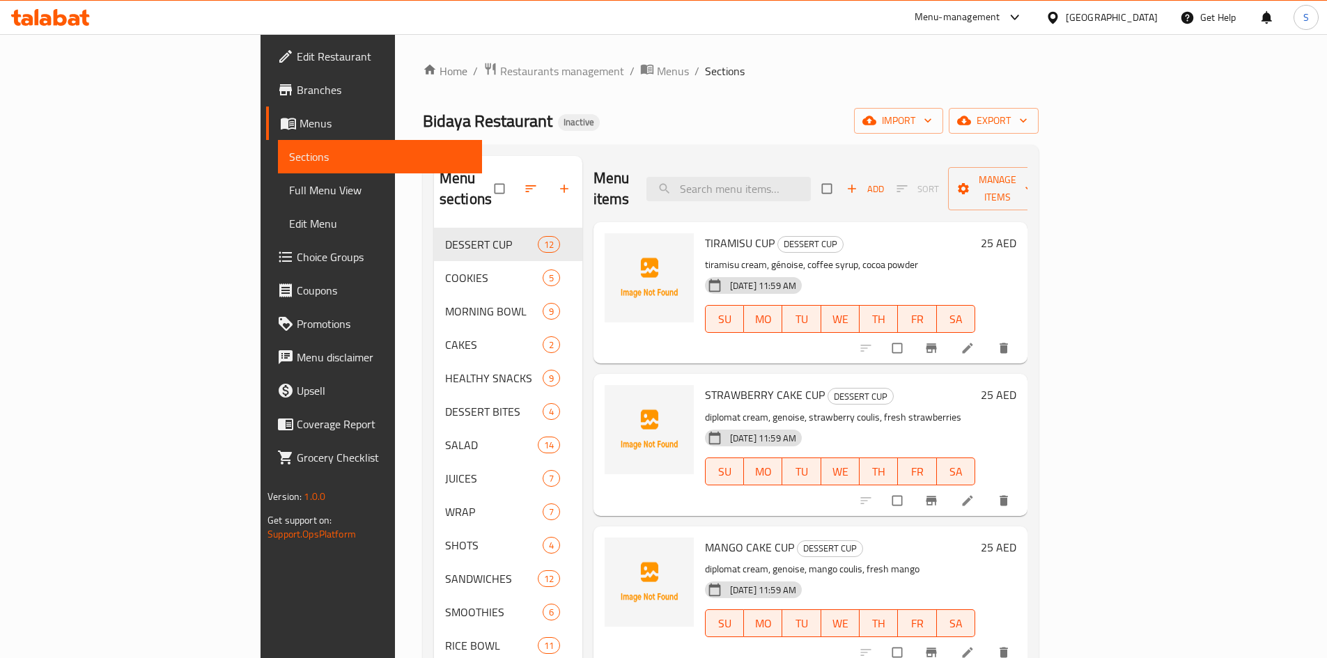
click at [300, 125] on span "Menus" at bounding box center [385, 123] width 171 height 17
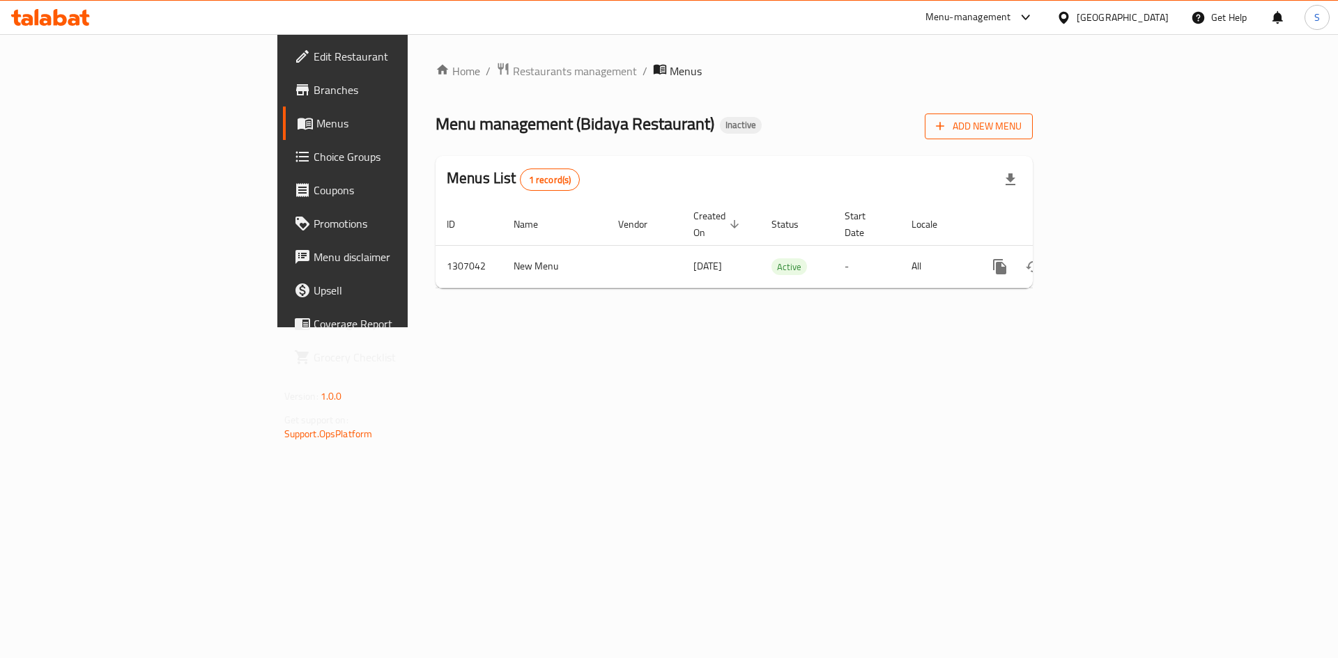
click at [1021, 123] on span "Add New Menu" at bounding box center [979, 126] width 86 height 17
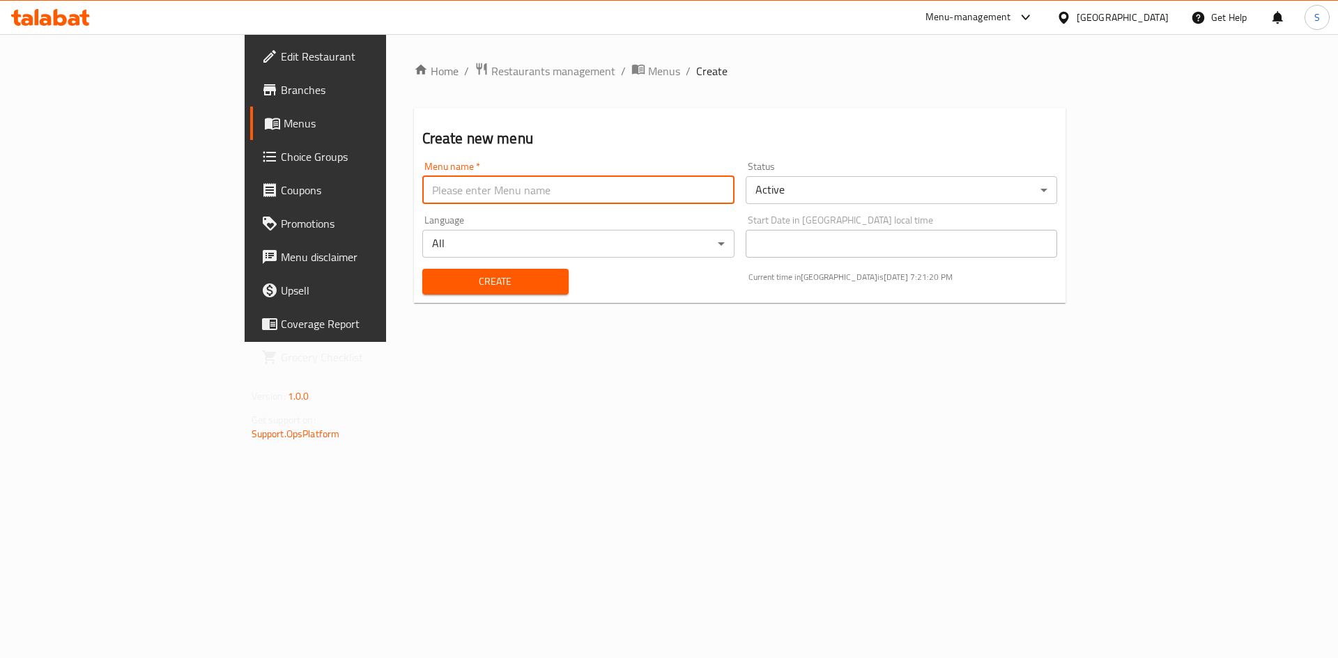
click at [422, 201] on input "text" at bounding box center [578, 190] width 312 height 28
type input "final"
click at [433, 281] on span "Create" at bounding box center [495, 281] width 124 height 17
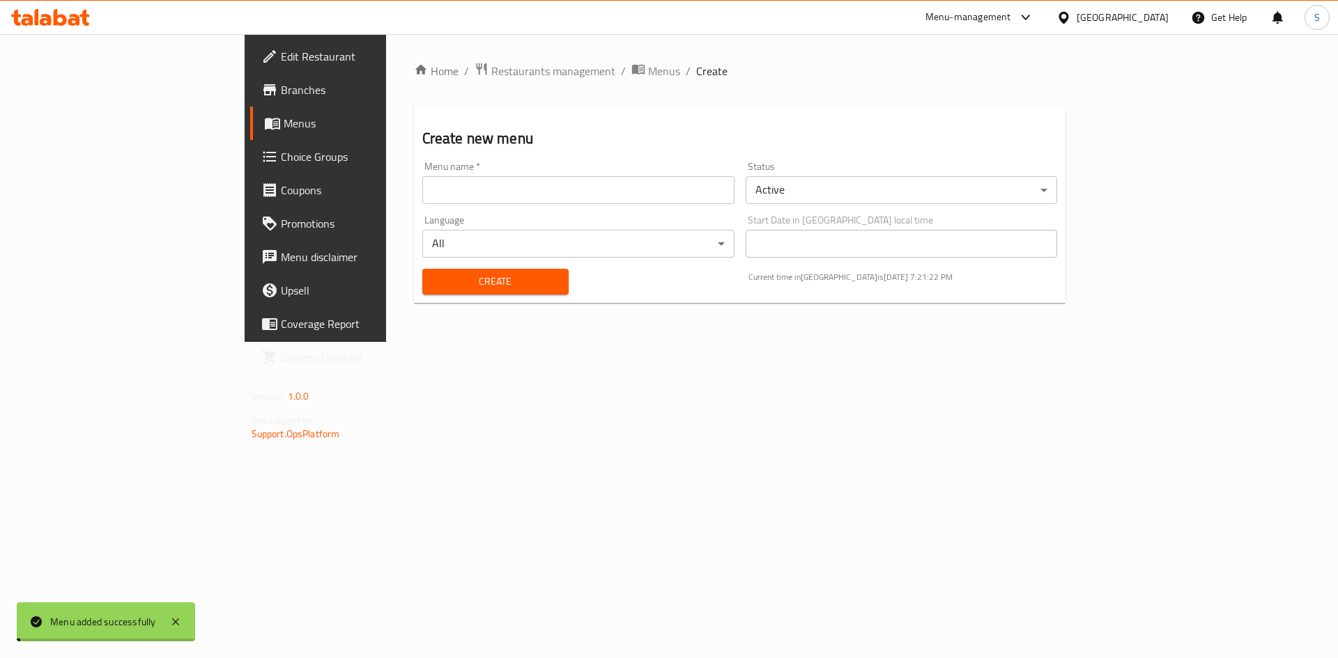
click at [648, 74] on span "Menus" at bounding box center [664, 71] width 32 height 17
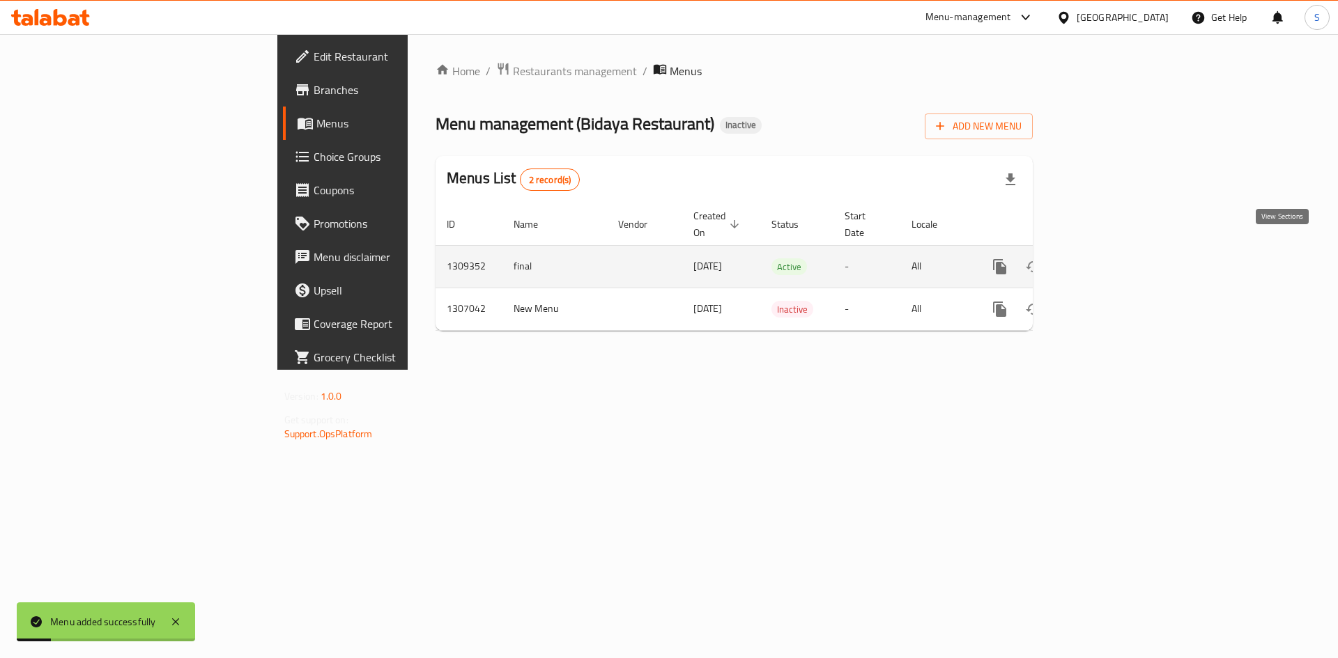
click at [1108, 258] on icon "enhanced table" at bounding box center [1100, 266] width 17 height 17
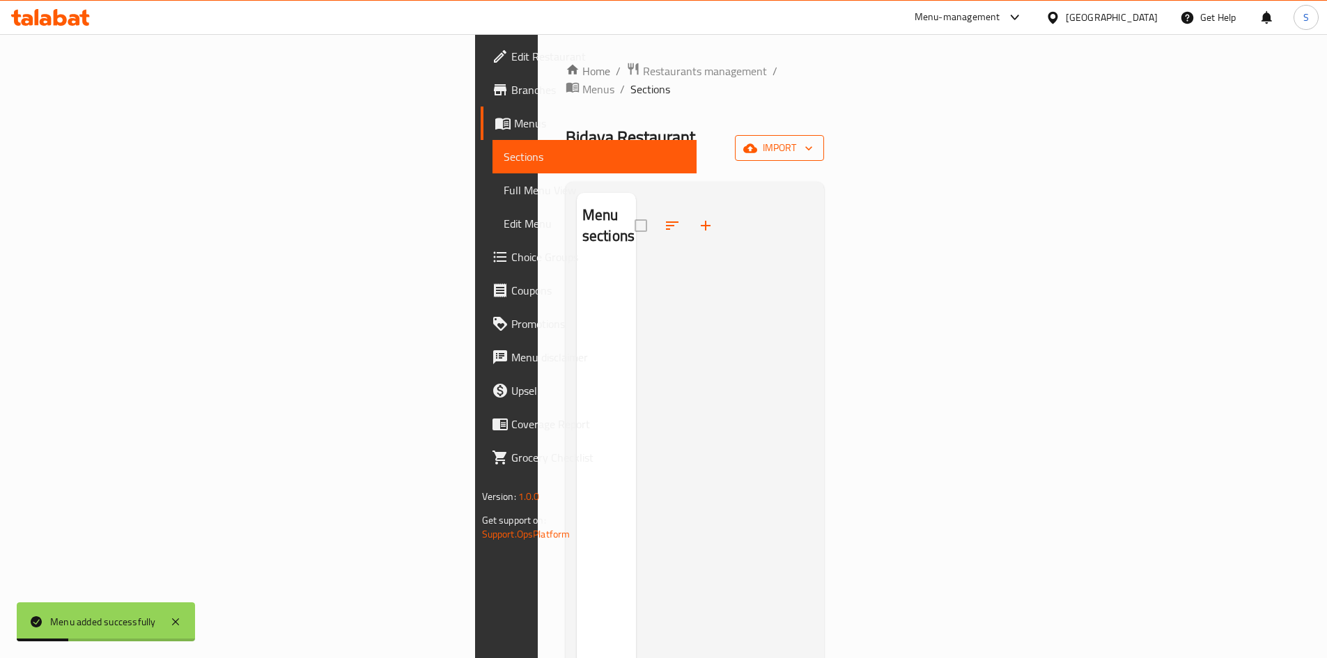
click at [813, 139] on span "import" at bounding box center [779, 147] width 67 height 17
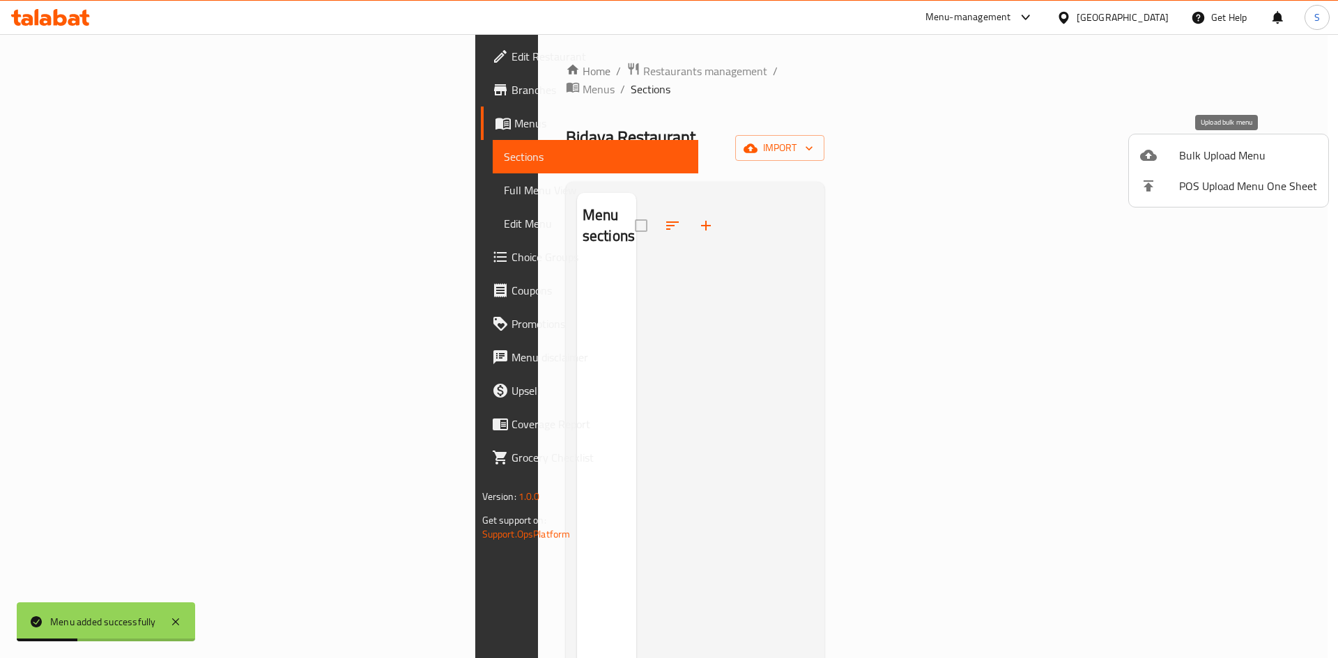
click at [1196, 150] on span "Bulk Upload Menu" at bounding box center [1248, 155] width 138 height 17
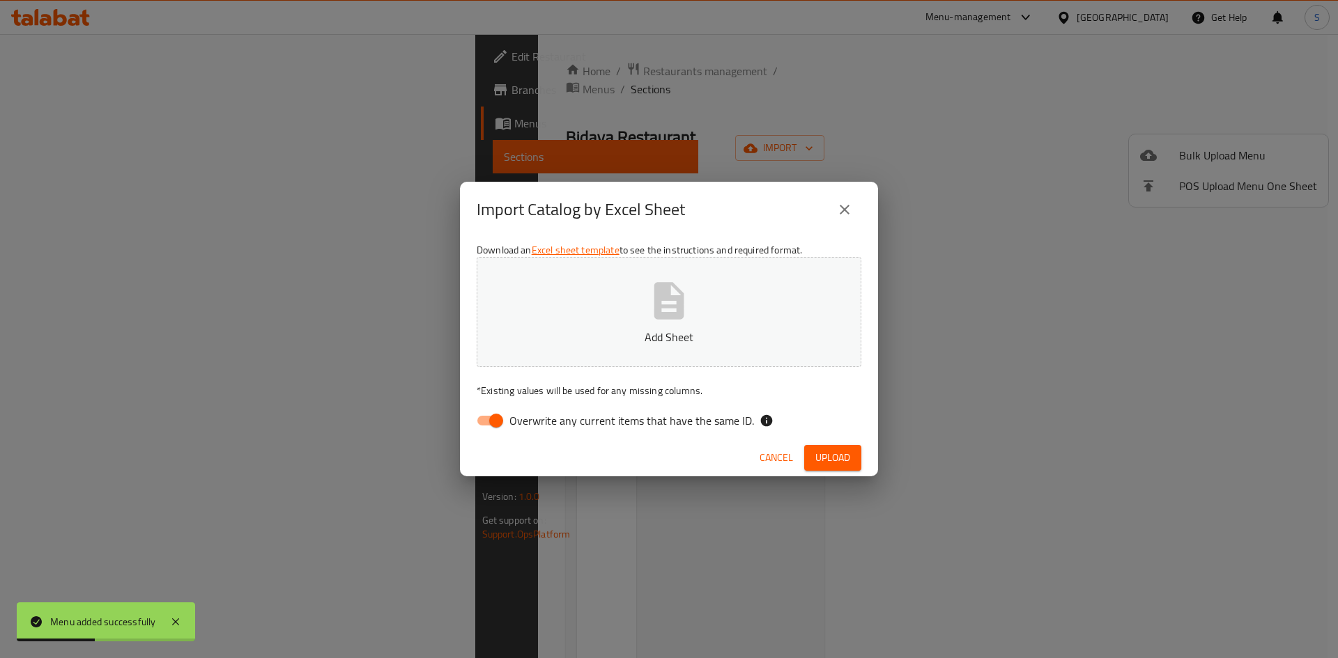
click at [571, 398] on p "* Existing values will be used for any missing columns." at bounding box center [669, 391] width 385 height 14
click at [516, 429] on span "Overwrite any current items that have the same ID." at bounding box center [631, 420] width 245 height 17
click at [516, 431] on input "Overwrite any current items that have the same ID." at bounding box center [495, 421] width 79 height 26
checkbox input "false"
click at [522, 332] on p "Add Sheet" at bounding box center [668, 337] width 341 height 17
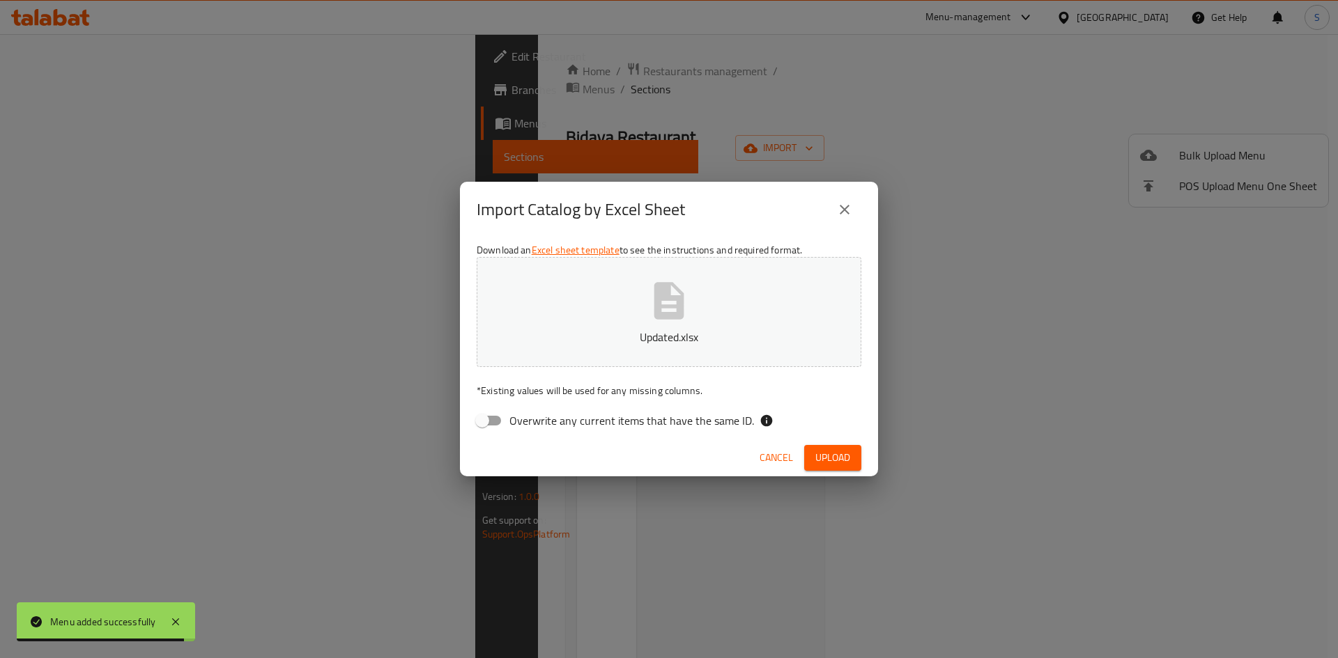
click at [820, 472] on div "Cancel Upload" at bounding box center [669, 458] width 418 height 37
click at [828, 458] on span "Upload" at bounding box center [832, 457] width 35 height 17
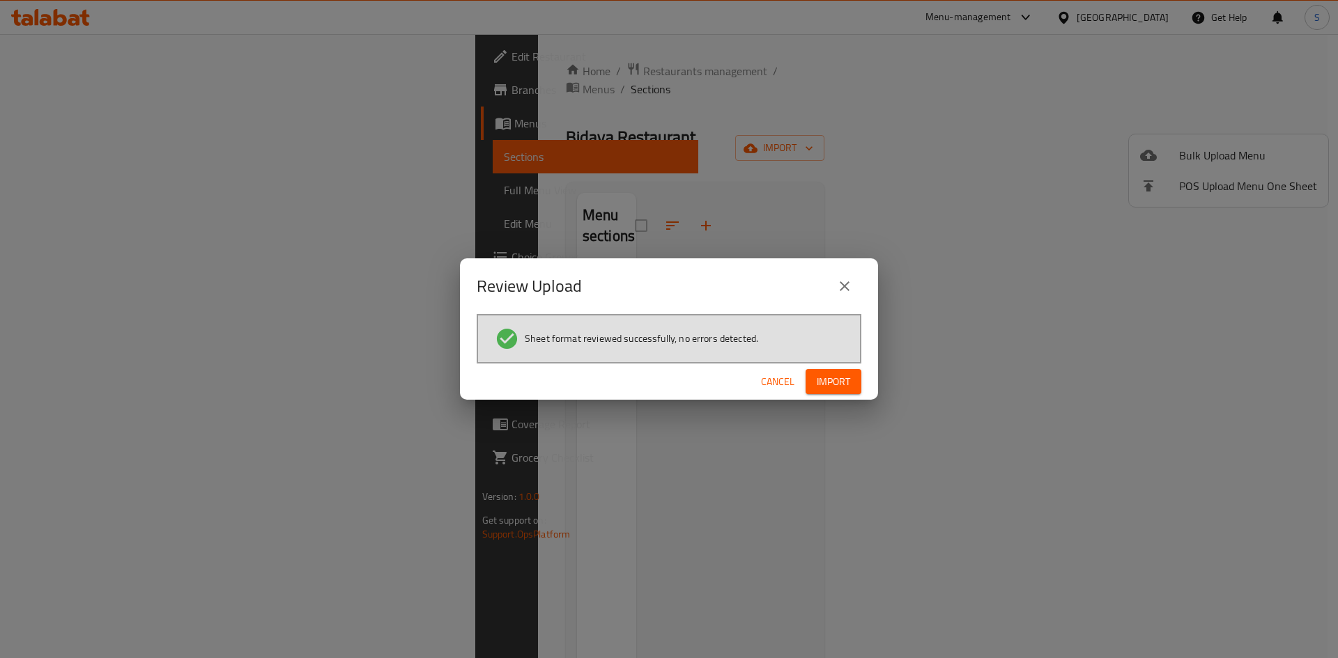
click at [829, 380] on span "Import" at bounding box center [833, 381] width 33 height 17
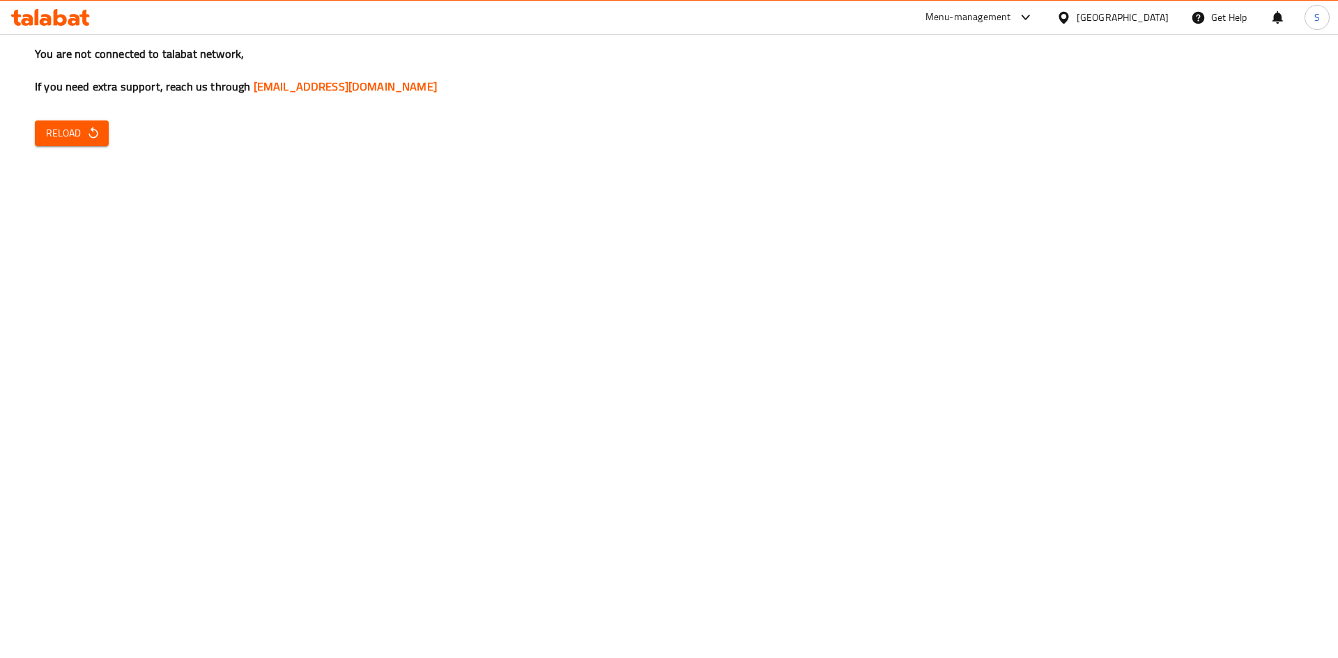
click at [29, 121] on div "You are not connected to talabat network, If you need extra support, reach us t…" at bounding box center [669, 329] width 1338 height 658
click at [91, 142] on button "Reload" at bounding box center [72, 134] width 74 height 26
click at [91, 143] on button "Reload" at bounding box center [72, 134] width 74 height 26
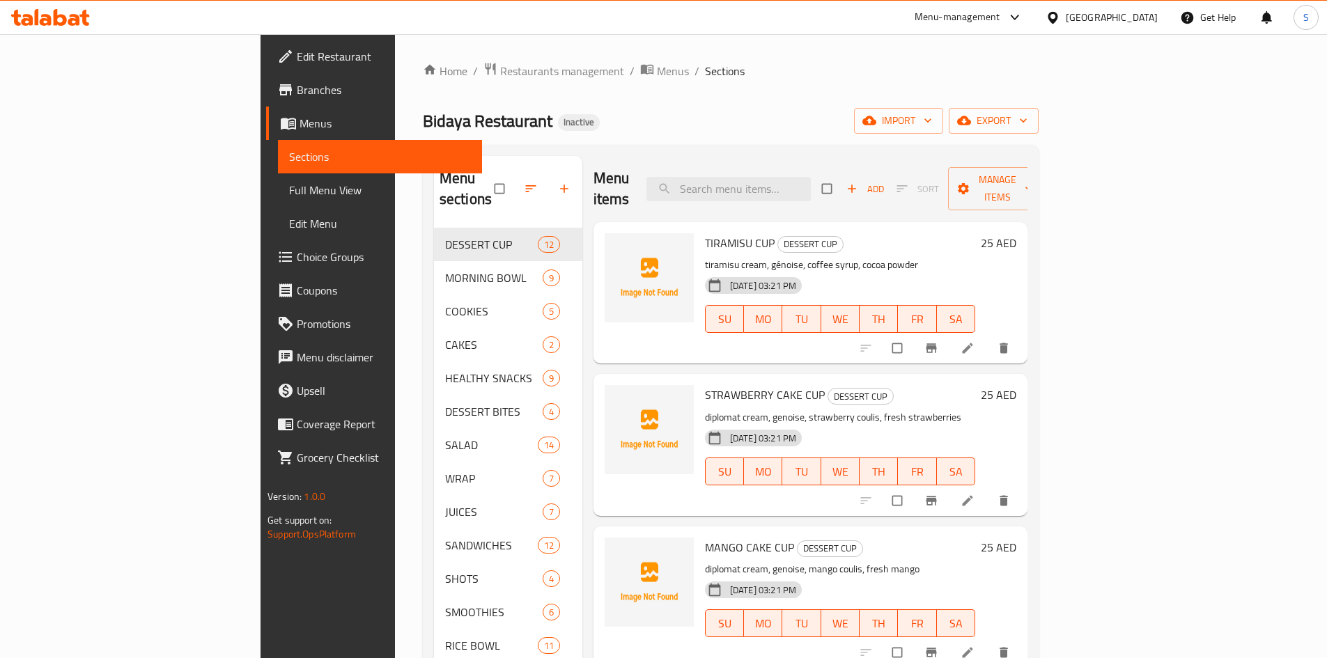
click at [1115, 27] on div "[GEOGRAPHIC_DATA]" at bounding box center [1102, 17] width 134 height 33
click at [1079, 14] on div "[GEOGRAPHIC_DATA]" at bounding box center [1112, 17] width 92 height 15
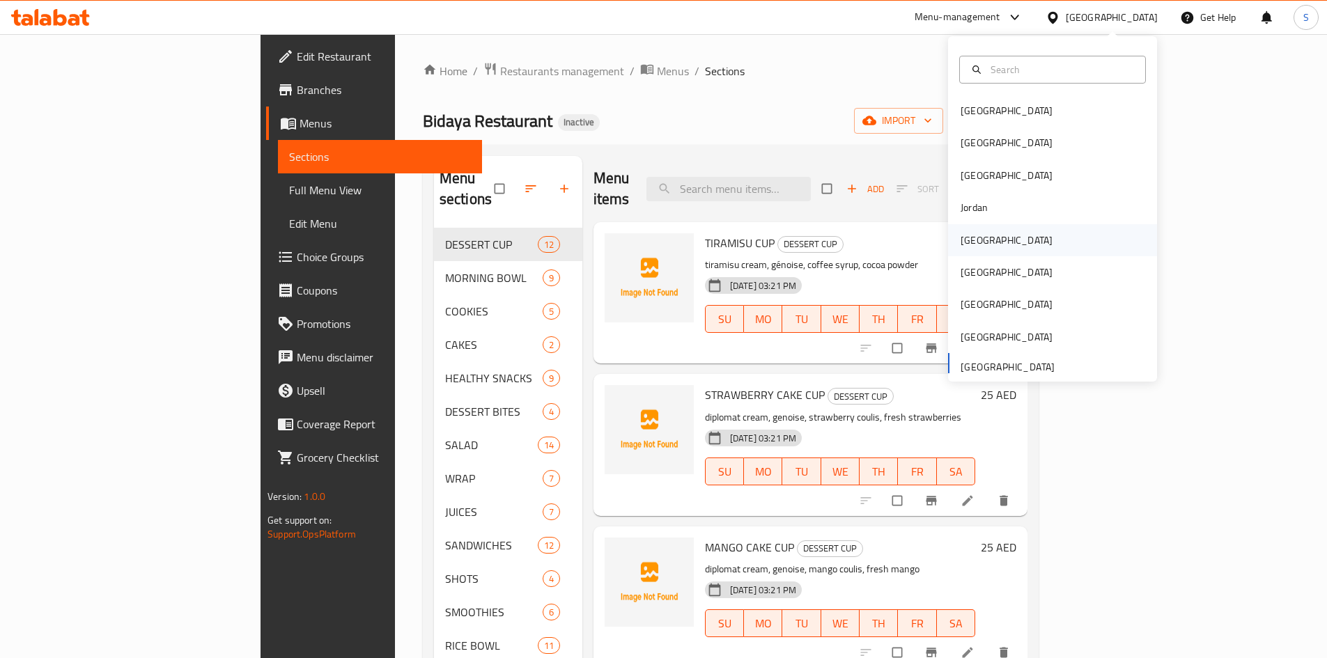
click at [996, 233] on div "[GEOGRAPHIC_DATA]" at bounding box center [1052, 240] width 209 height 32
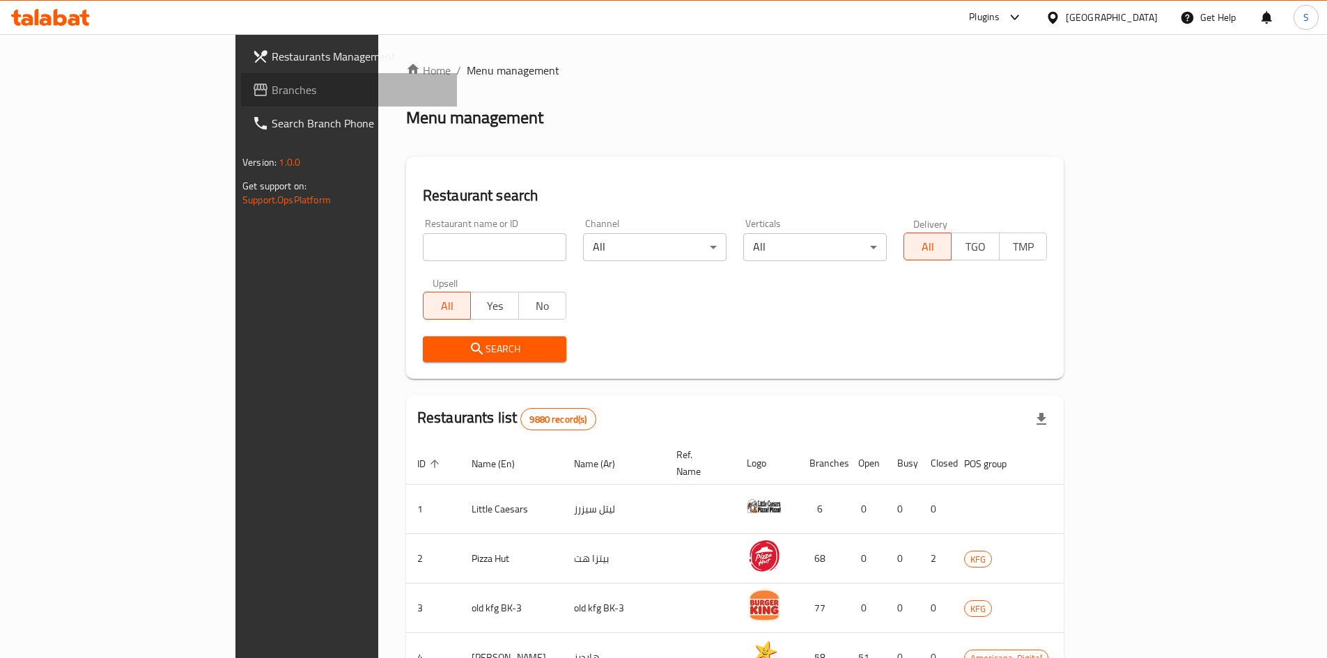
click at [272, 82] on span "Branches" at bounding box center [359, 90] width 174 height 17
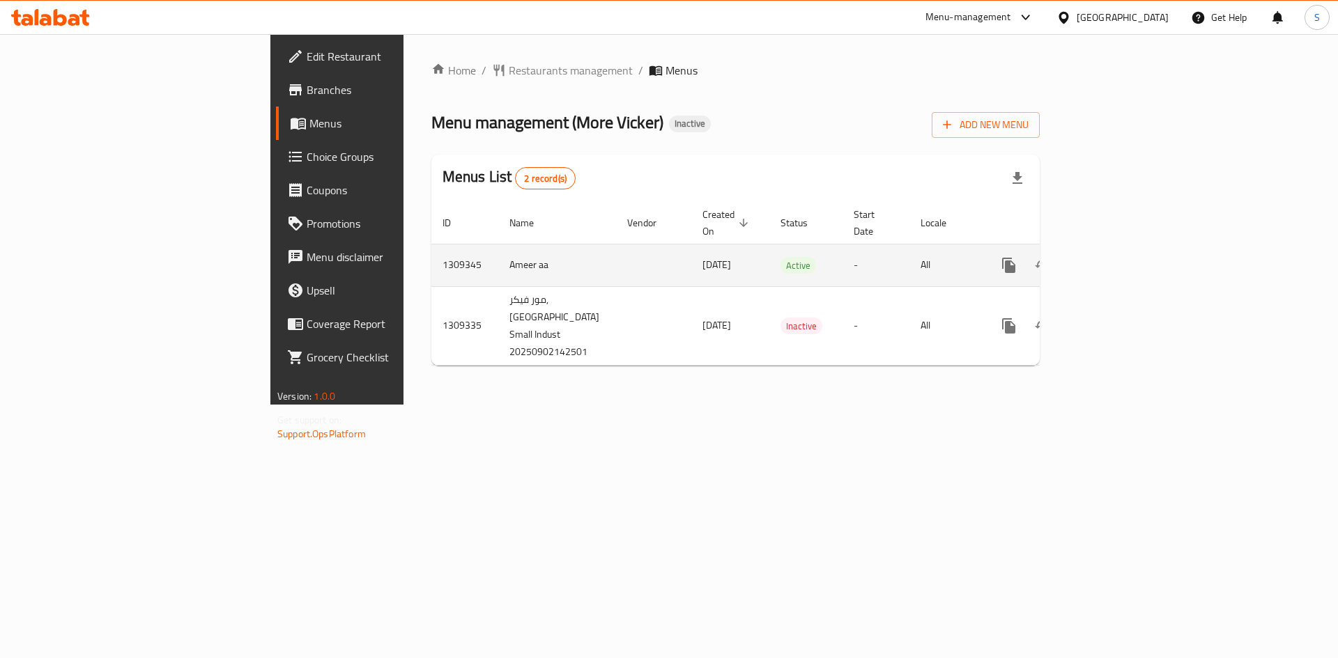
click at [1115, 259] on icon "enhanced table" at bounding box center [1109, 265] width 13 height 13
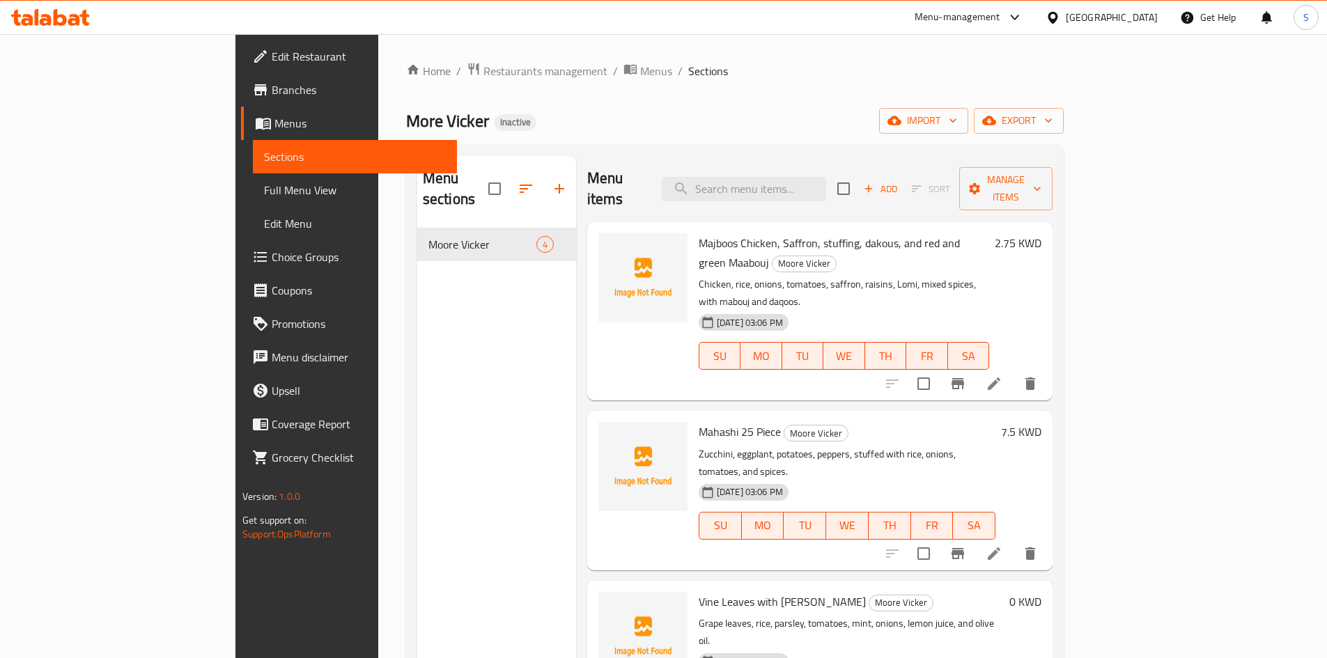
click at [264, 183] on span "Full Menu View" at bounding box center [355, 190] width 182 height 17
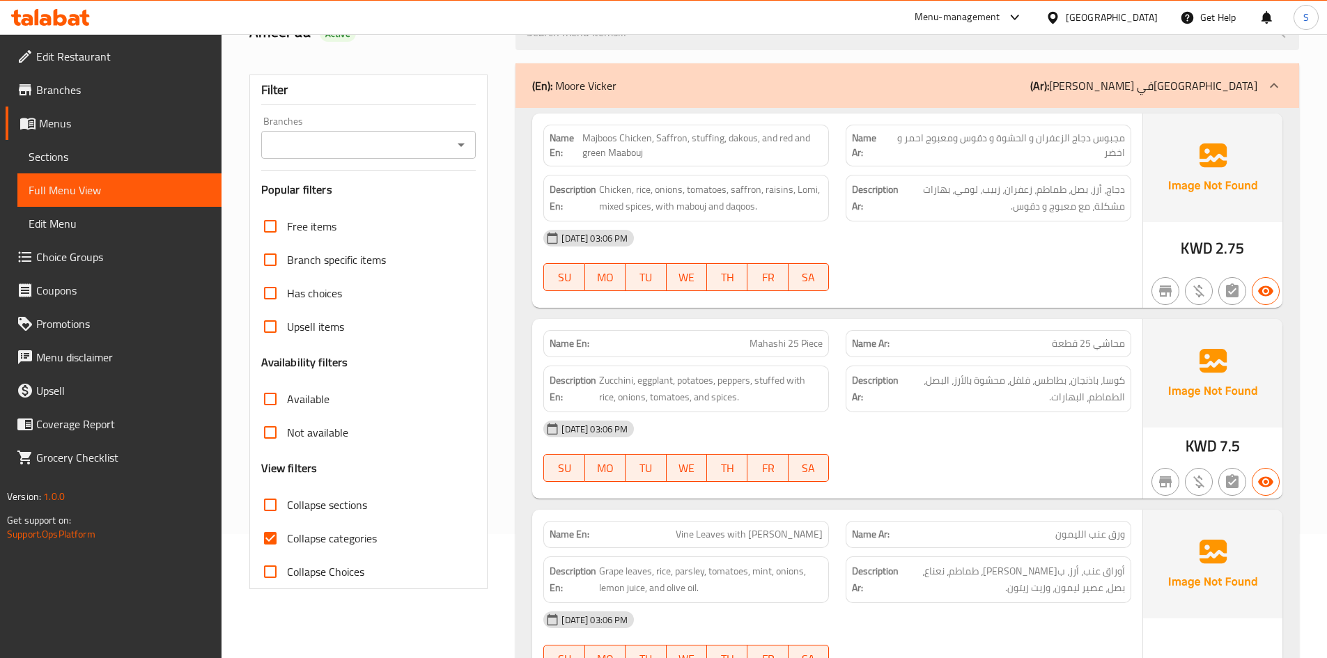
scroll to position [348, 0]
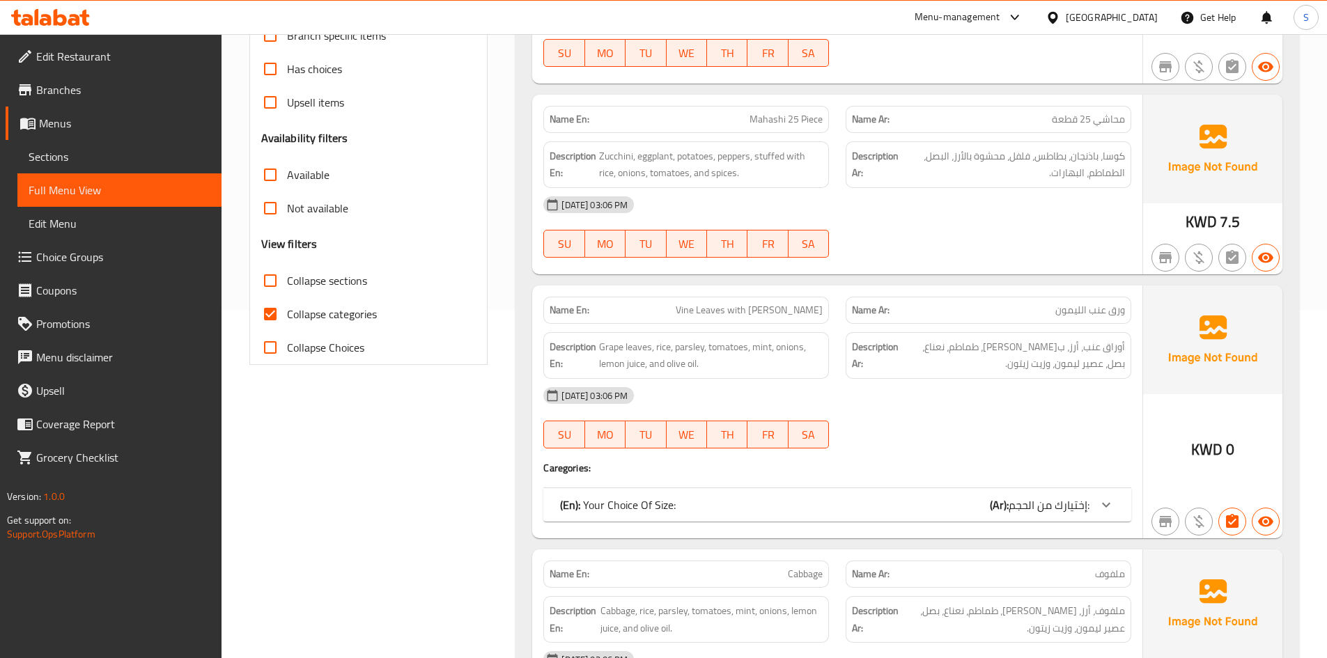
click at [343, 319] on span "Collapse categories" at bounding box center [332, 314] width 90 height 17
click at [287, 319] on input "Collapse categories" at bounding box center [270, 313] width 33 height 33
checkbox input "false"
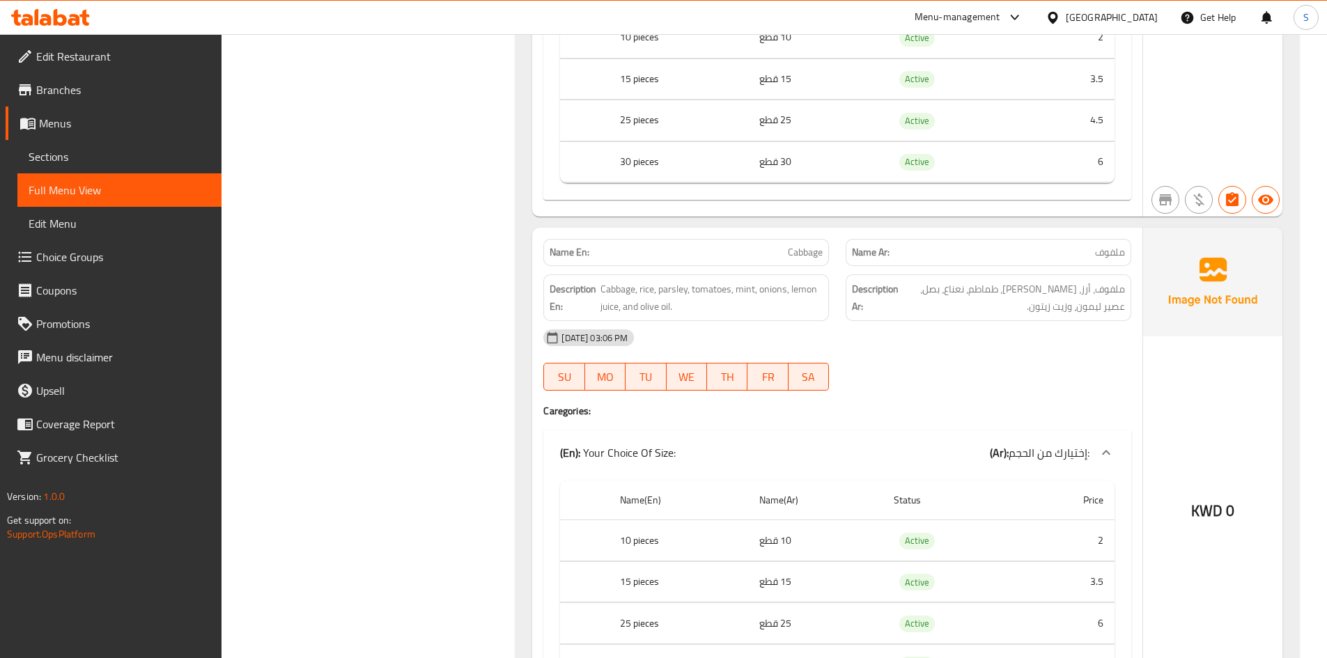
scroll to position [1026, 0]
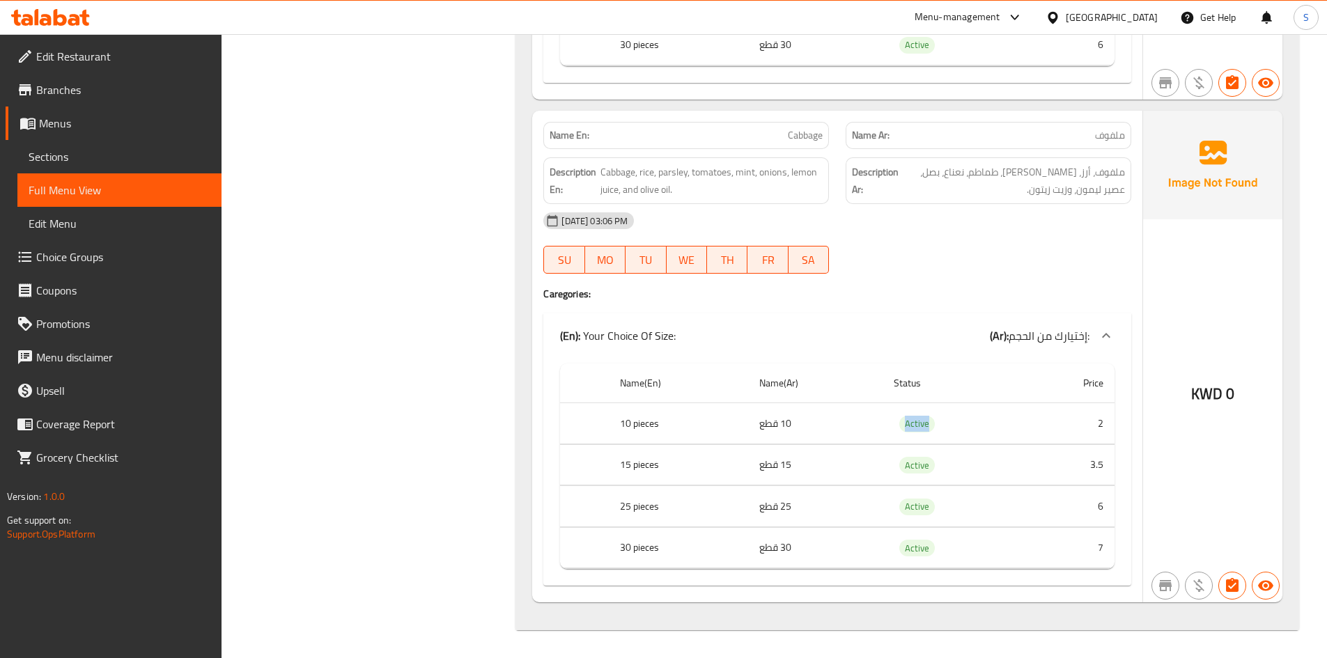
drag, startPoint x: 886, startPoint y: 430, endPoint x: 977, endPoint y: 417, distance: 92.9
copy span "Active"
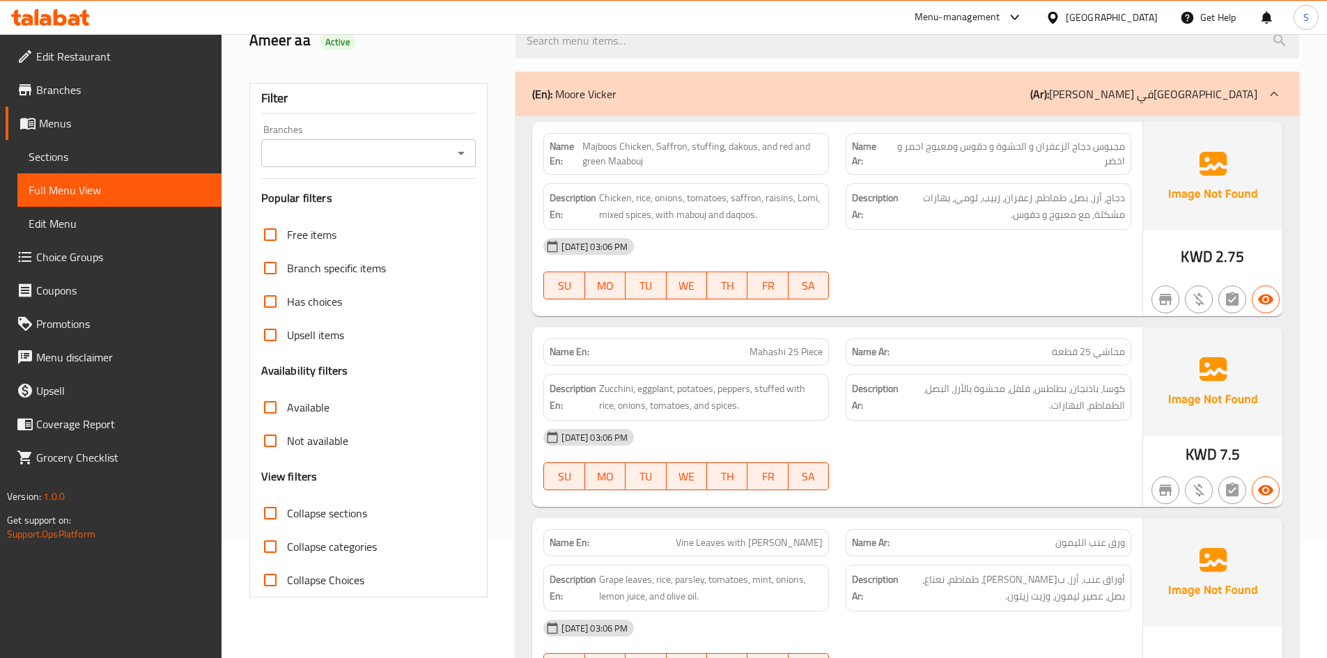
scroll to position [0, 0]
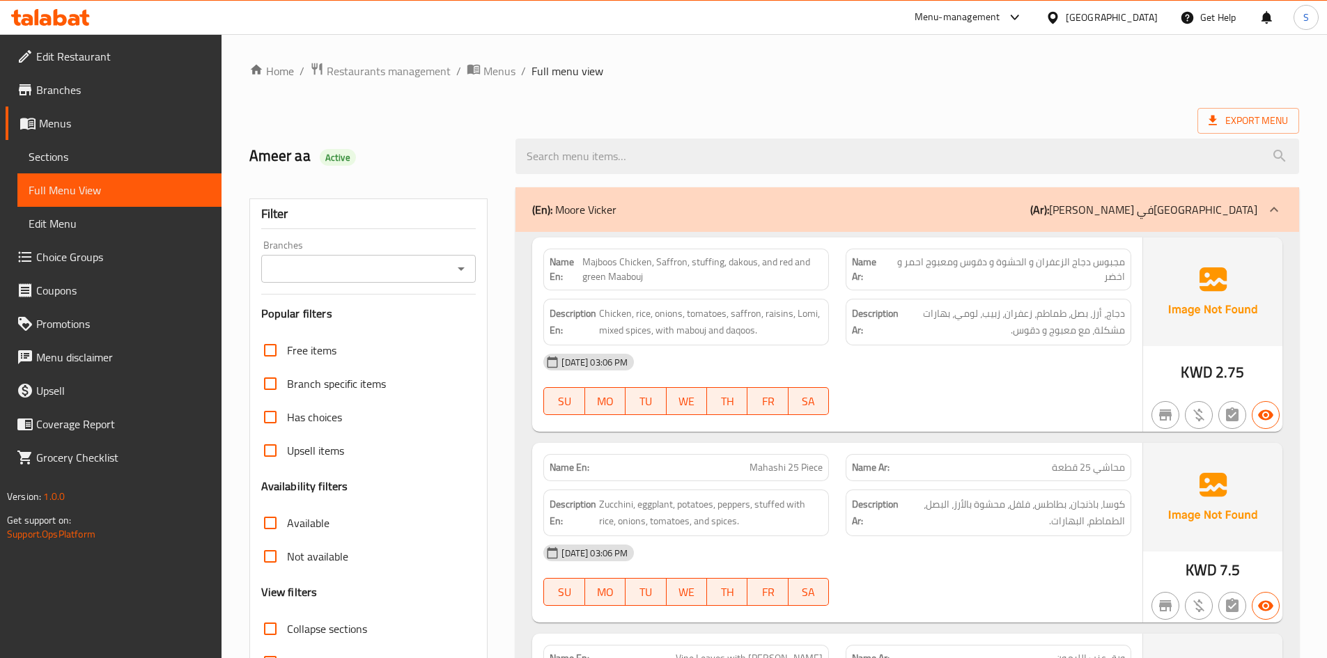
click at [432, 148] on h2 "Ameer aa Active" at bounding box center [374, 156] width 250 height 21
click at [53, 56] on span "Edit Restaurant" at bounding box center [123, 56] width 174 height 17
click at [767, 80] on div "Home / Restaurants management / Menus / Full menu view Export Menu Ameer aa Act…" at bounding box center [774, 620] width 1050 height 1117
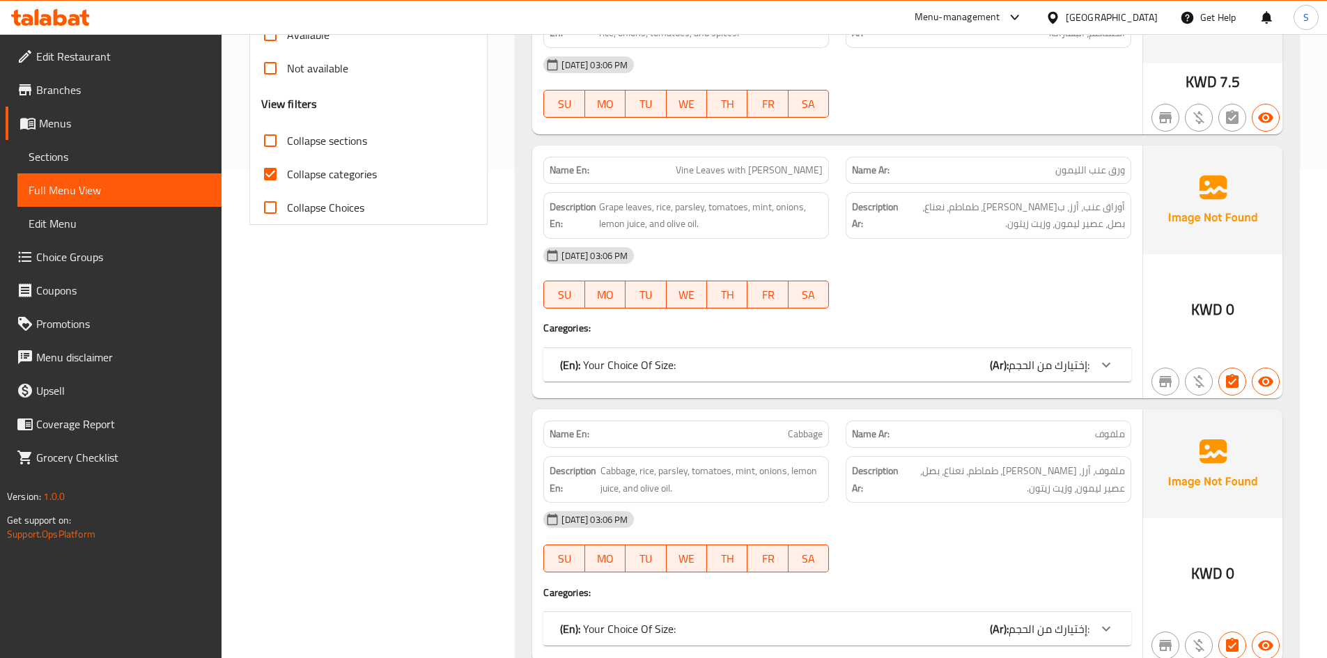
scroll to position [548, 0]
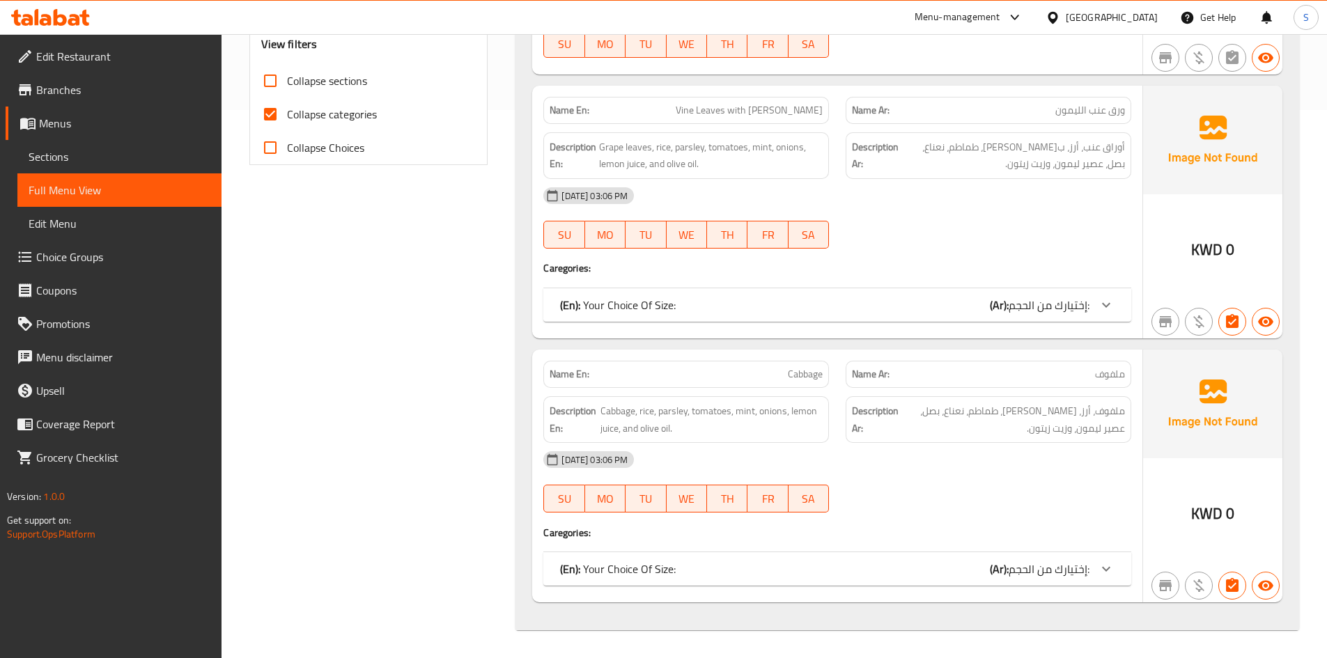
click at [312, 108] on span "Collapse categories" at bounding box center [332, 114] width 90 height 17
click at [287, 108] on input "Collapse categories" at bounding box center [270, 114] width 33 height 33
checkbox input "false"
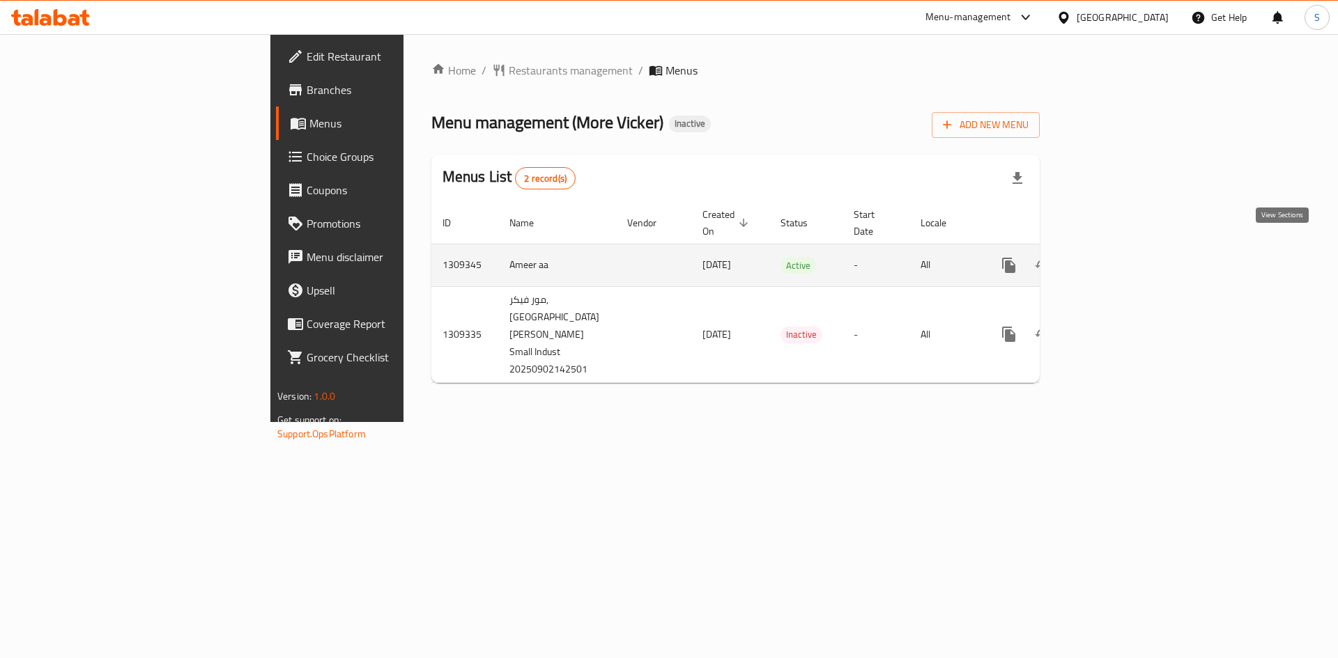
click at [1126, 249] on link "enhanced table" at bounding box center [1108, 265] width 33 height 33
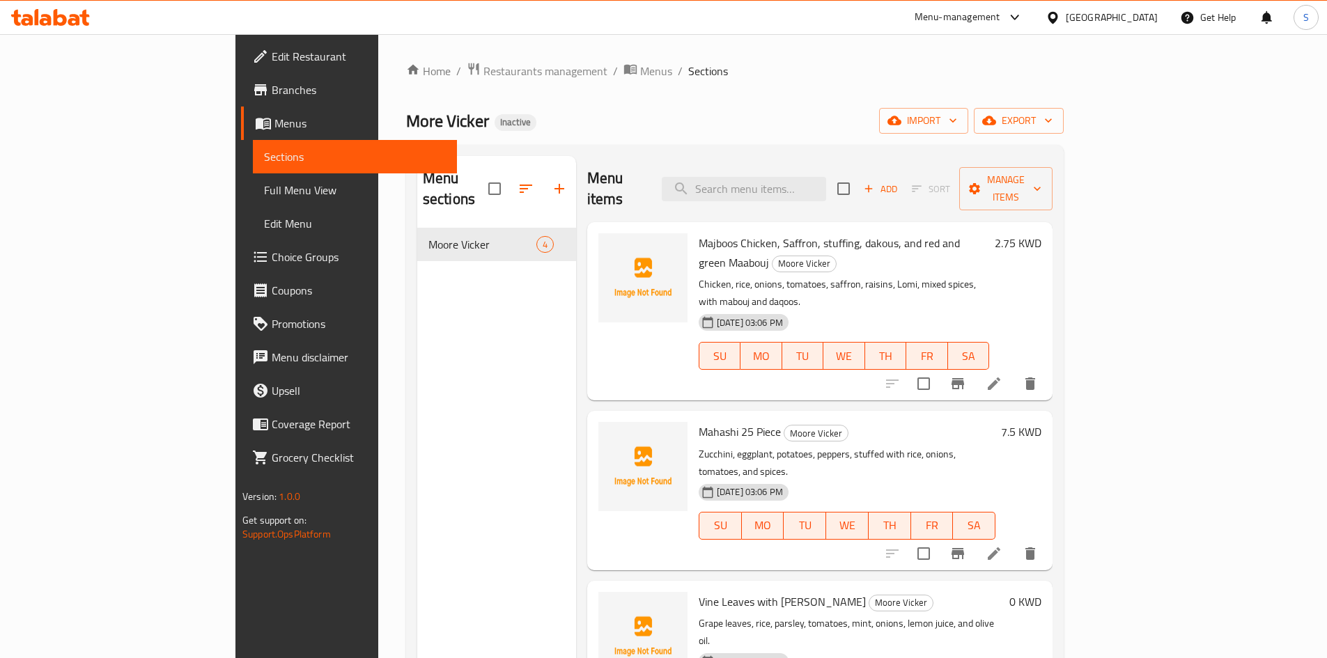
click at [1142, 18] on div "Kuwait" at bounding box center [1112, 17] width 92 height 15
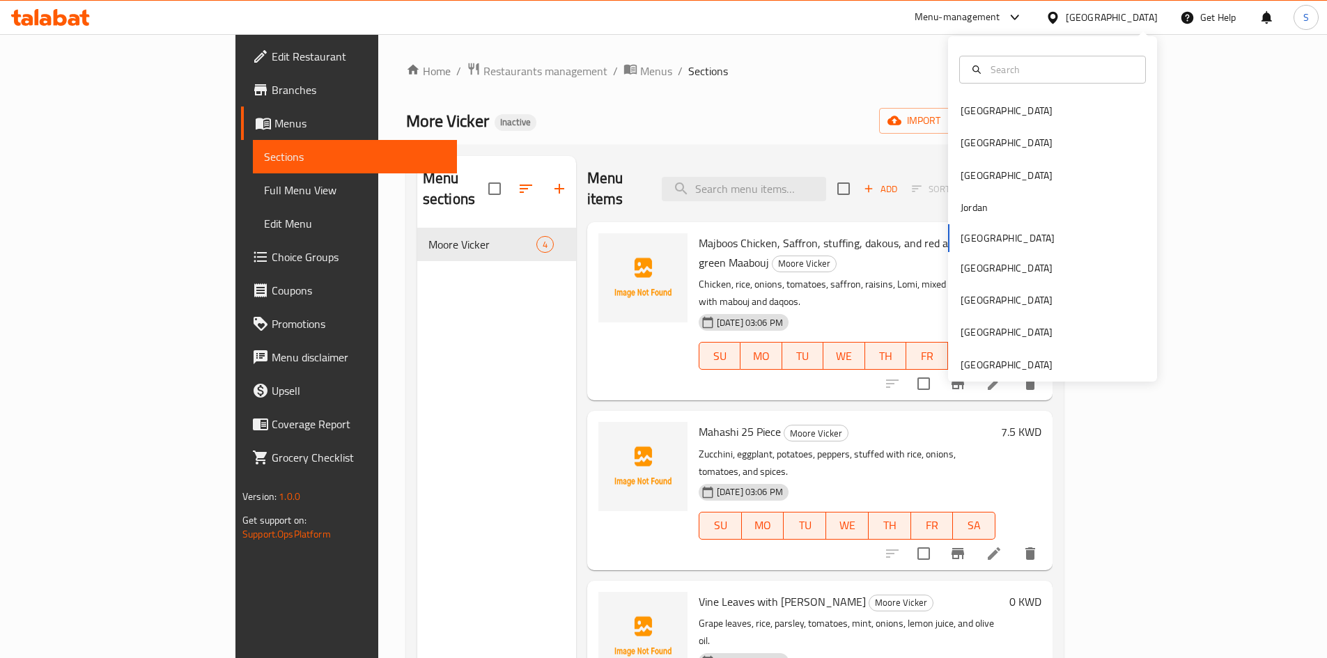
click at [964, 380] on div "Bahrain Egypt Iraq Jordan Kuwait Oman Qatar Saudi Arabia United Arab Emirates" at bounding box center [1052, 209] width 209 height 346
click at [971, 361] on div "[GEOGRAPHIC_DATA]" at bounding box center [1007, 364] width 92 height 15
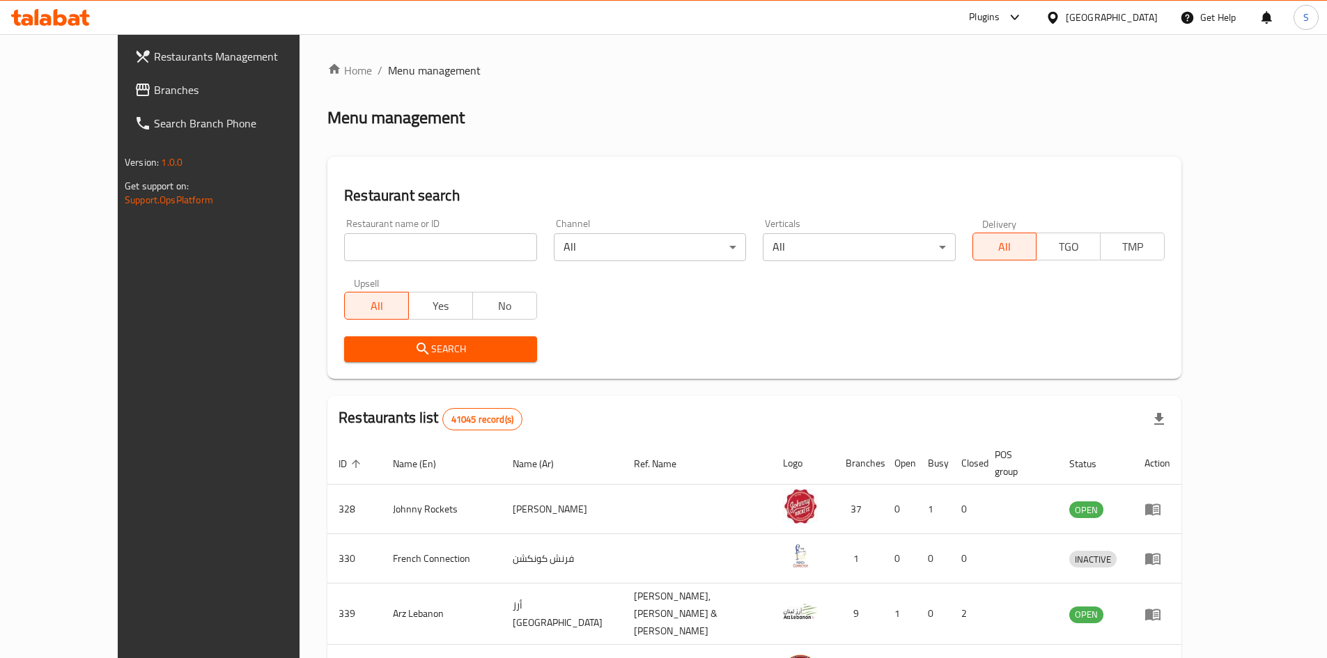
click at [154, 92] on span "Branches" at bounding box center [241, 90] width 174 height 17
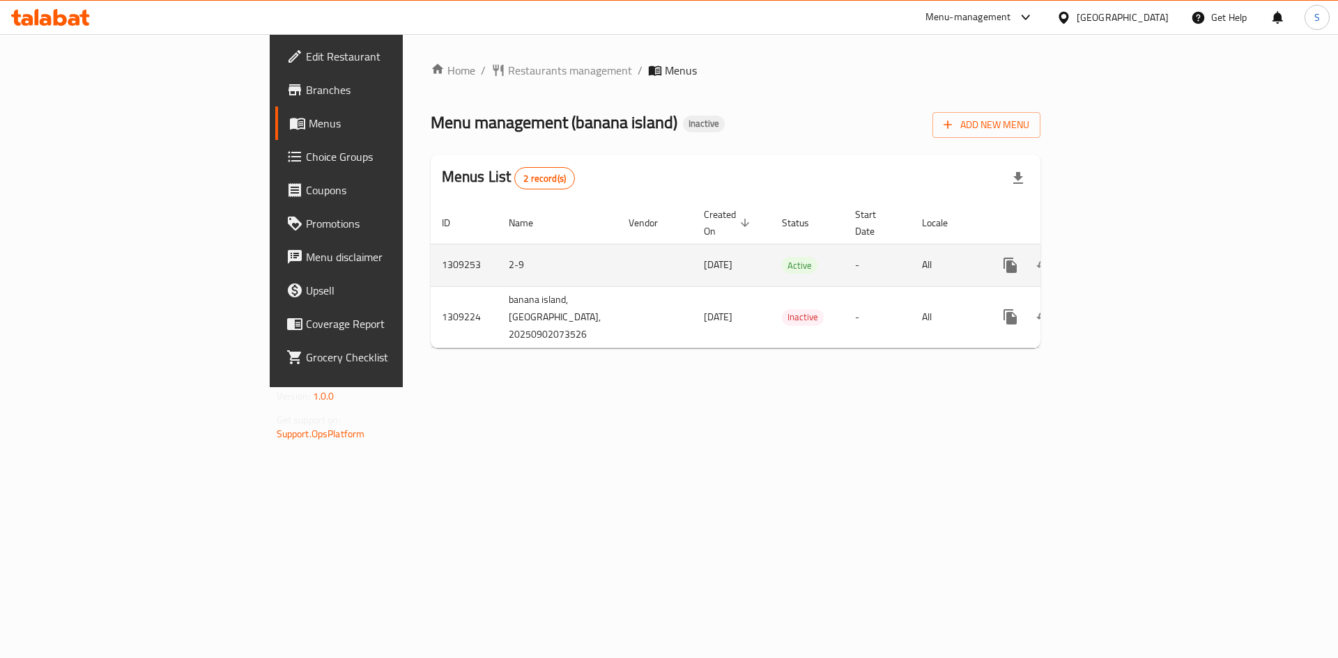
click at [1117, 259] on icon "enhanced table" at bounding box center [1110, 265] width 13 height 13
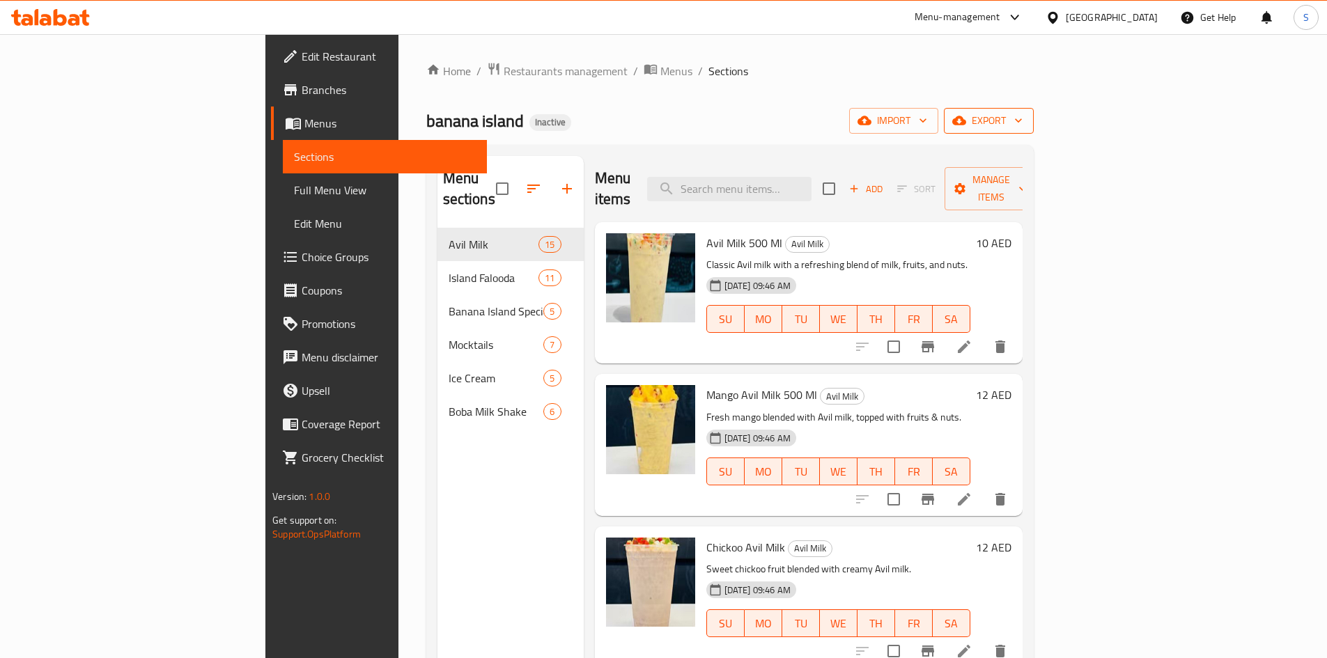
click at [1023, 114] on span "export" at bounding box center [989, 120] width 68 height 17
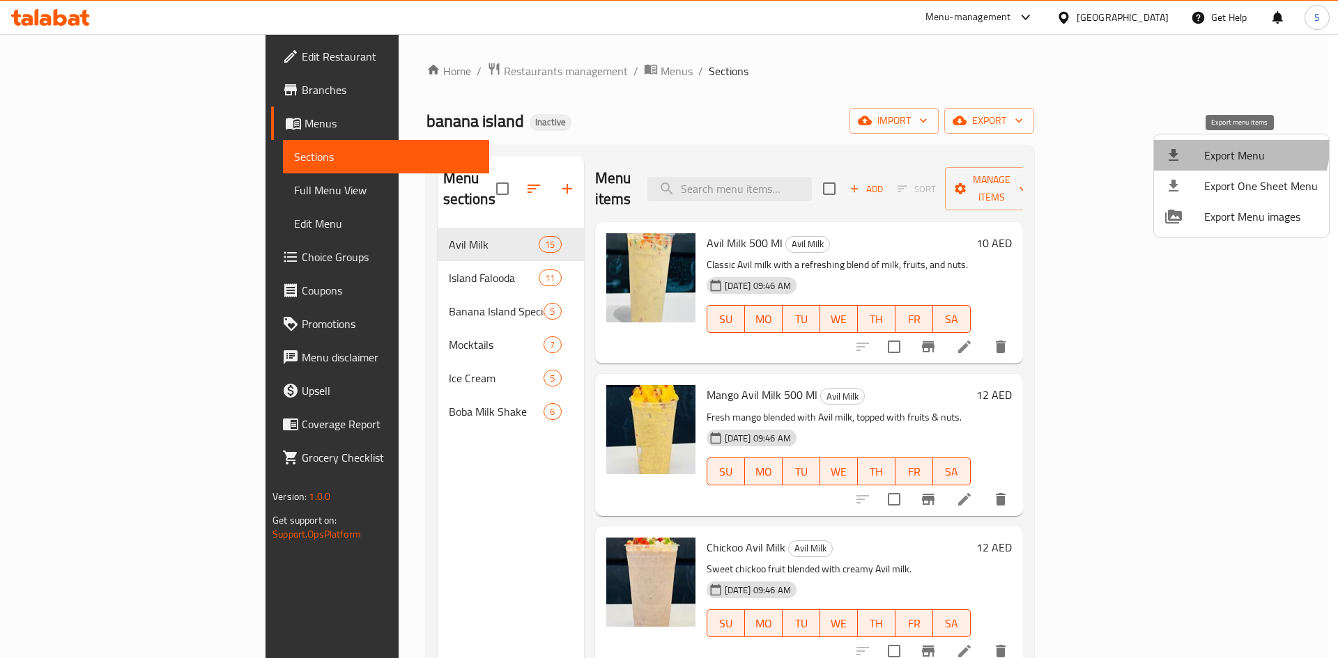
click at [1209, 141] on li "Export Menu" at bounding box center [1241, 155] width 175 height 31
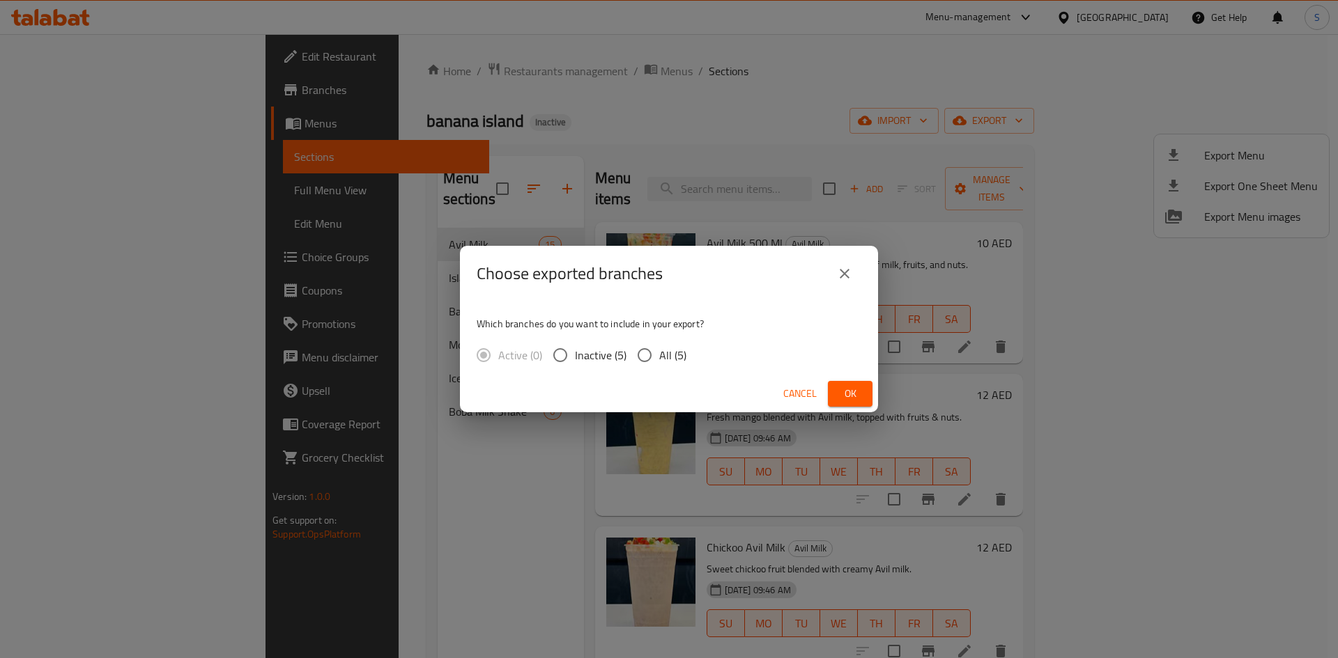
click at [670, 355] on span "All (5)" at bounding box center [672, 355] width 27 height 17
click at [659, 355] on input "All (5)" at bounding box center [644, 355] width 29 height 29
radio input "true"
click at [849, 389] on span "Ok" at bounding box center [850, 393] width 22 height 17
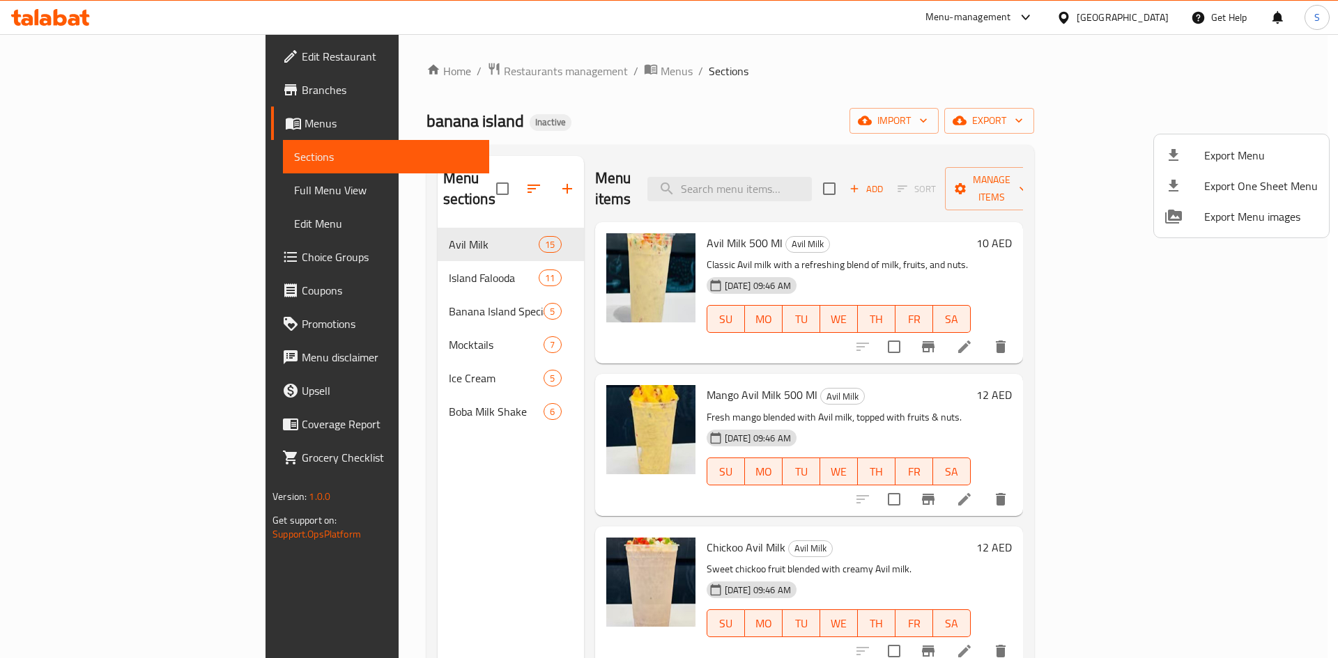
click at [86, 26] on div at bounding box center [669, 329] width 1338 height 658
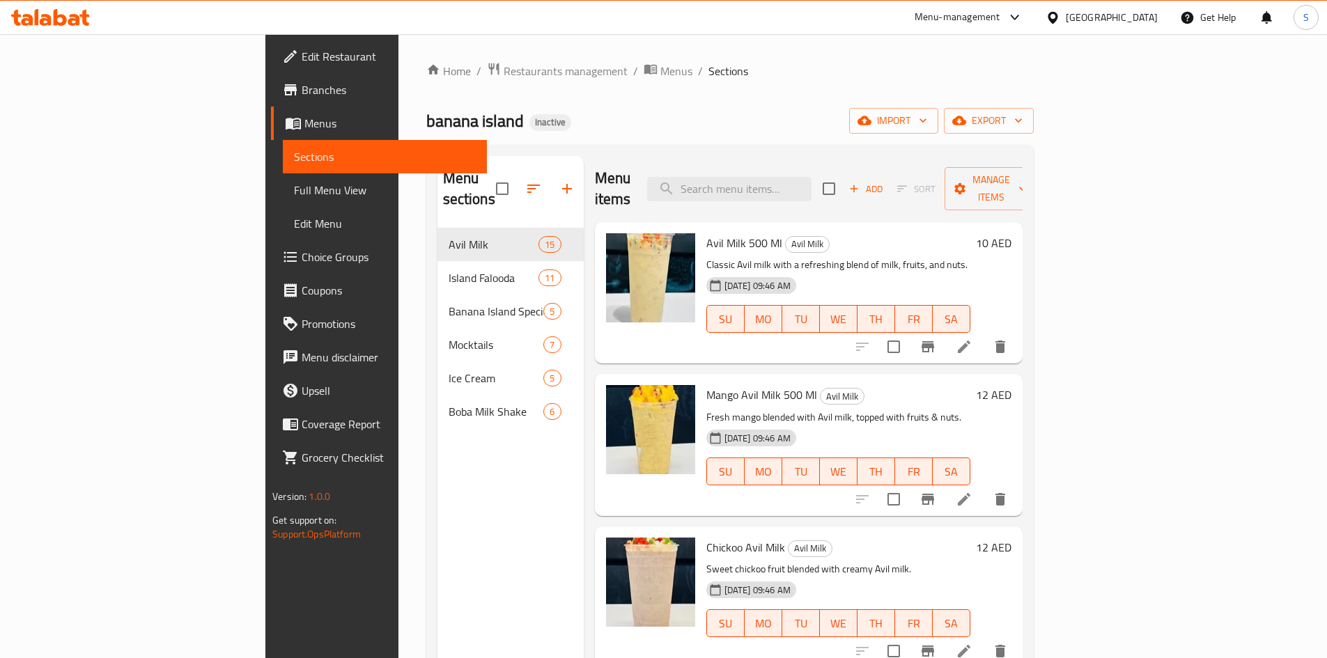
click at [86, 26] on div at bounding box center [50, 17] width 79 height 17
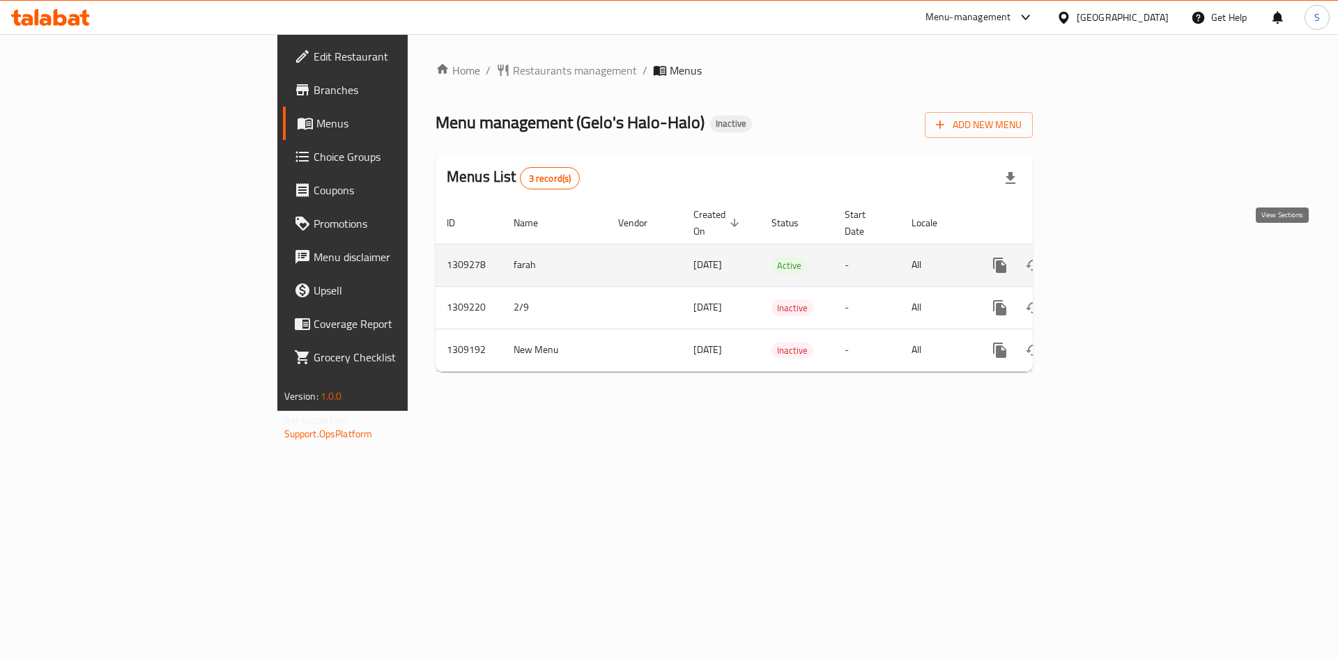
click at [1108, 257] on icon "enhanced table" at bounding box center [1100, 265] width 17 height 17
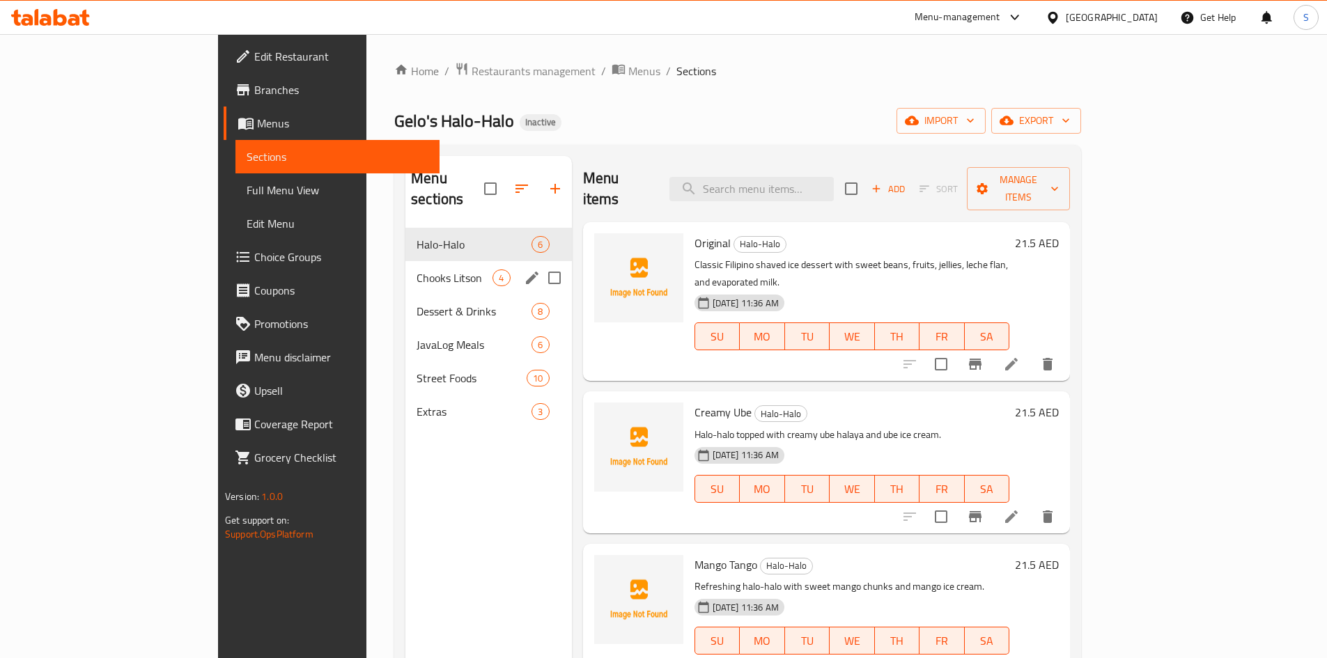
click at [405, 272] on div "Chooks Litson 4" at bounding box center [488, 277] width 166 height 33
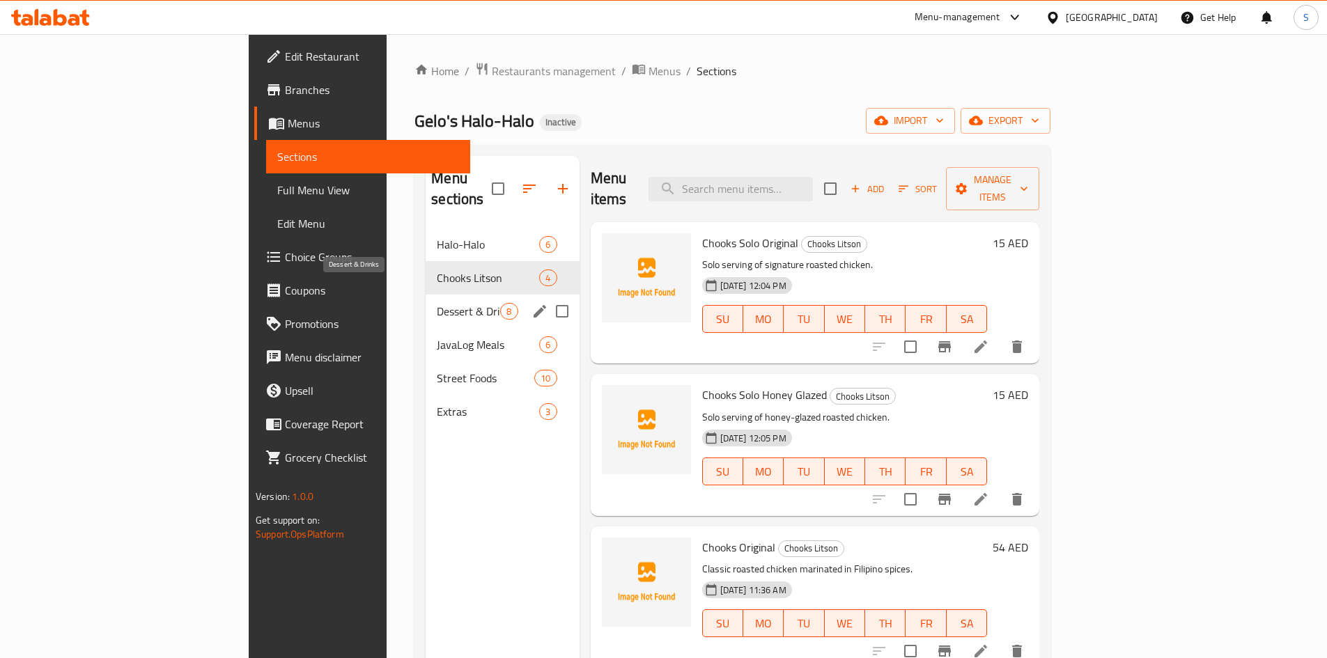
click at [437, 303] on span "Dessert & Drinks" at bounding box center [468, 311] width 63 height 17
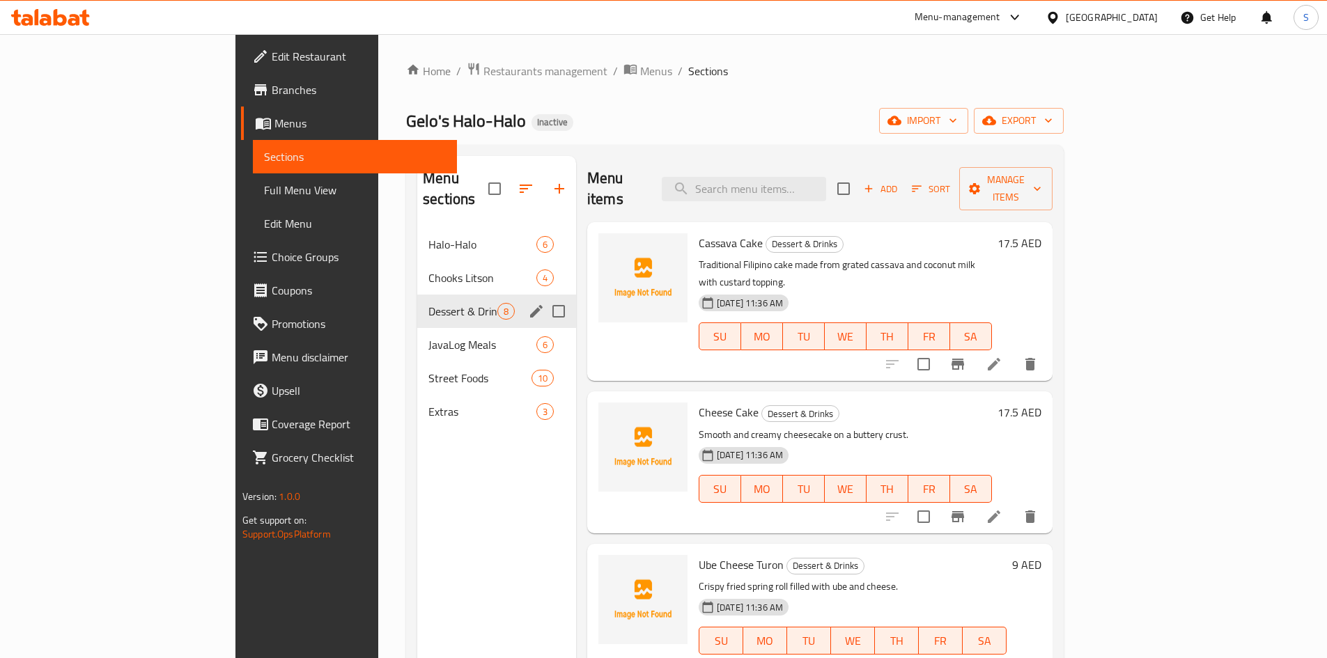
click at [417, 299] on div "Dessert & Drinks 8" at bounding box center [496, 311] width 159 height 33
click at [428, 337] on span "JavaLog Meals" at bounding box center [462, 345] width 69 height 17
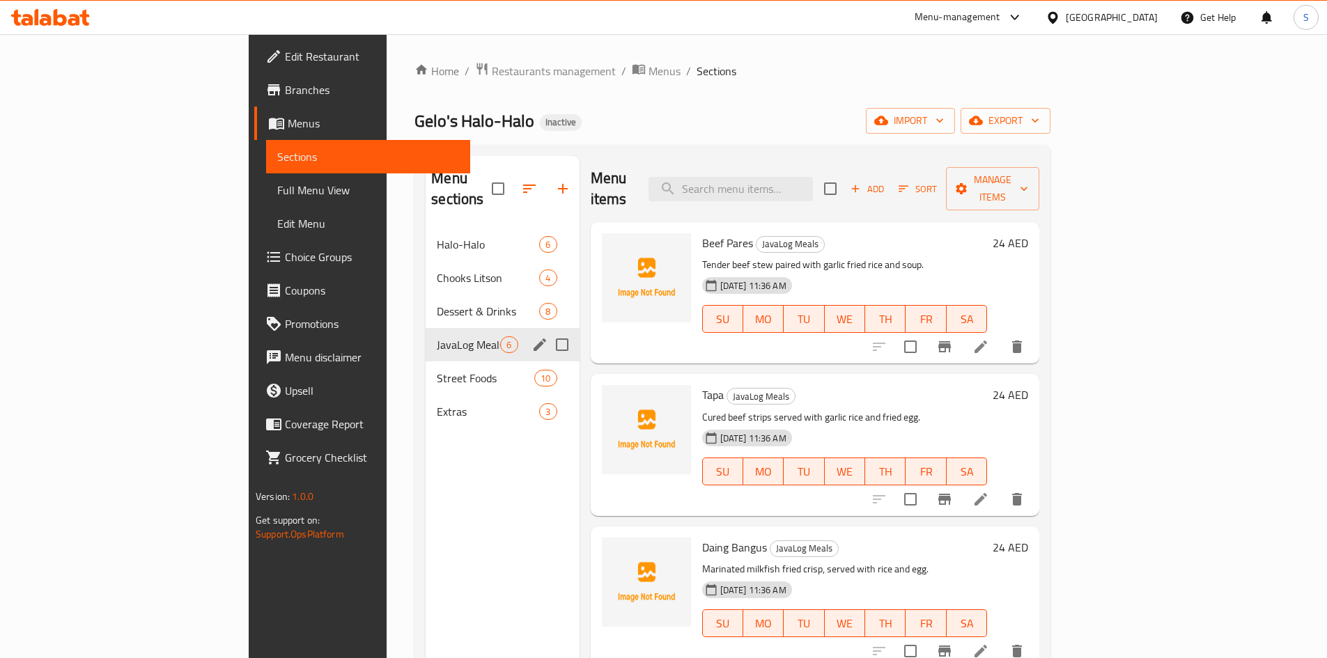
click at [426, 339] on div "JavaLog Meals 6" at bounding box center [502, 344] width 153 height 33
click at [426, 401] on div "Extras 3" at bounding box center [502, 411] width 153 height 33
